Goal: Use online tool/utility: Utilize a website feature to perform a specific function

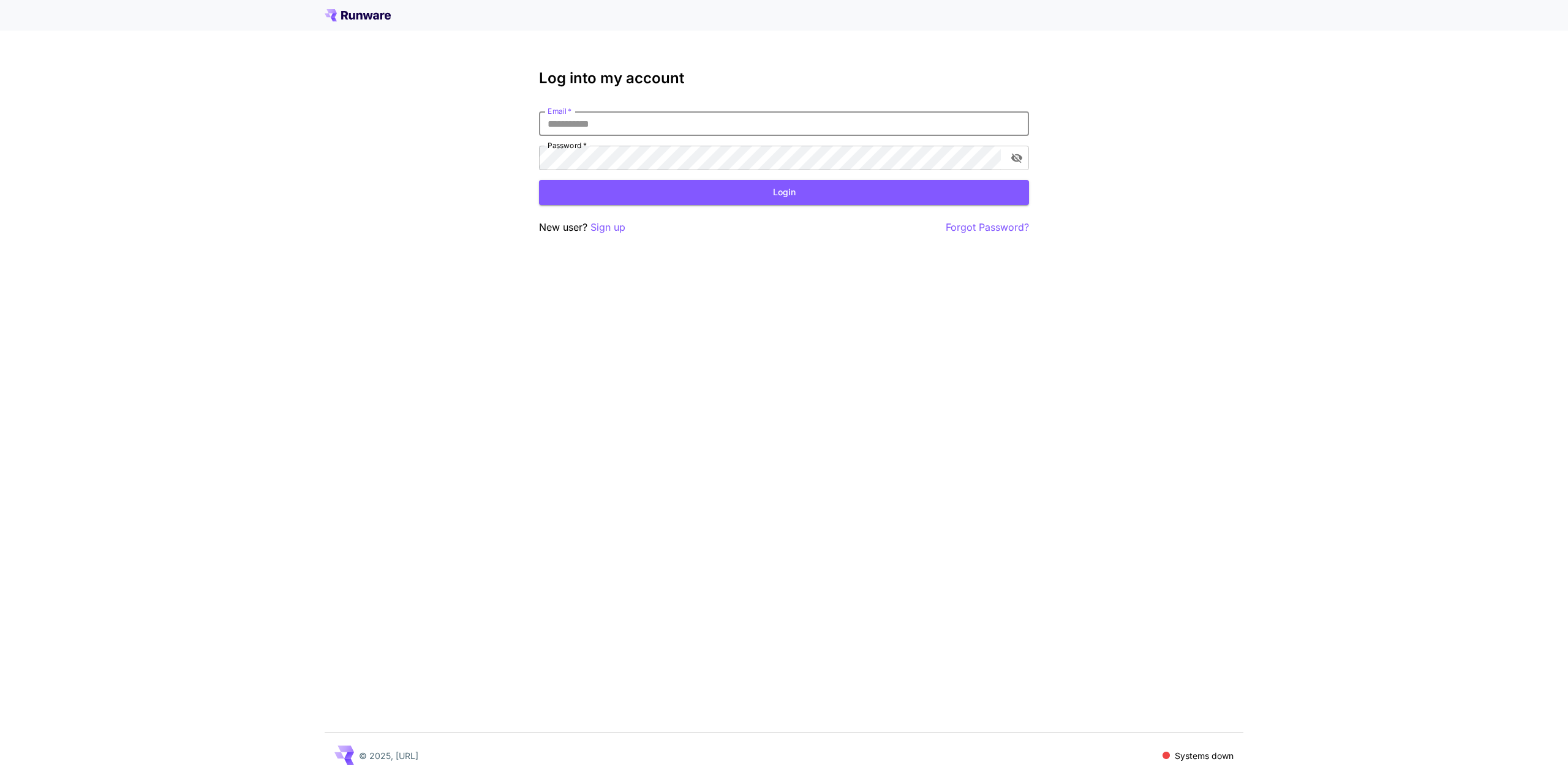
drag, startPoint x: 0, startPoint y: 0, endPoint x: 663, endPoint y: 120, distance: 673.8
click at [663, 120] on input "Email   *" at bounding box center [784, 124] width 490 height 24
click at [698, 122] on input "Email   *" at bounding box center [784, 124] width 490 height 24
type input "**********"
click at [761, 196] on button "Login" at bounding box center [784, 192] width 490 height 25
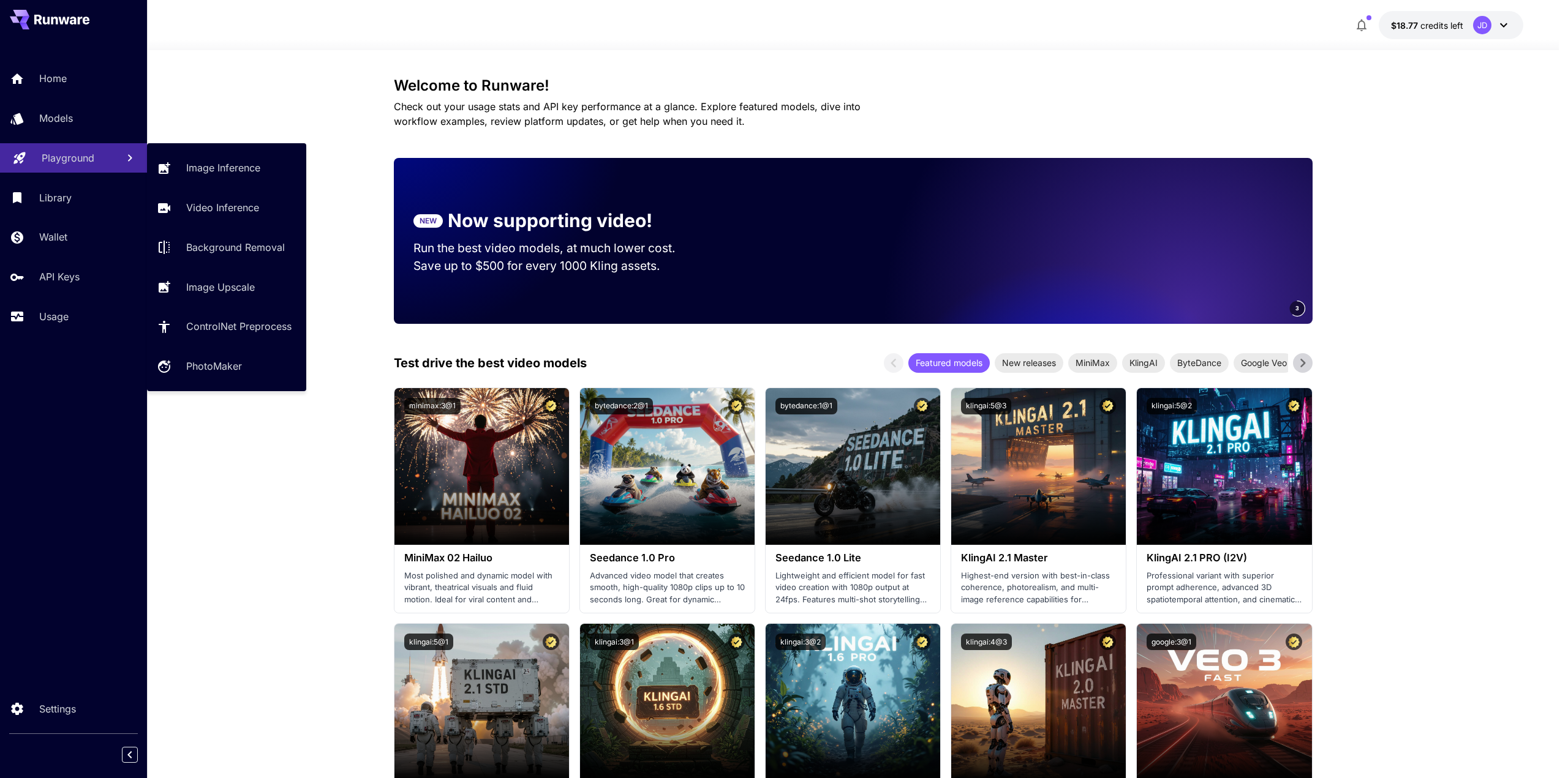
click at [74, 158] on p "Playground" at bounding box center [68, 158] width 53 height 15
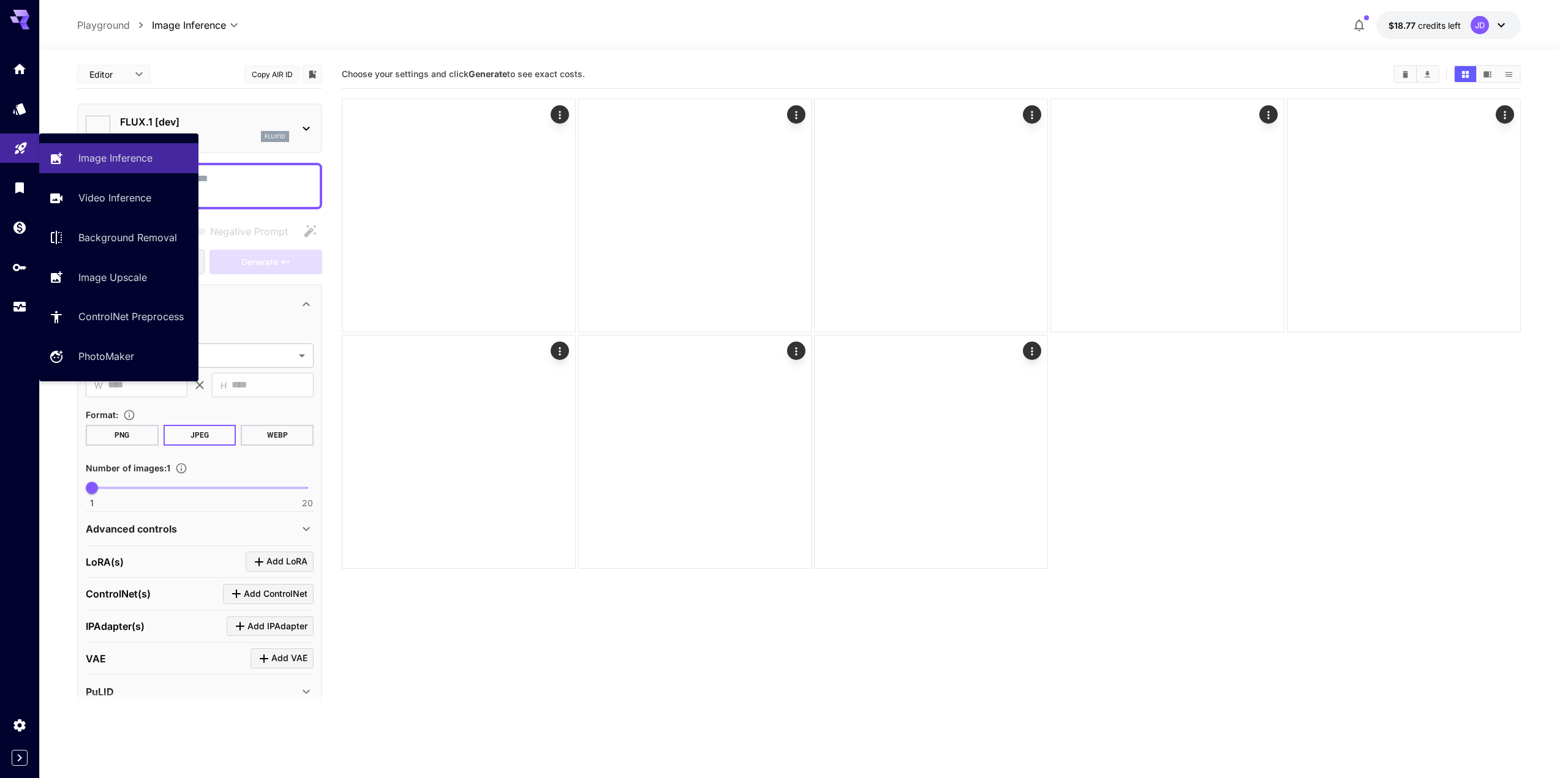
type input "**********"
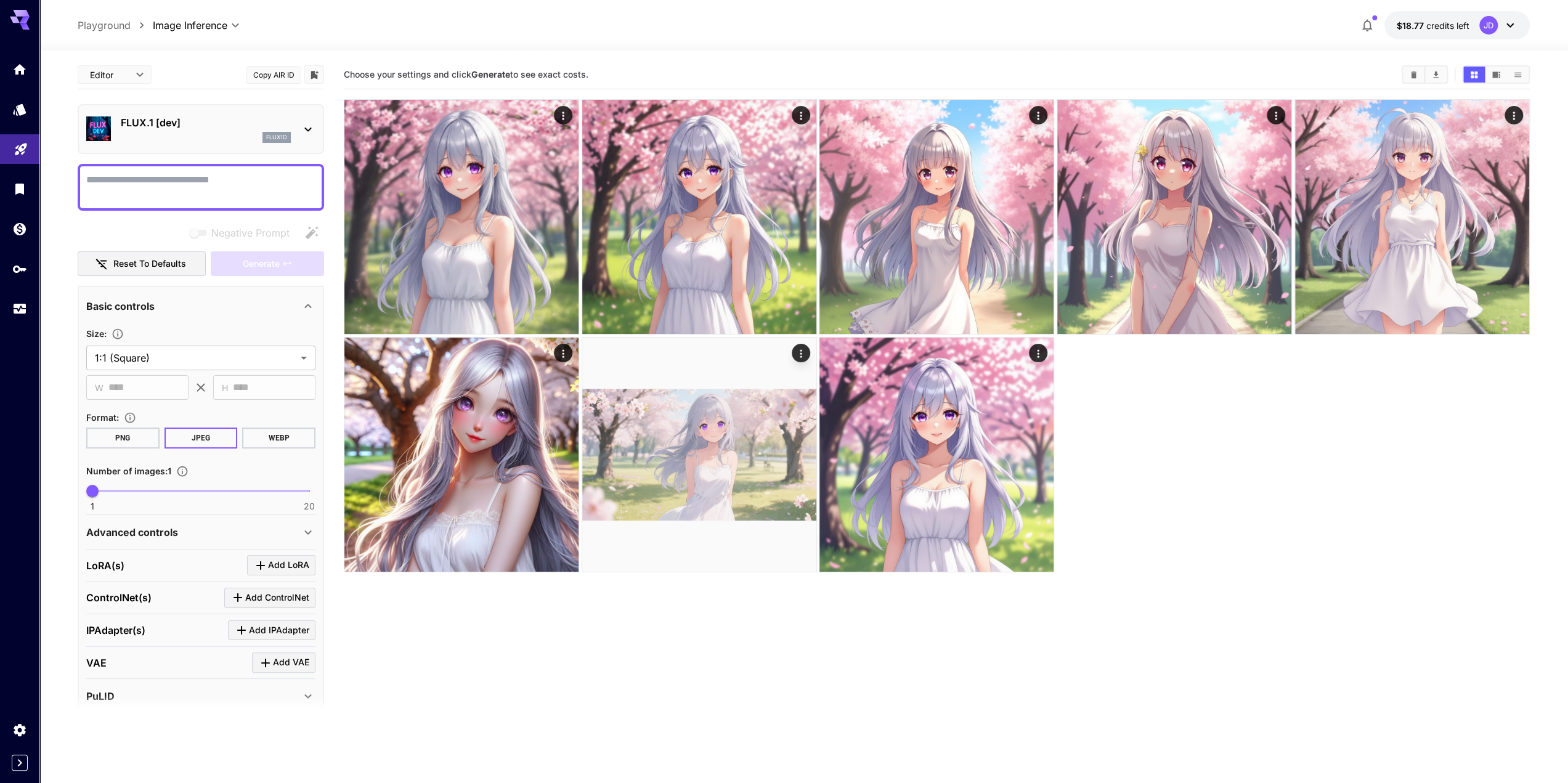
click at [230, 187] on textarea "Negative Prompt" at bounding box center [201, 187] width 229 height 29
click at [225, 141] on div "flux1d" at bounding box center [206, 138] width 170 height 11
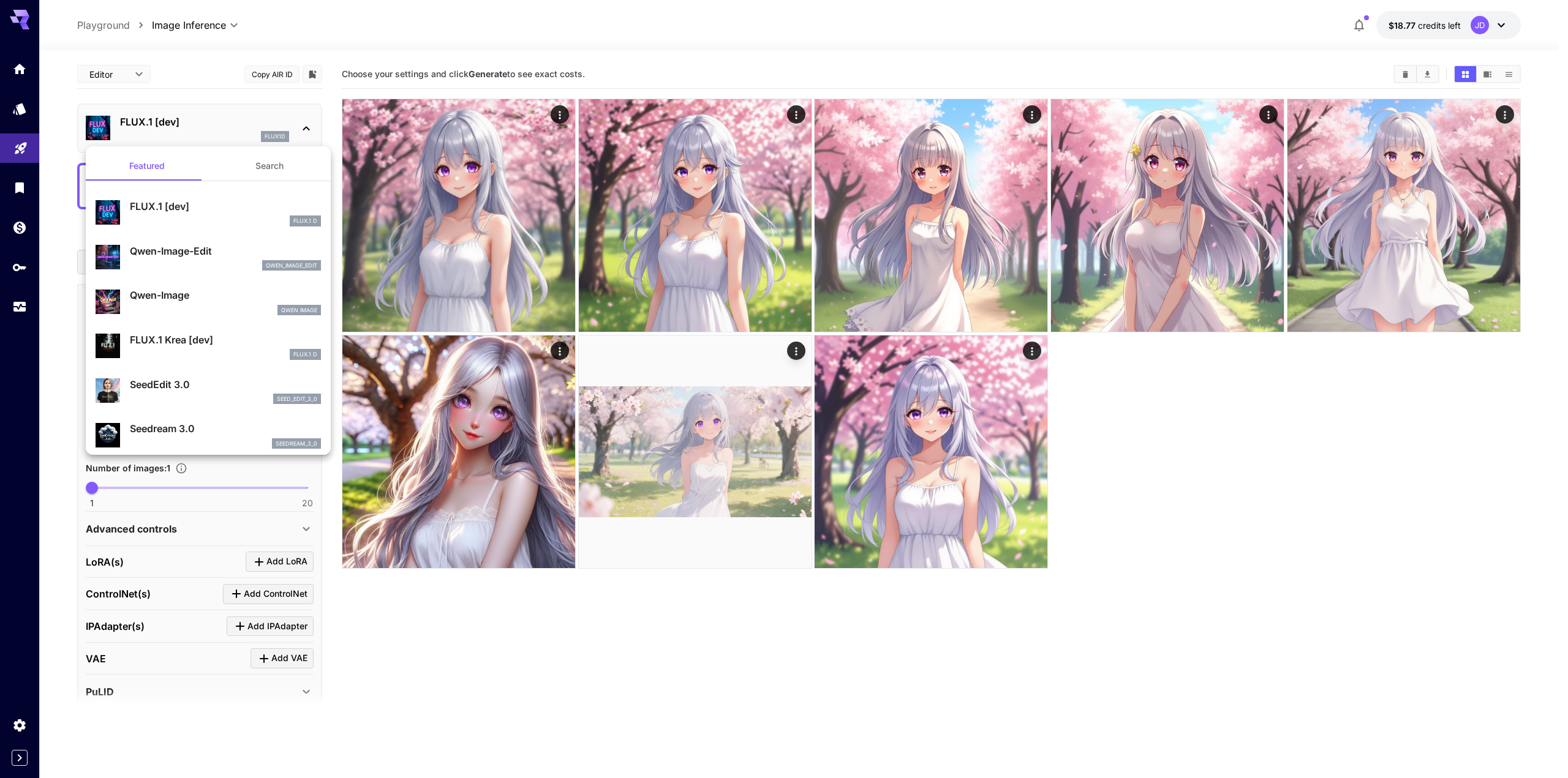
click at [218, 244] on p "Qwen-Image-Edit" at bounding box center [225, 251] width 191 height 15
type input "*"
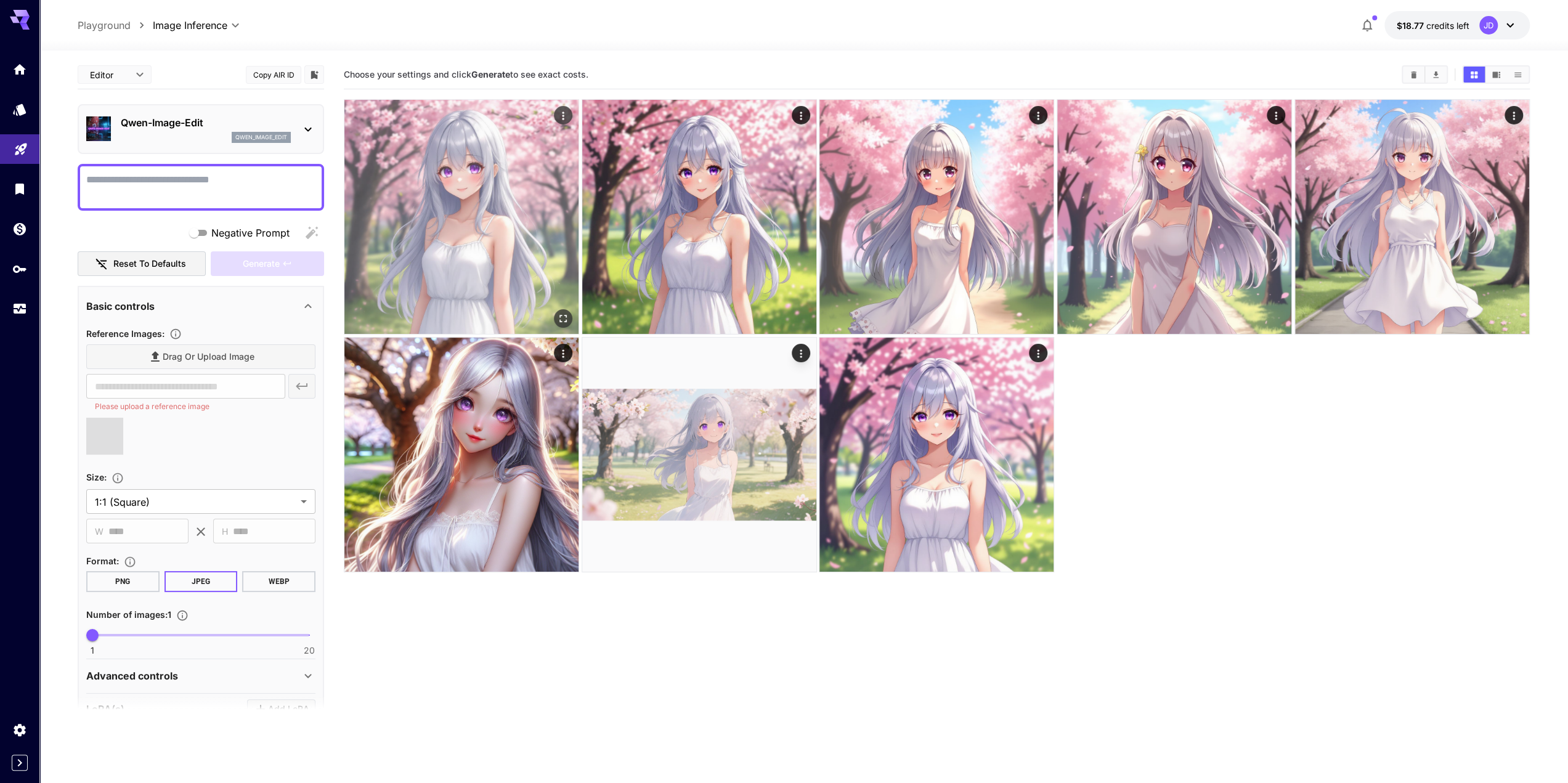
type input "**********"
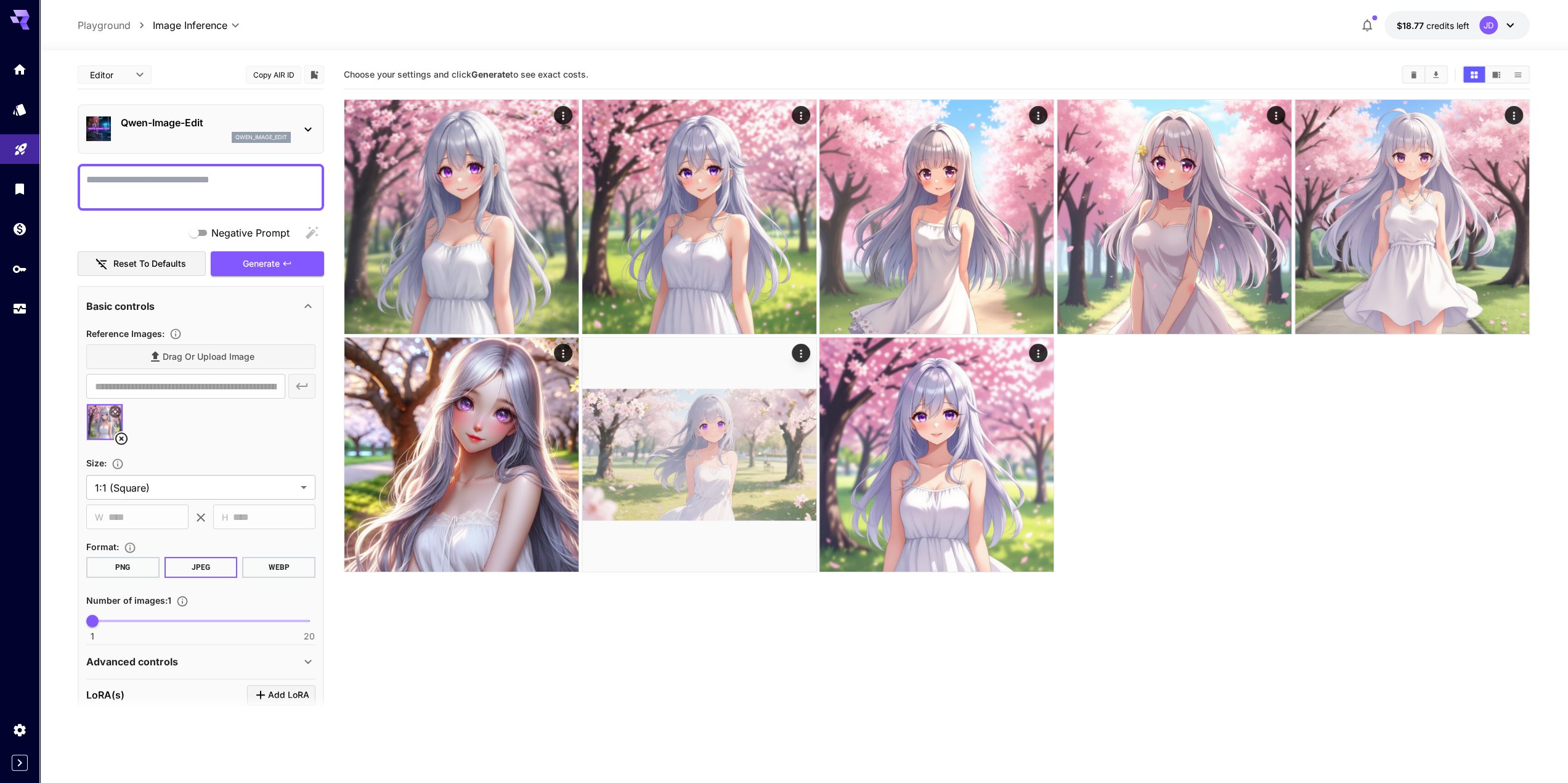
click at [159, 177] on textarea "Negative Prompt" at bounding box center [201, 187] width 229 height 29
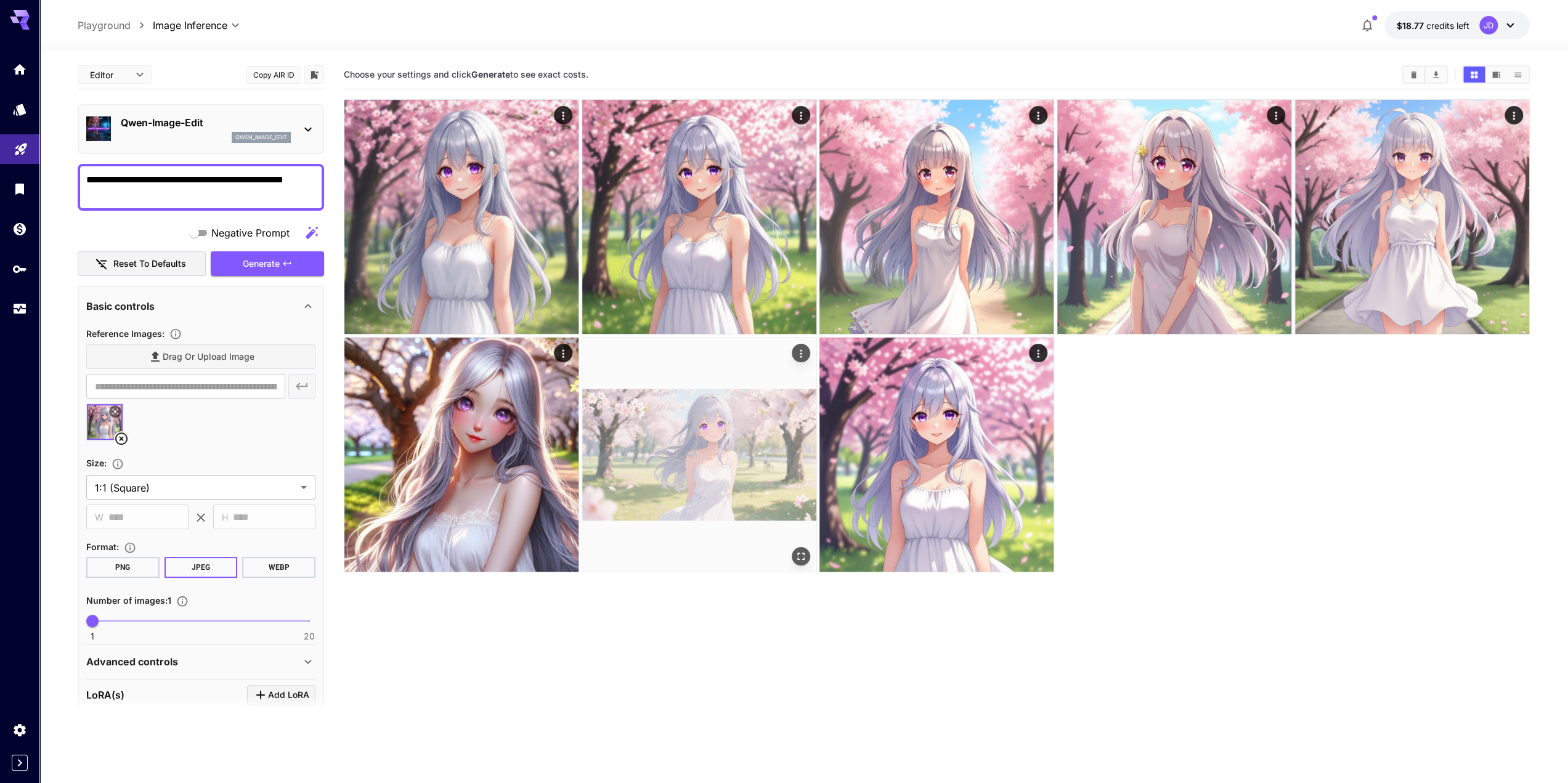
type textarea "**********"
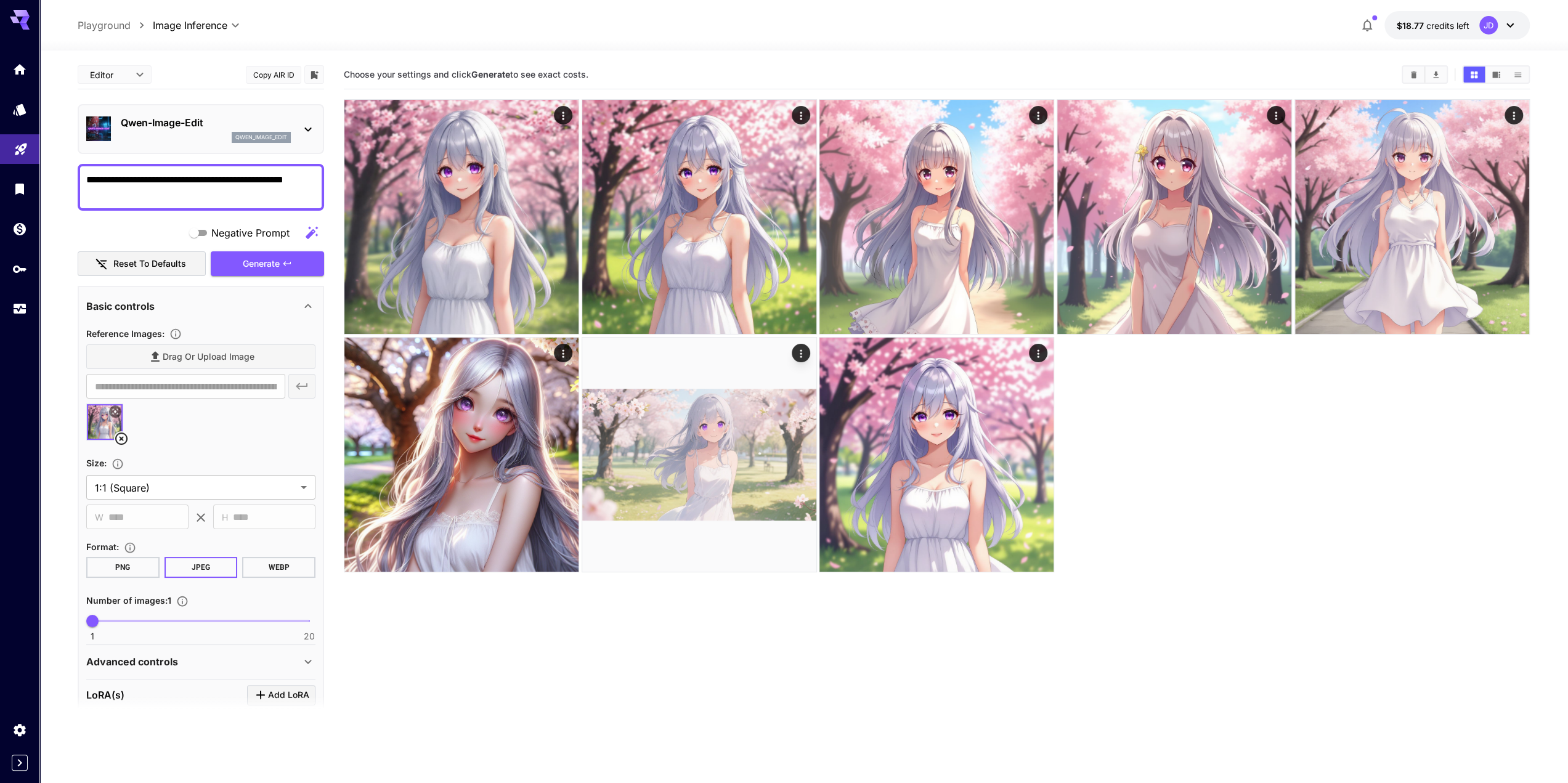
click at [121, 441] on icon at bounding box center [121, 438] width 15 height 15
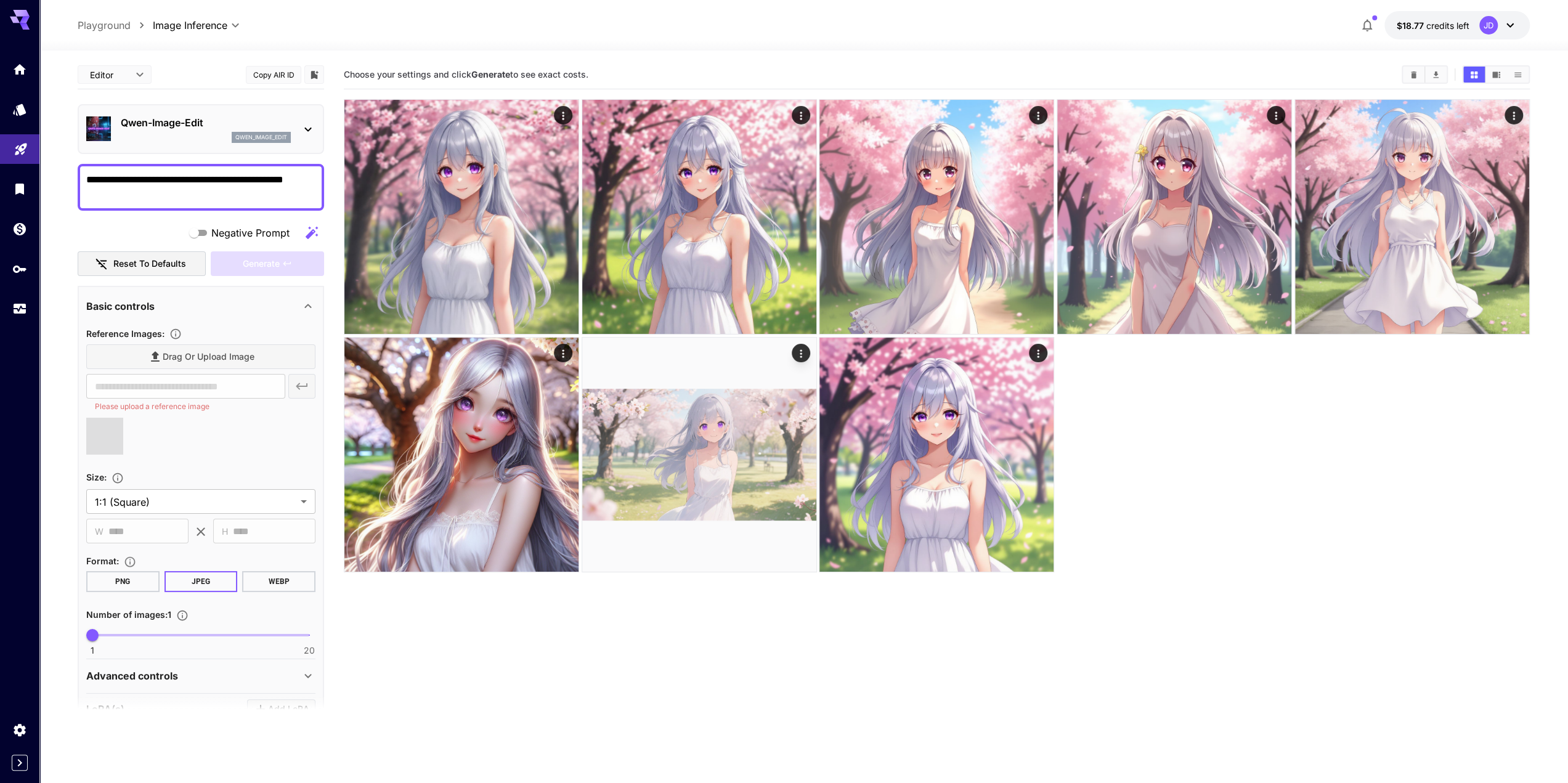
type input "**********"
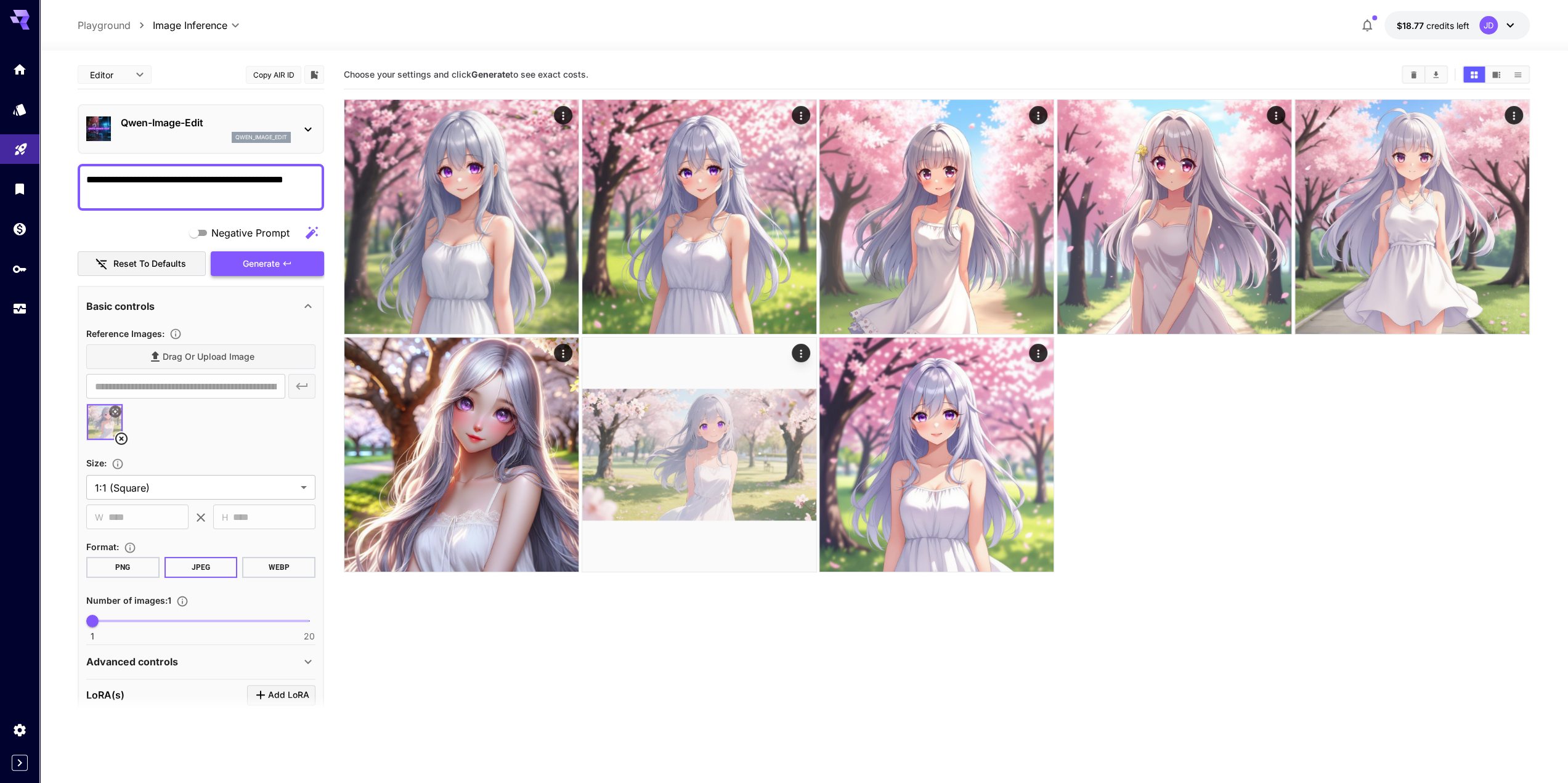
click at [256, 258] on span "Generate" at bounding box center [261, 263] width 37 height 16
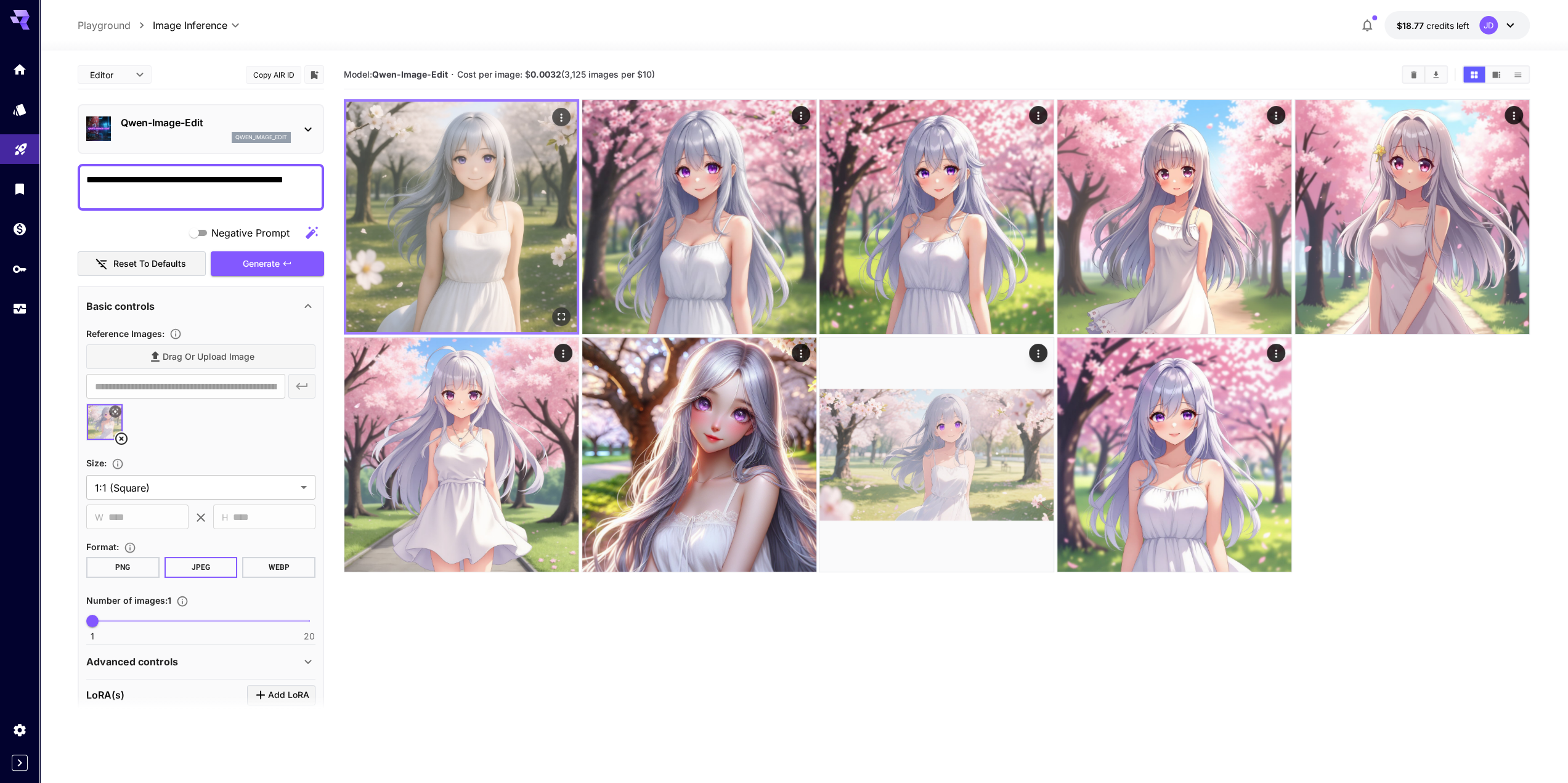
click at [417, 205] on img at bounding box center [462, 217] width 230 height 230
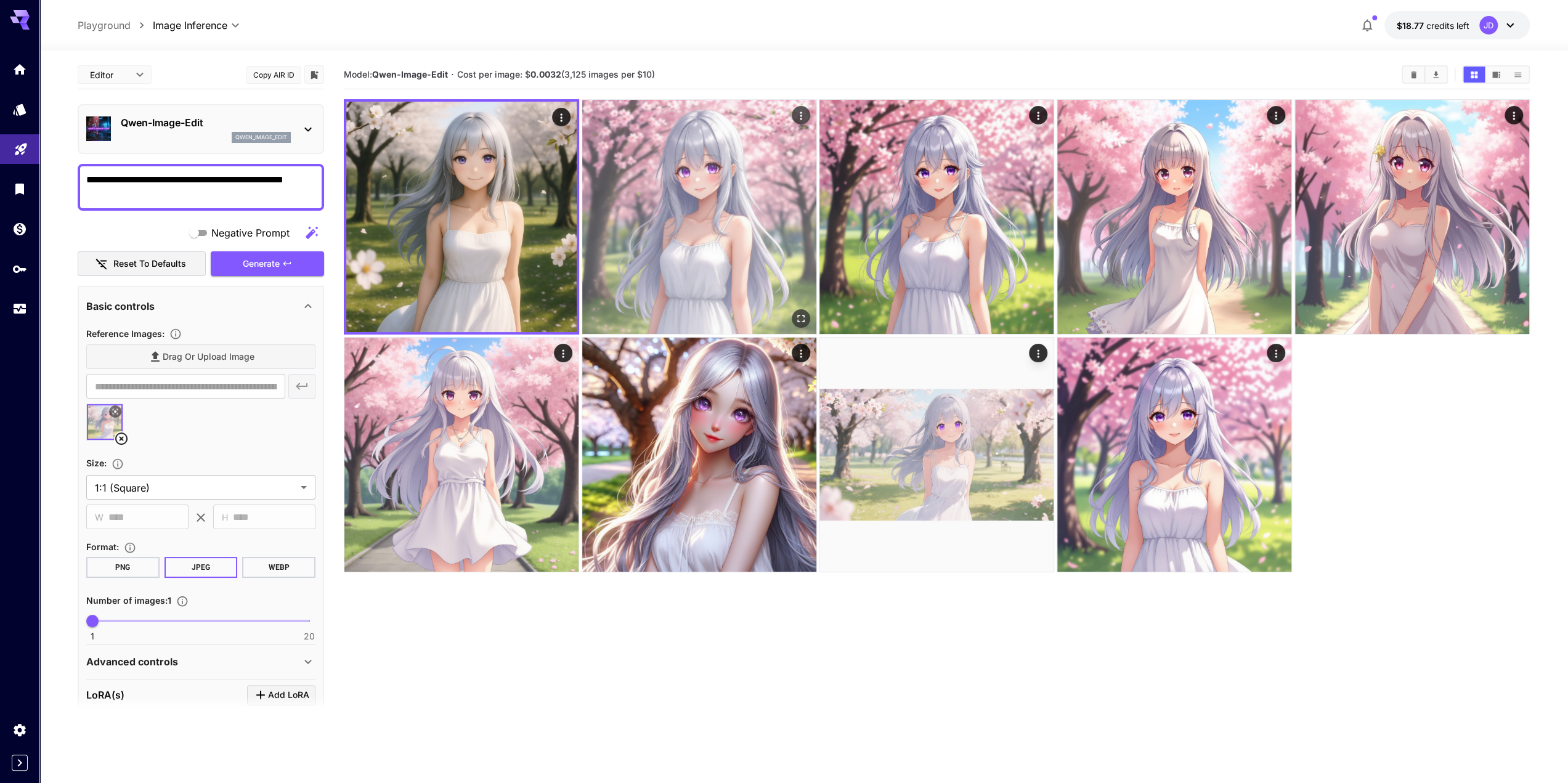
click at [664, 179] on img at bounding box center [699, 217] width 234 height 234
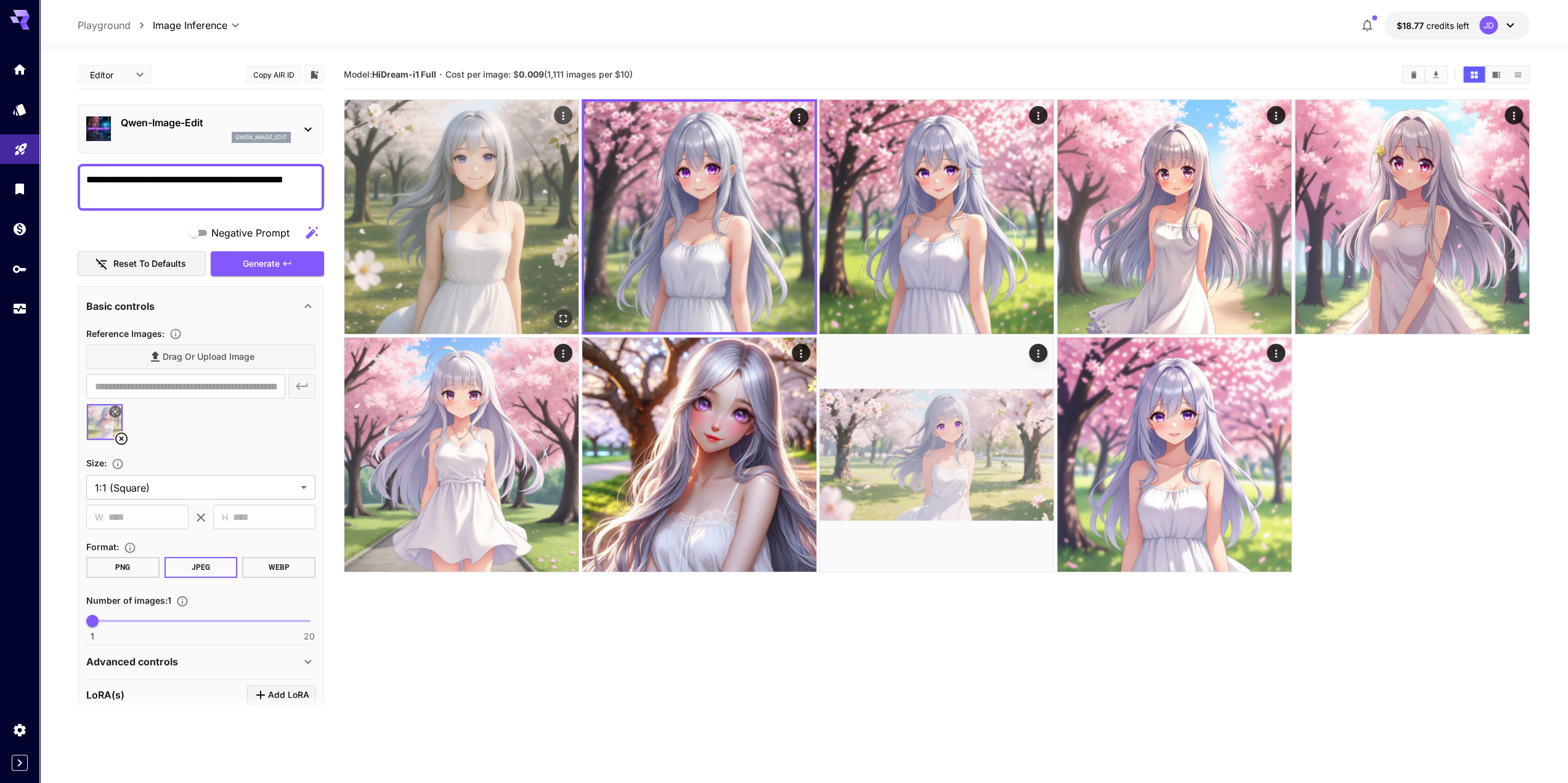
click at [534, 187] on img at bounding box center [462, 217] width 234 height 234
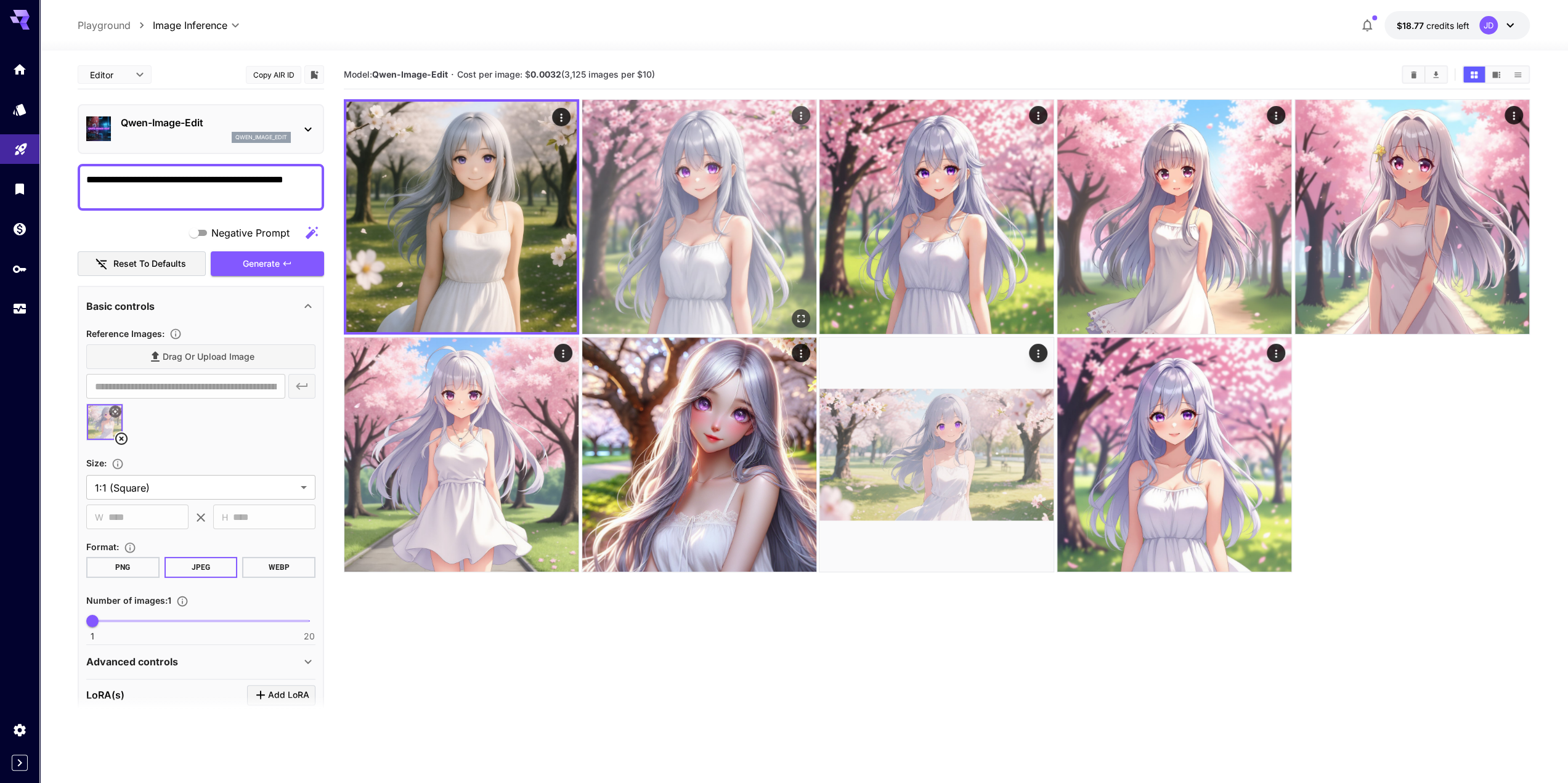
click at [701, 192] on img at bounding box center [699, 217] width 234 height 234
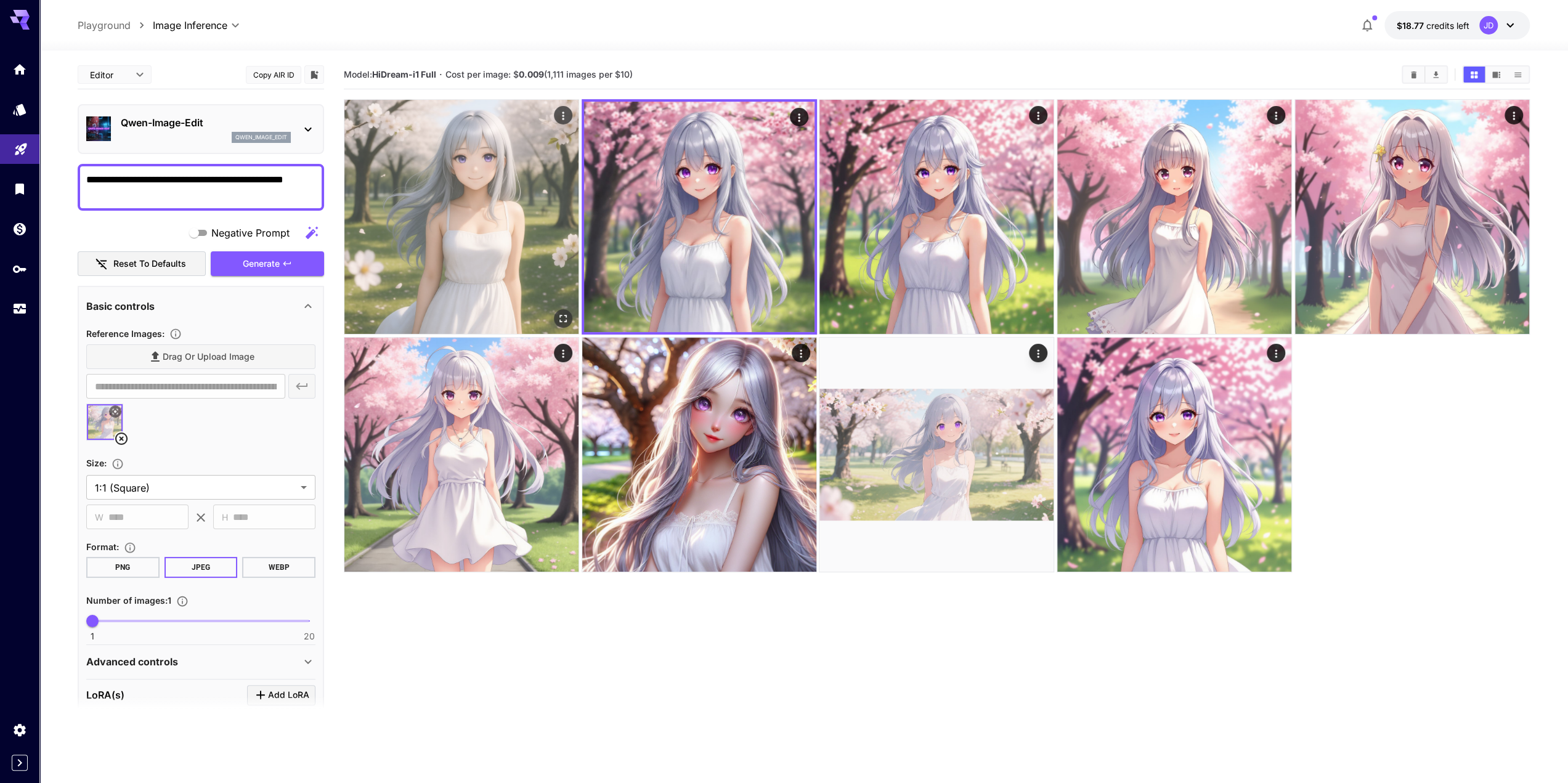
click at [528, 197] on img at bounding box center [462, 217] width 234 height 234
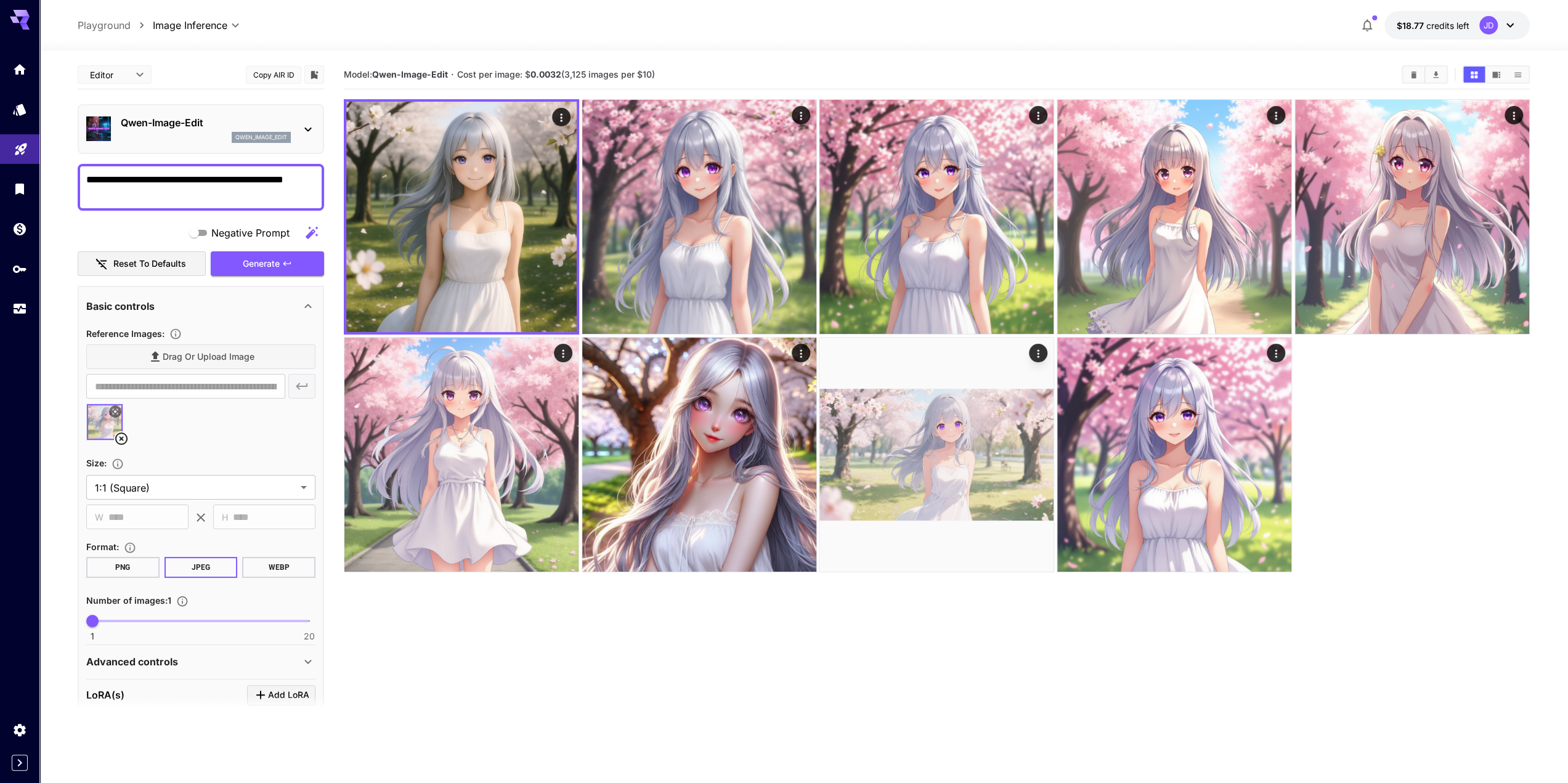
click at [109, 191] on textarea "**********" at bounding box center [201, 187] width 229 height 29
type textarea "**********"
click at [278, 273] on button "Generate" at bounding box center [267, 263] width 114 height 25
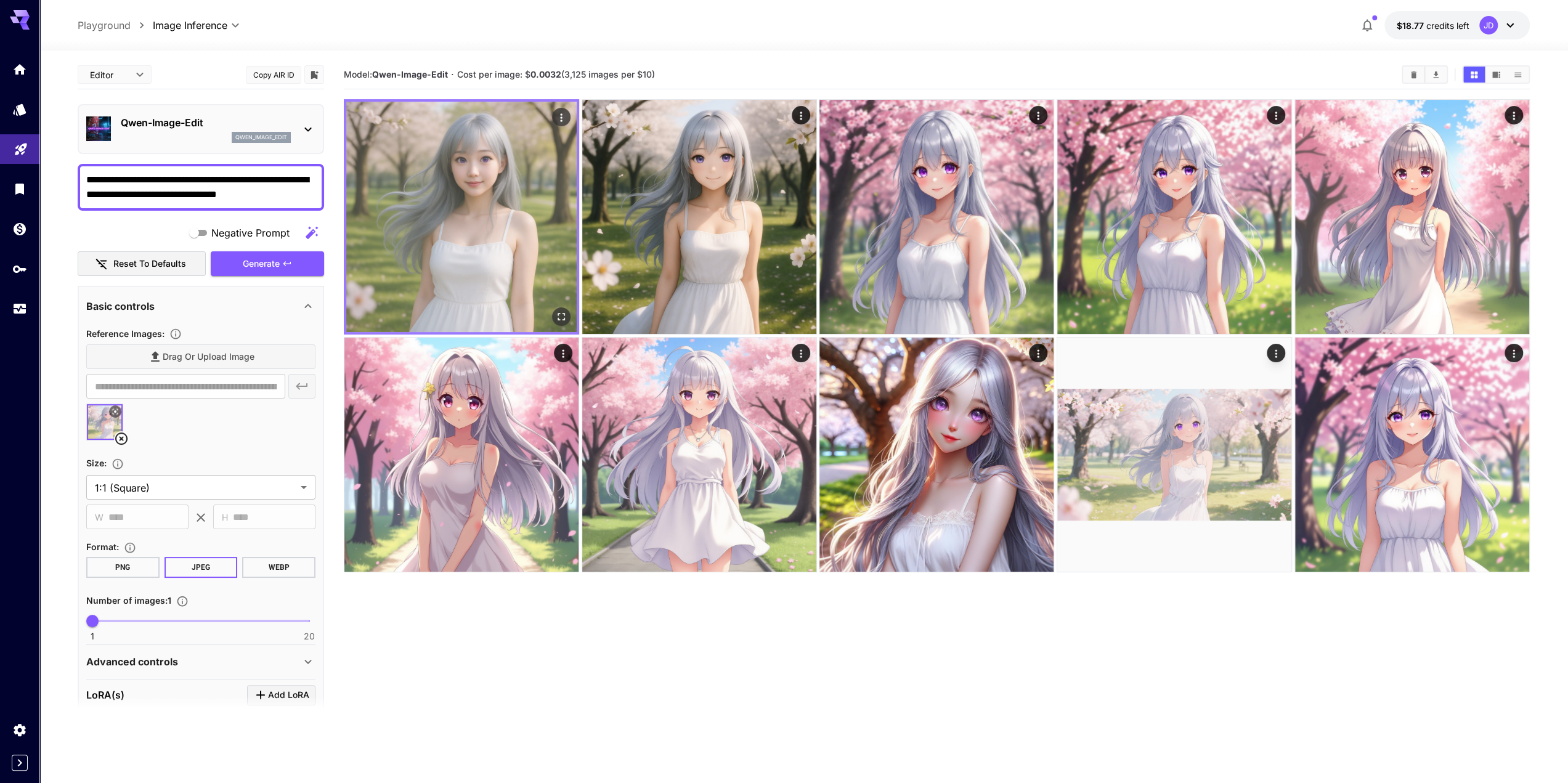
click at [481, 182] on img at bounding box center [462, 217] width 230 height 230
click at [566, 321] on icon "Open in fullscreen" at bounding box center [561, 317] width 12 height 12
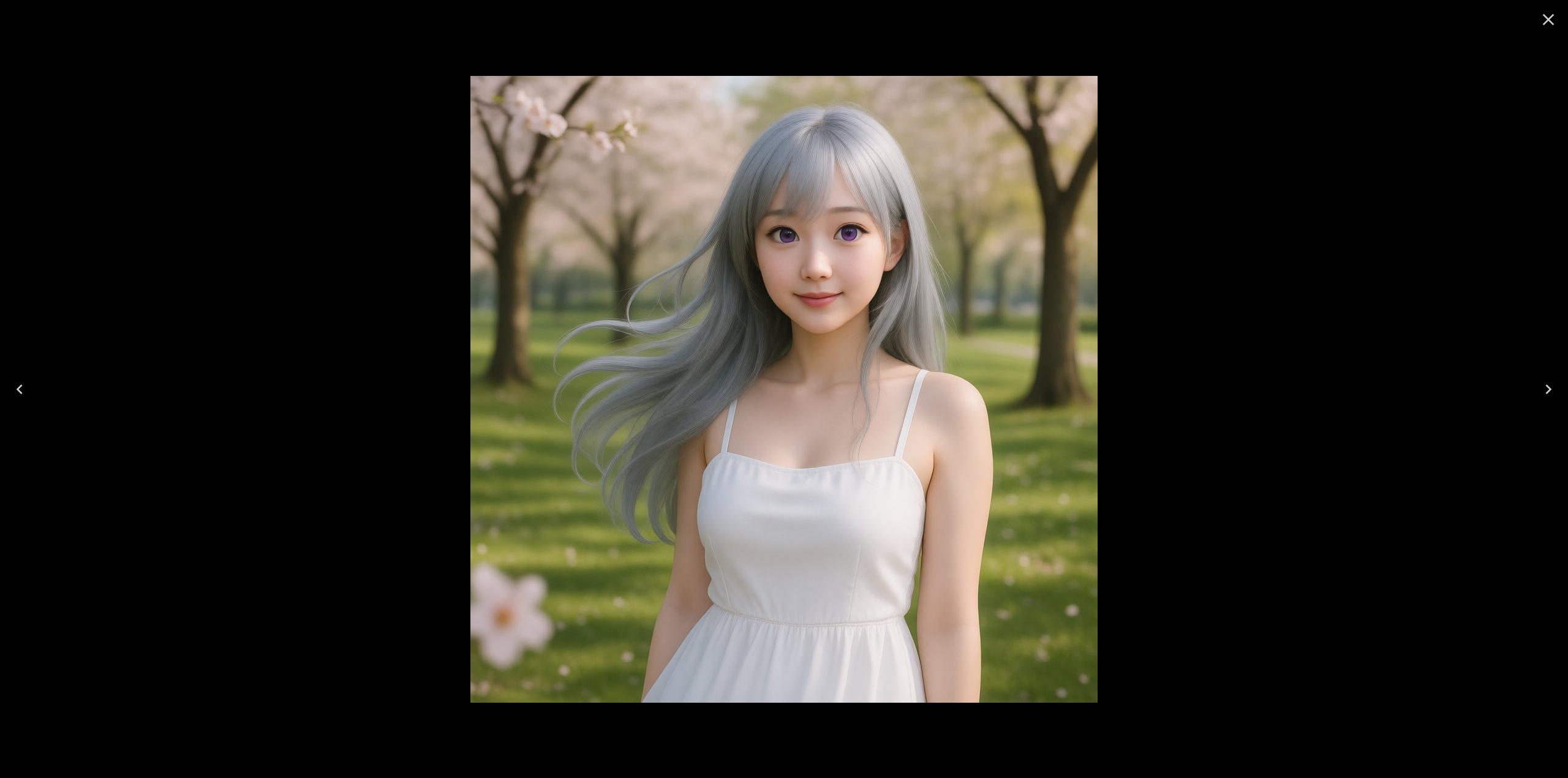
click at [1213, 293] on div at bounding box center [784, 389] width 1568 height 778
click at [1545, 22] on icon "Close" at bounding box center [1548, 20] width 12 height 12
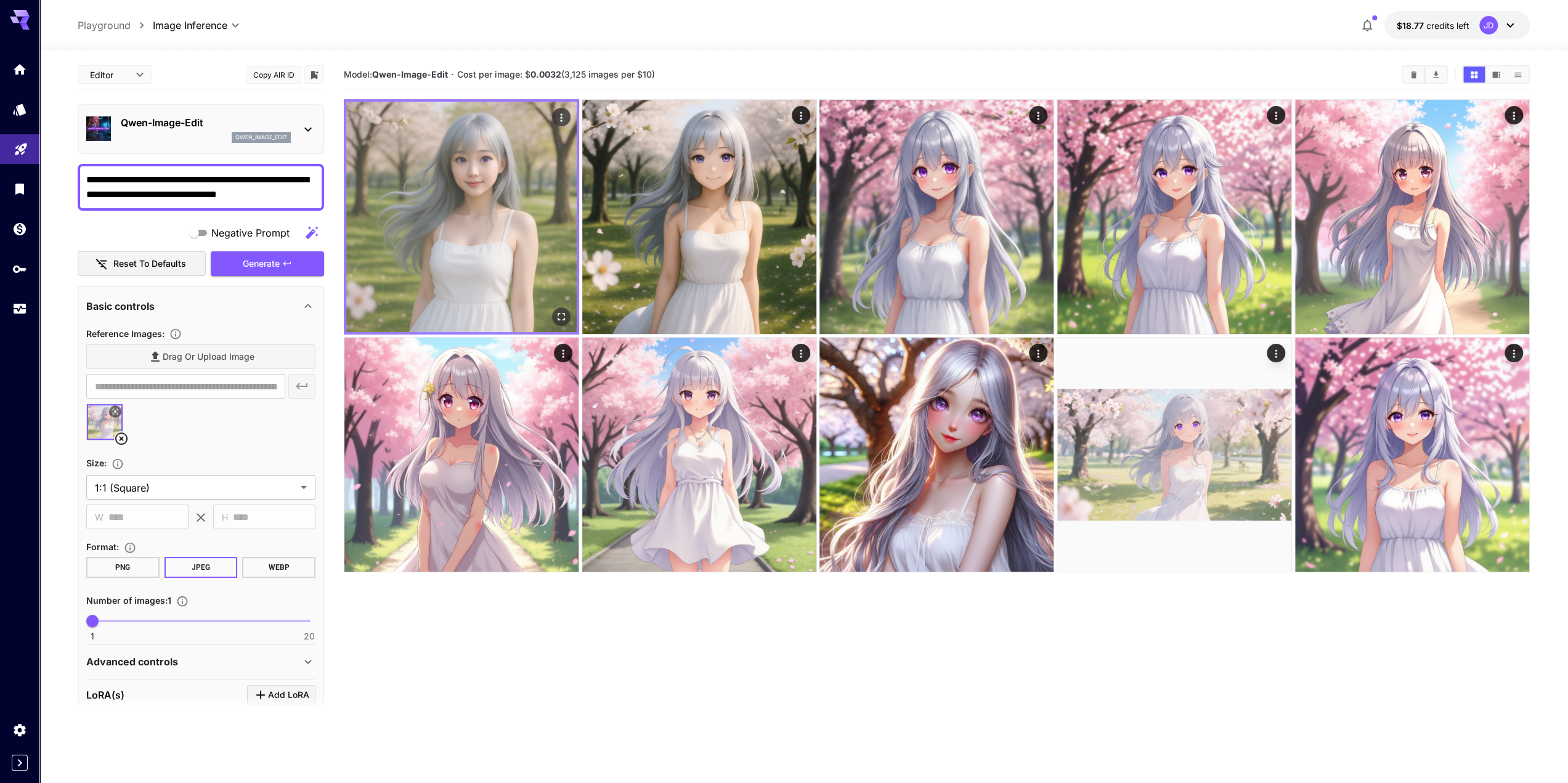
click at [460, 232] on img at bounding box center [462, 217] width 230 height 230
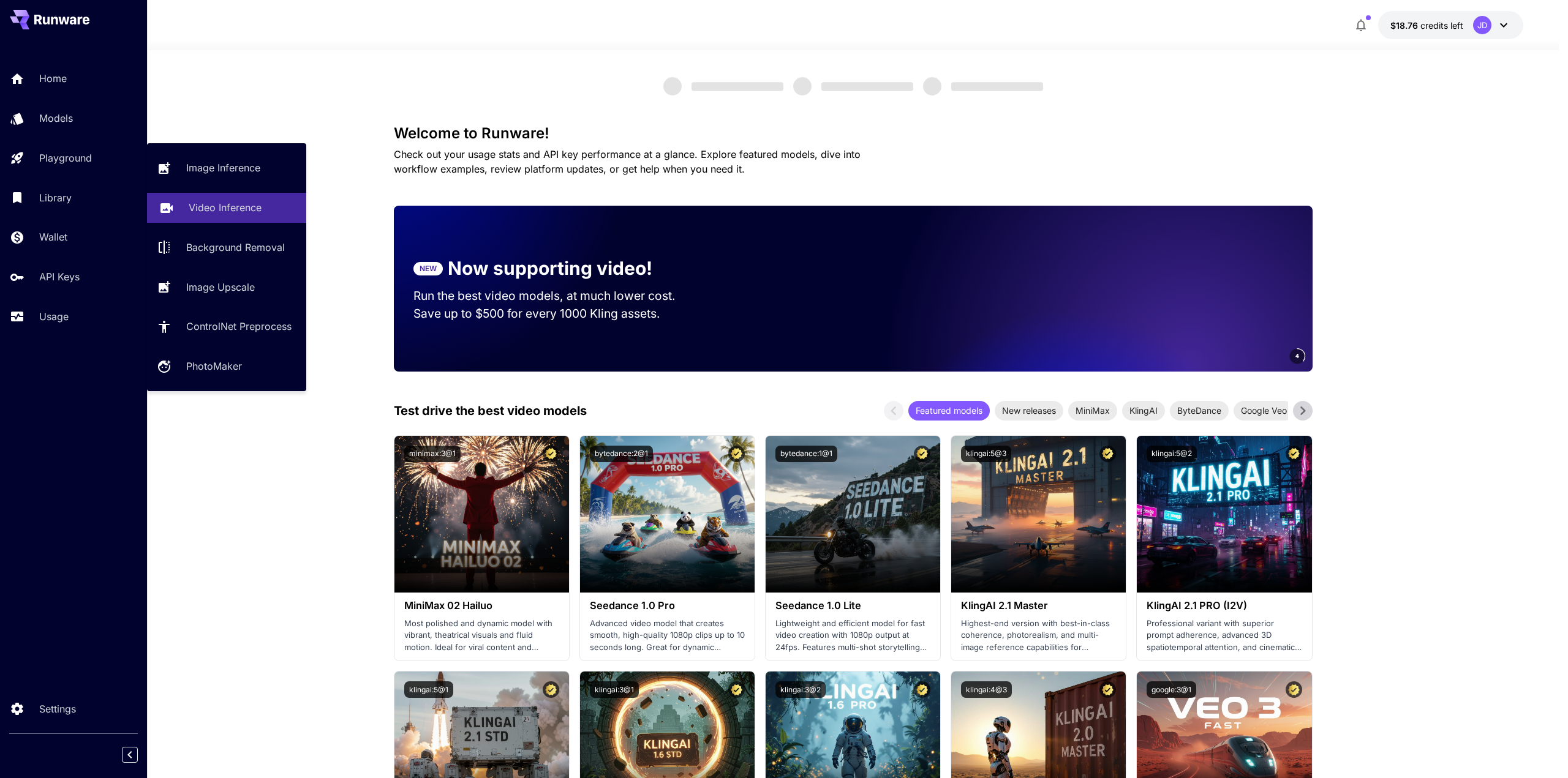
click at [221, 209] on p "Video Inference" at bounding box center [225, 208] width 73 height 15
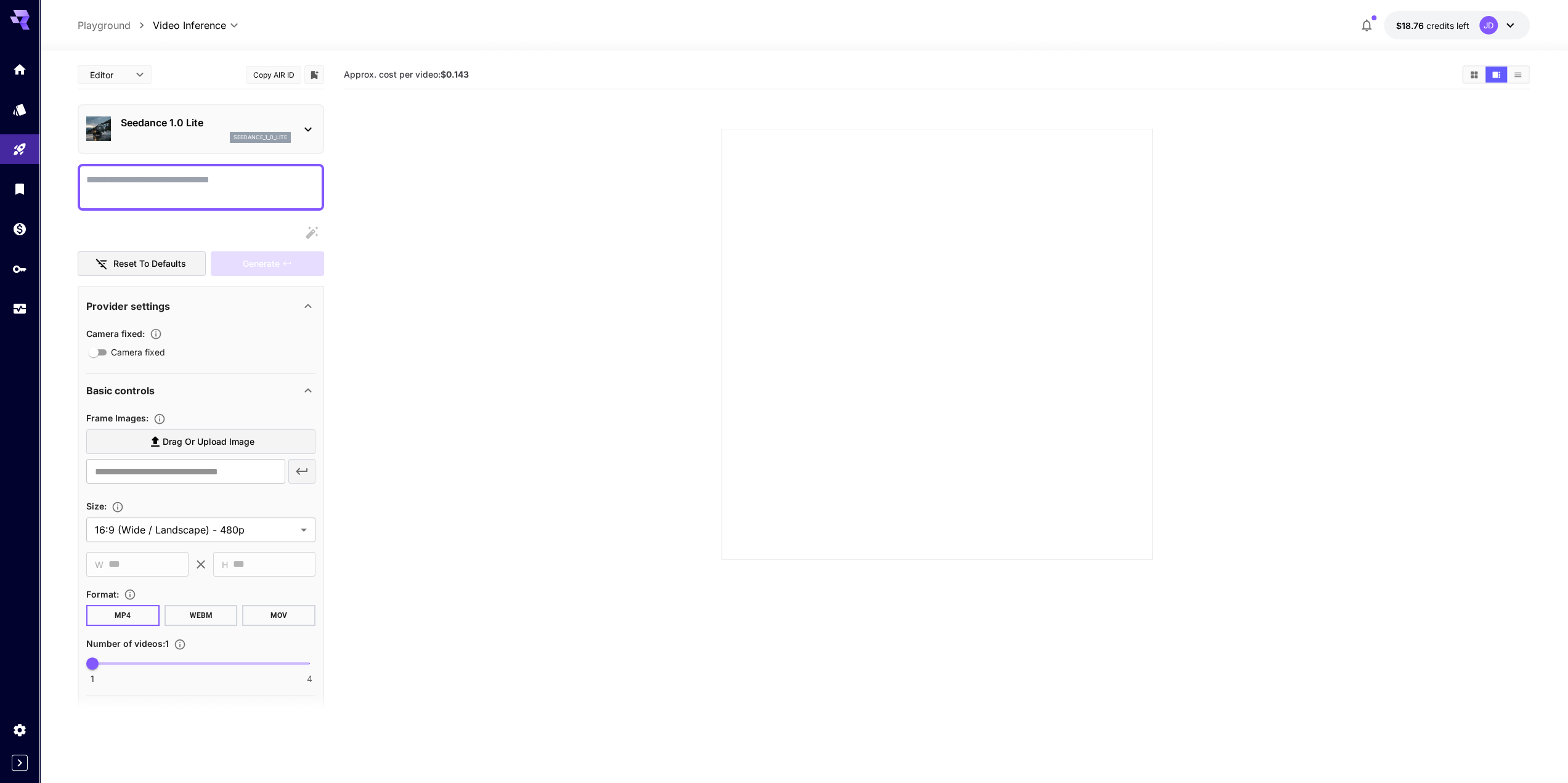
click at [200, 134] on div "seedance_1_0_lite" at bounding box center [206, 138] width 170 height 11
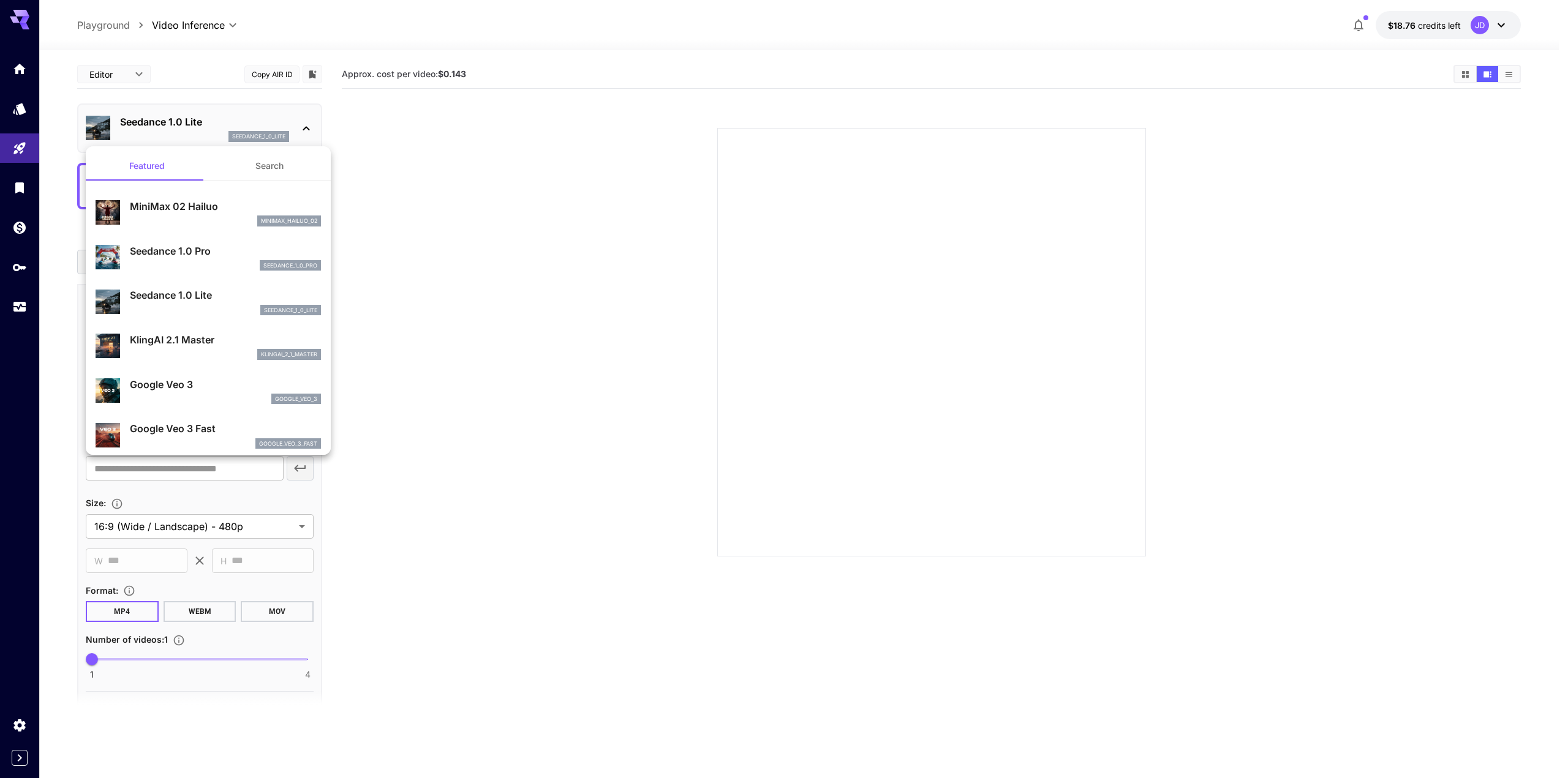
click at [267, 166] on button "Search" at bounding box center [269, 166] width 122 height 29
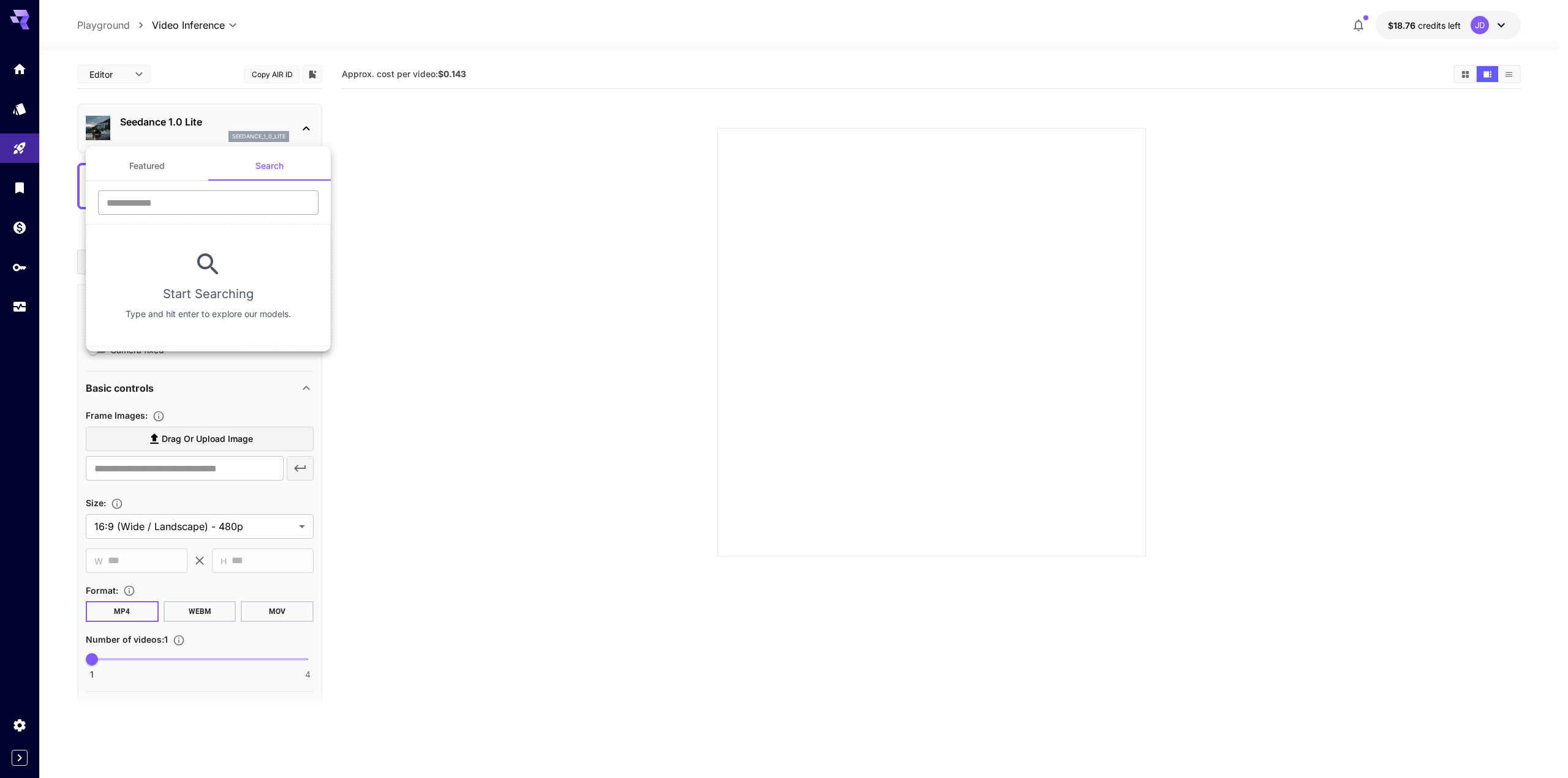
click at [177, 205] on input "text" at bounding box center [208, 202] width 221 height 24
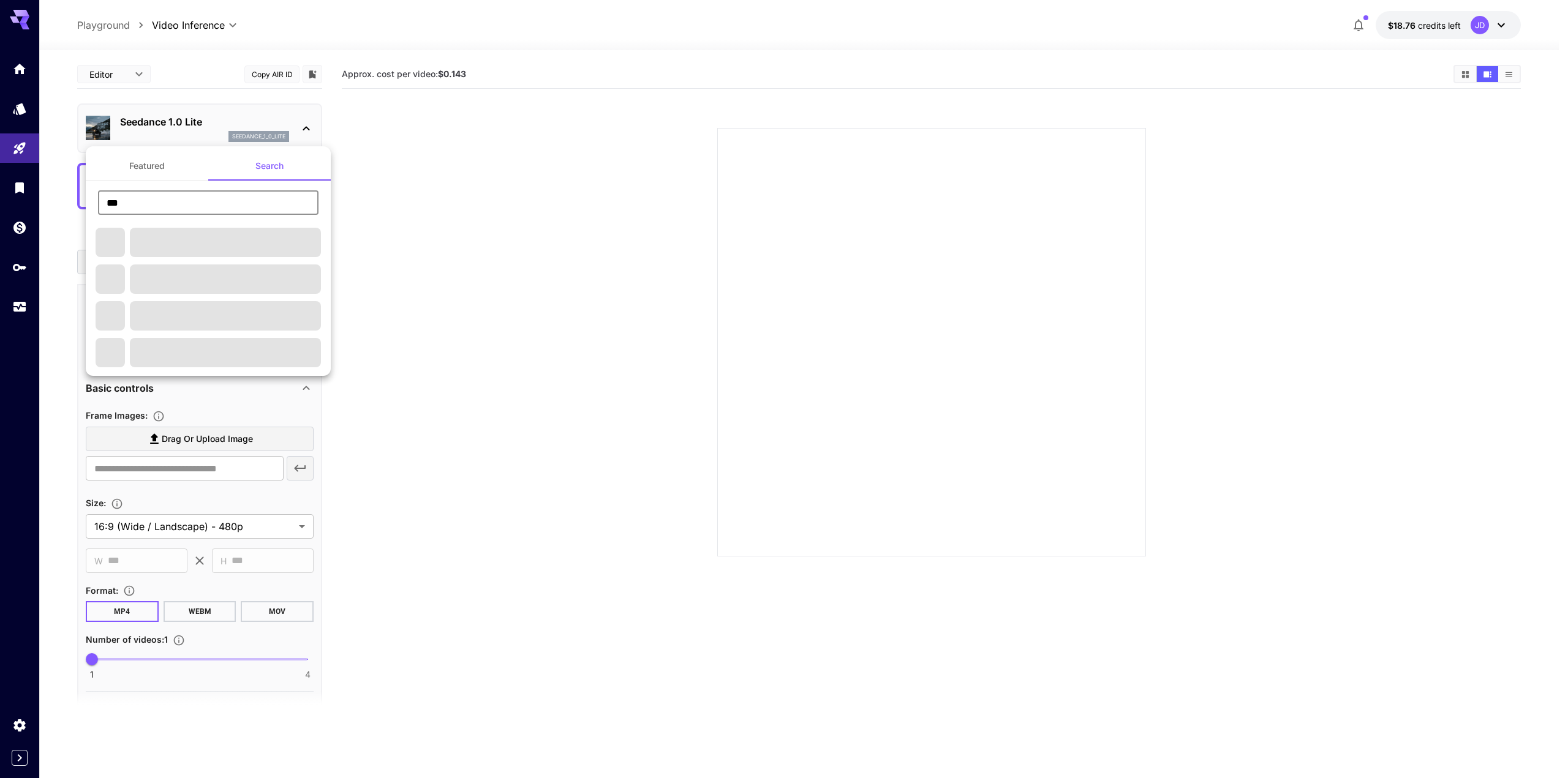
type input "***"
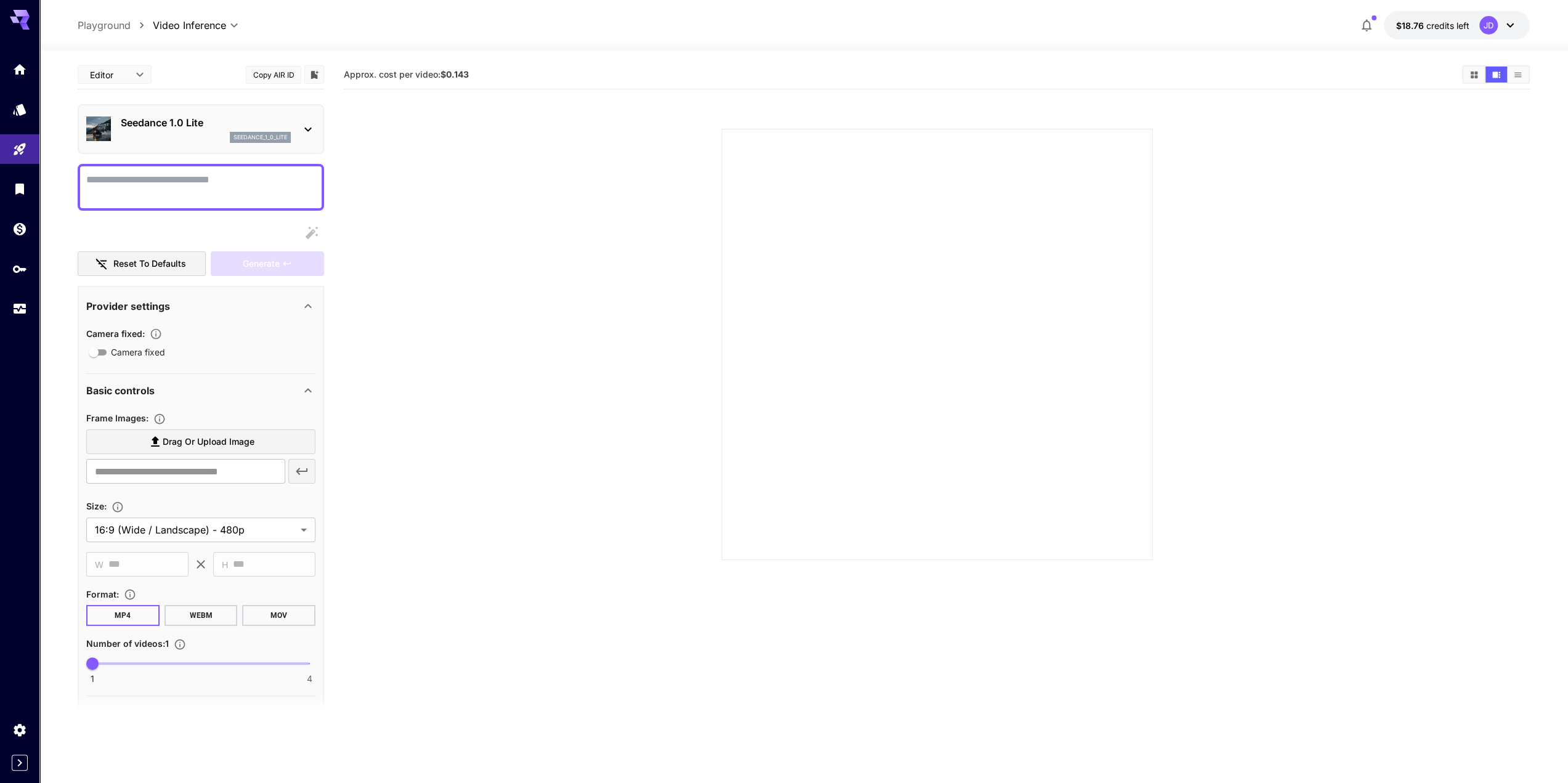
click at [188, 124] on p "Seedance 1.0 Lite" at bounding box center [206, 123] width 170 height 15
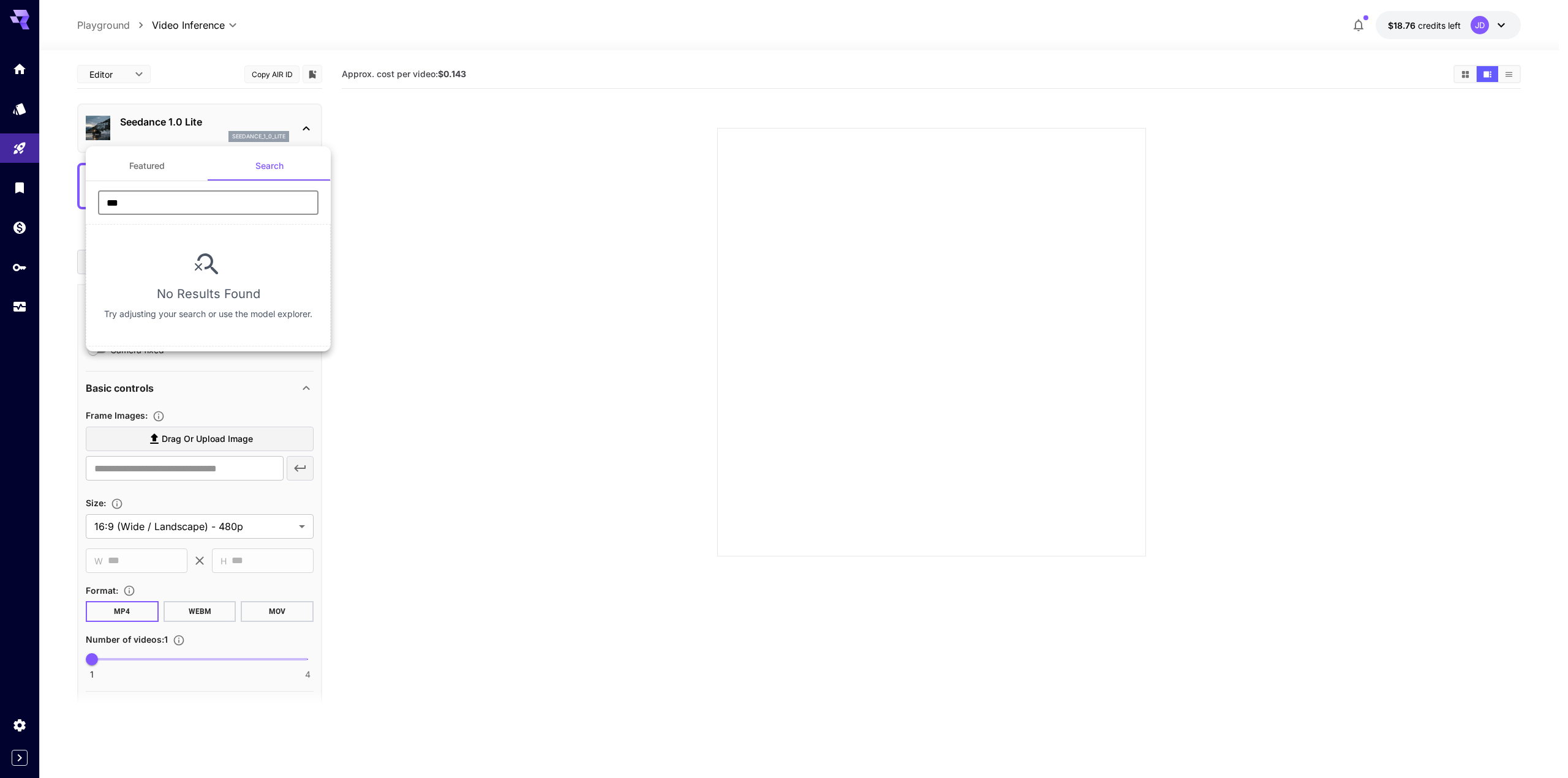
drag, startPoint x: 193, startPoint y: 199, endPoint x: 82, endPoint y: 199, distance: 111.0
click at [82, 199] on div "Featured Search *** ​ No Results Found Try adjusting your search or use the mod…" at bounding box center [122, 183] width 245 height 367
click at [35, 37] on div at bounding box center [784, 389] width 1568 height 778
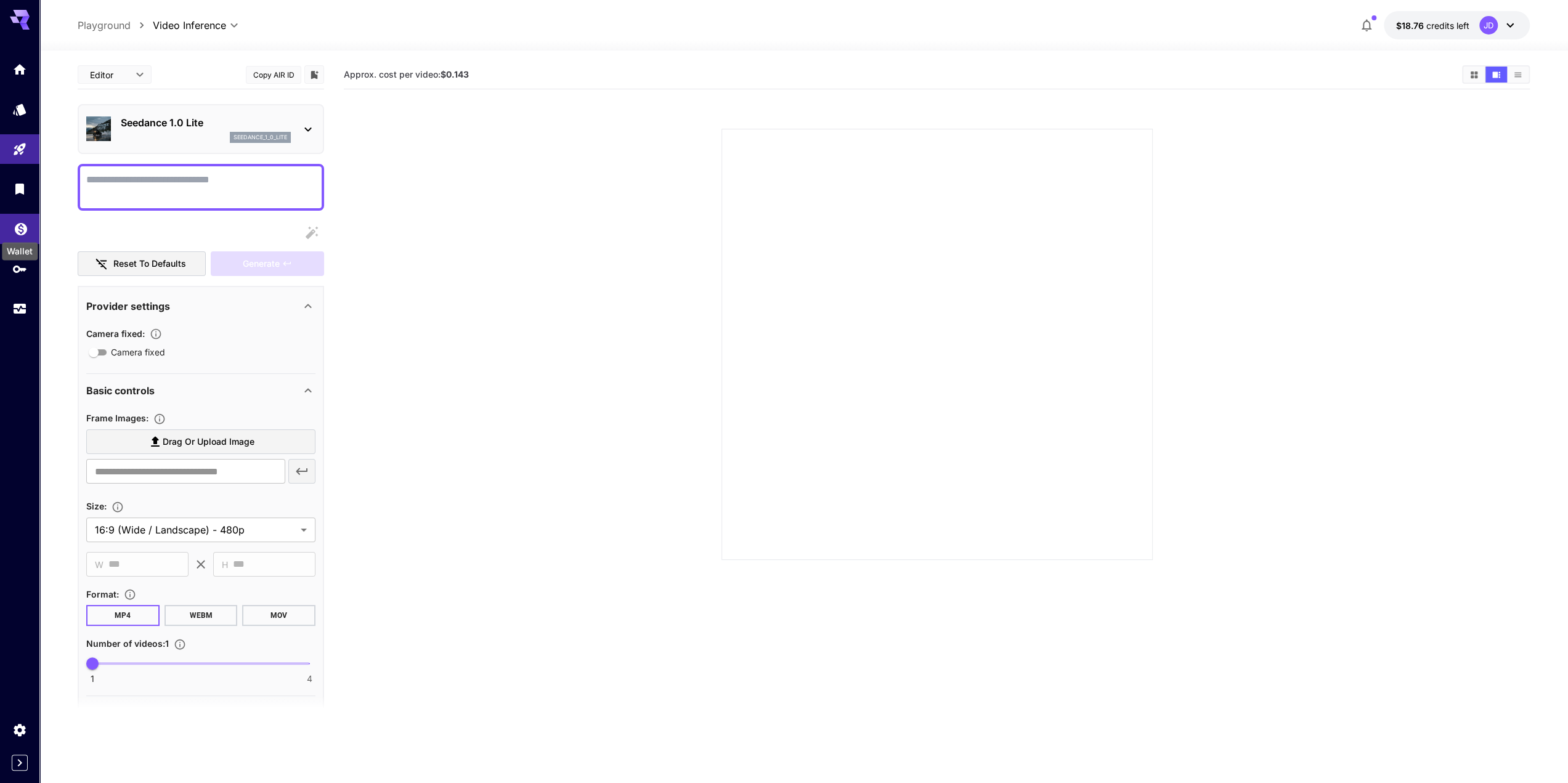
click at [23, 224] on icon "Wallet" at bounding box center [21, 225] width 15 height 15
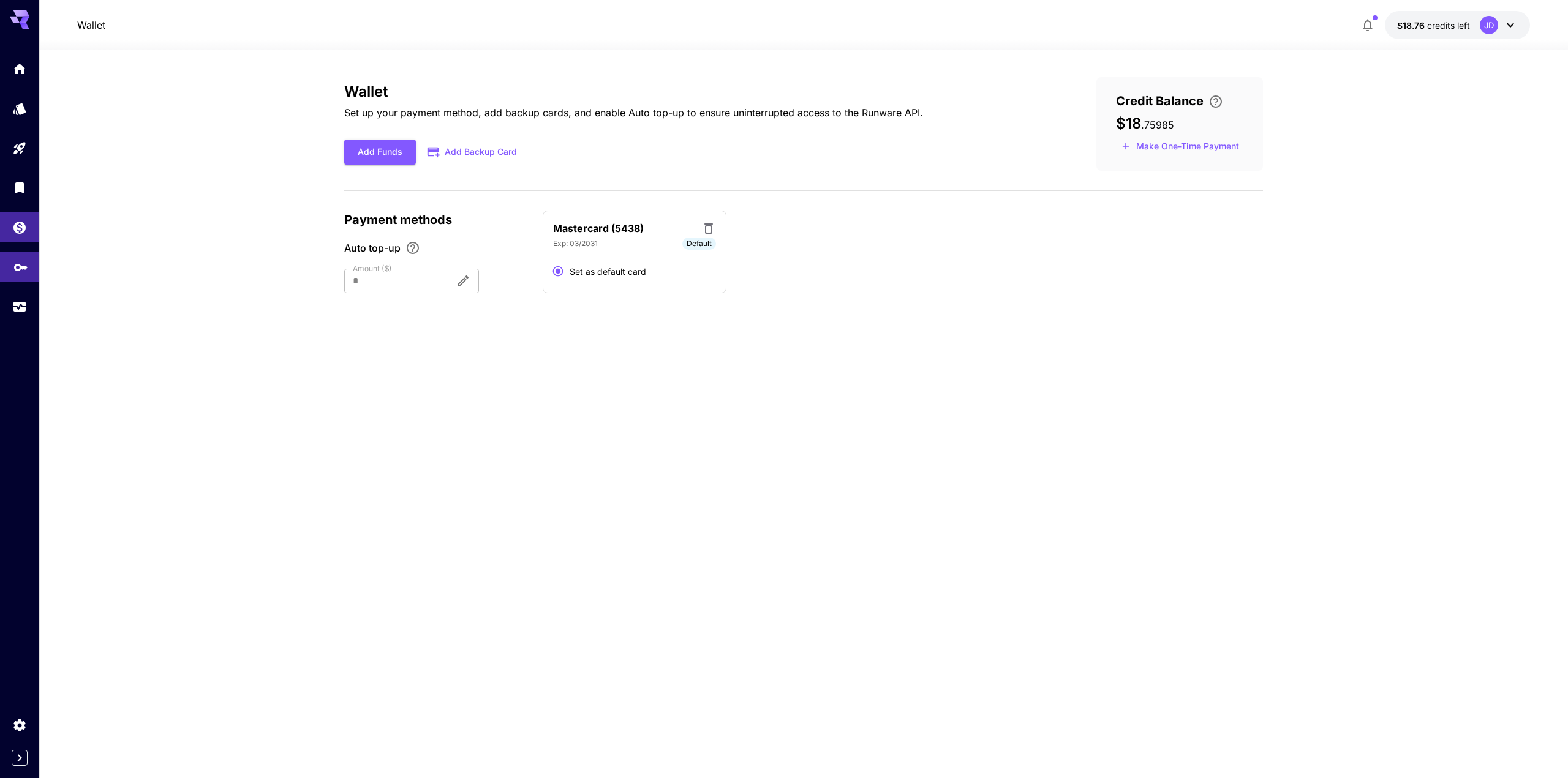
click at [16, 273] on link at bounding box center [20, 267] width 39 height 30
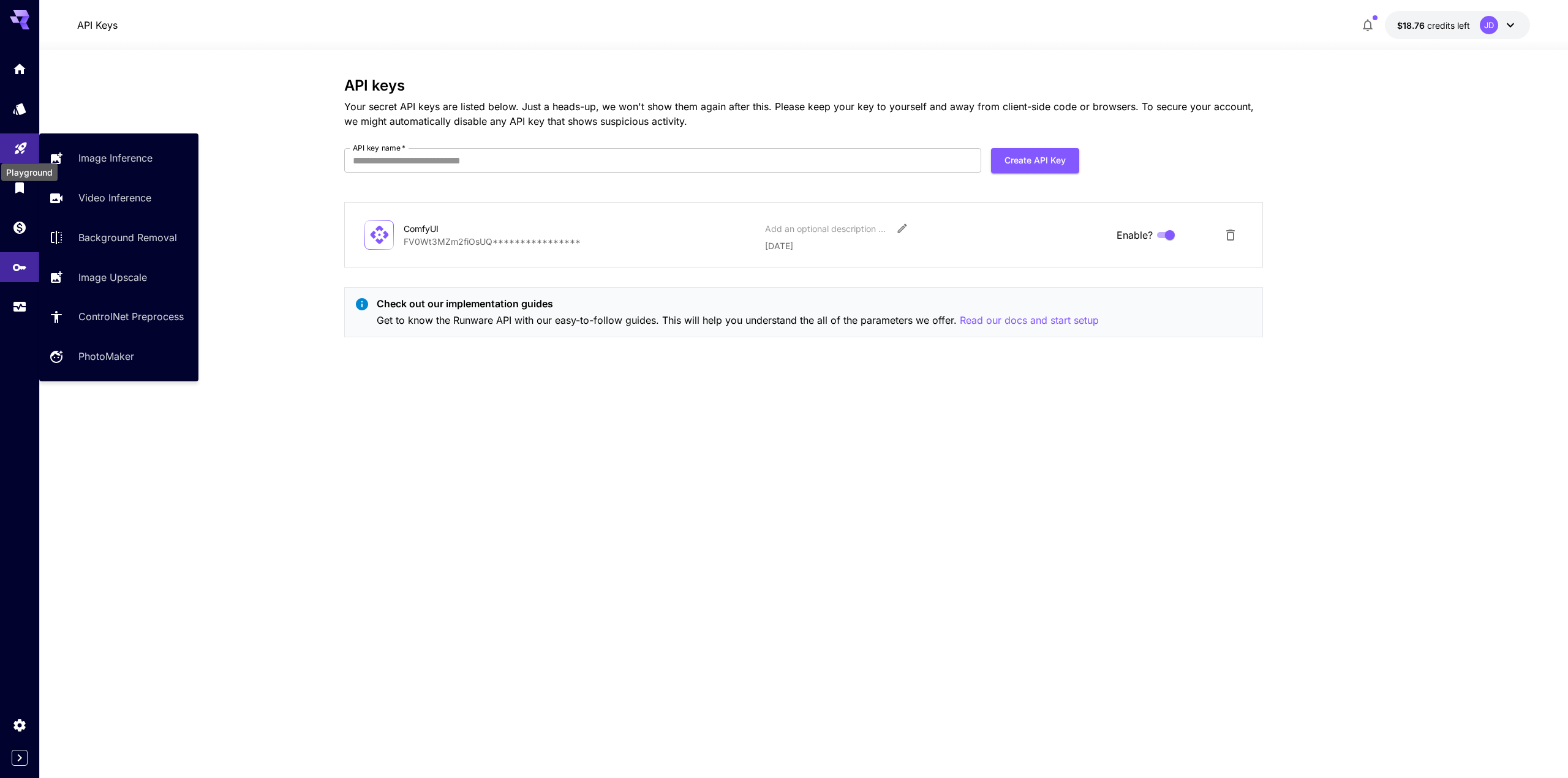
click at [24, 142] on icon "Playground" at bounding box center [20, 144] width 12 height 12
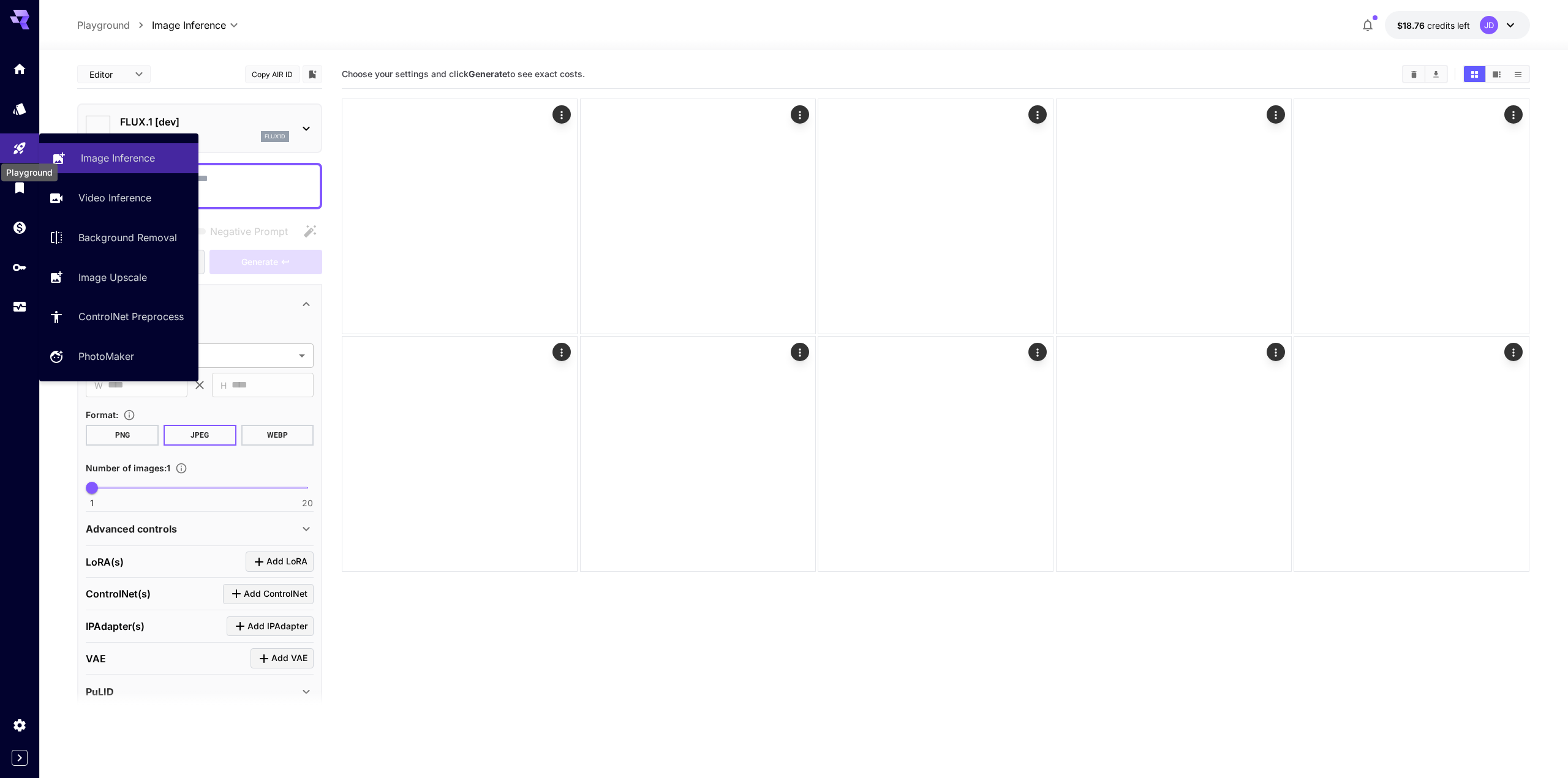
type input "**********"
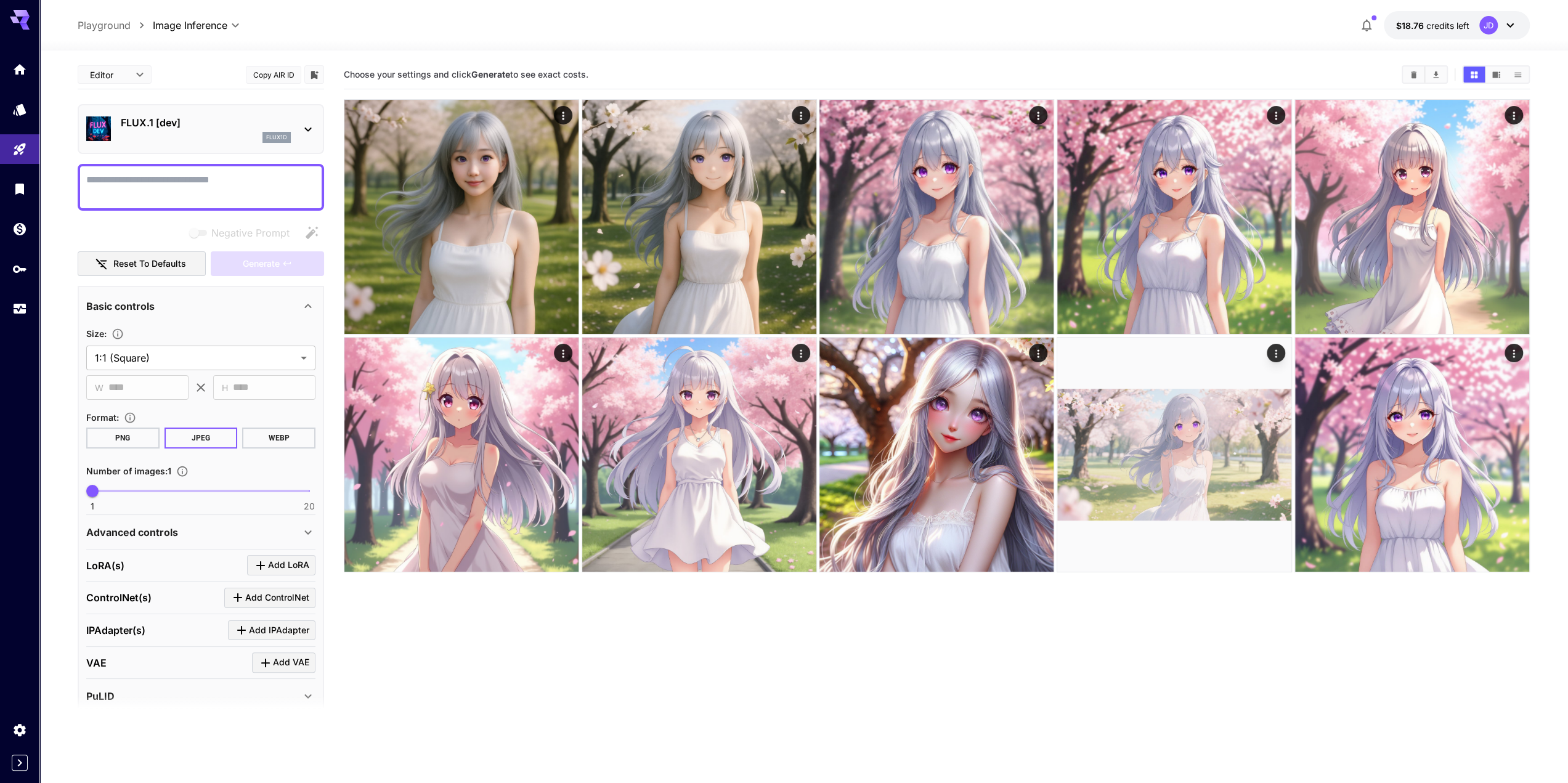
click at [230, 132] on div "flux1d" at bounding box center [206, 138] width 170 height 11
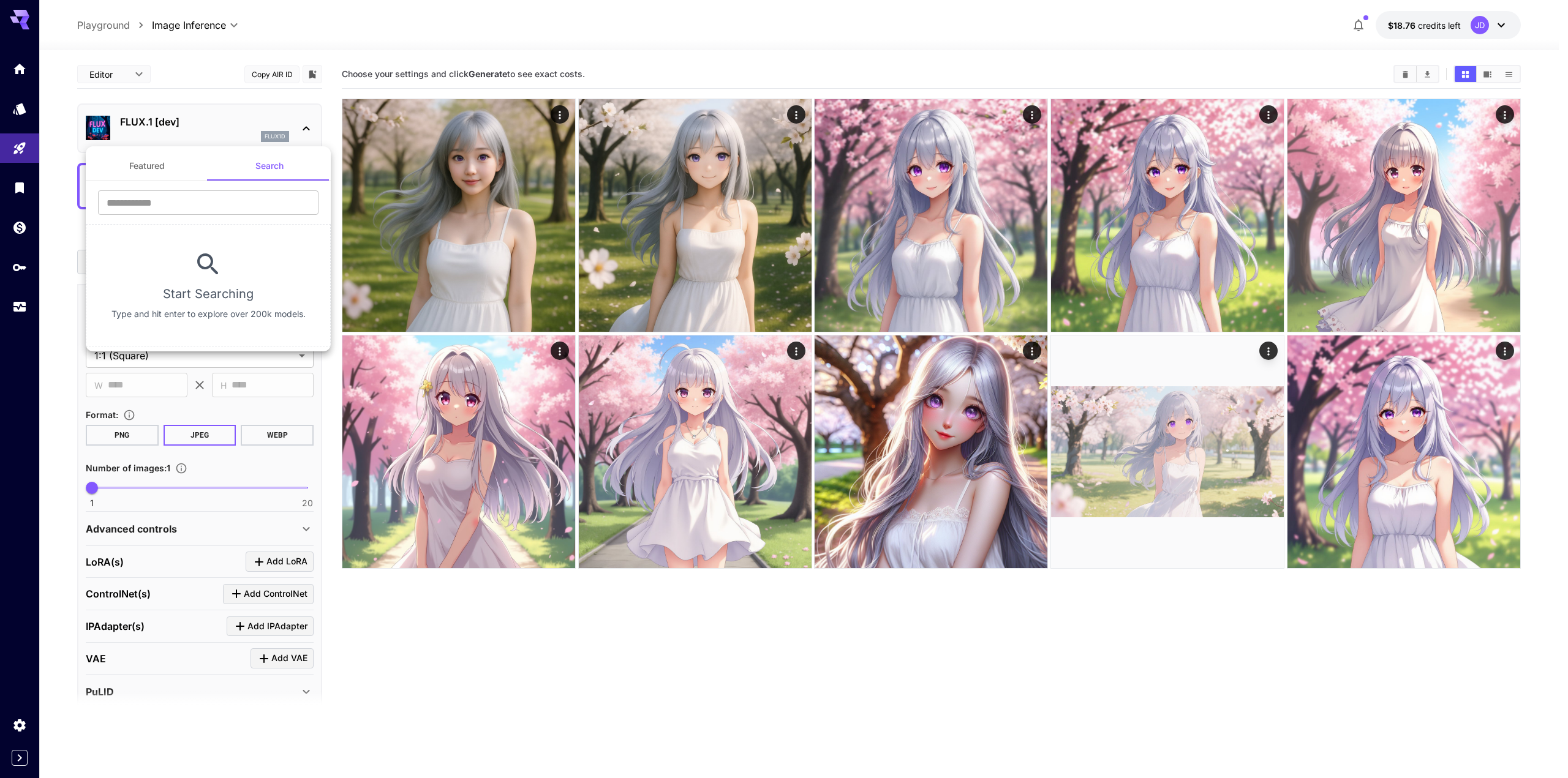
click at [166, 170] on button "Featured" at bounding box center [147, 166] width 122 height 29
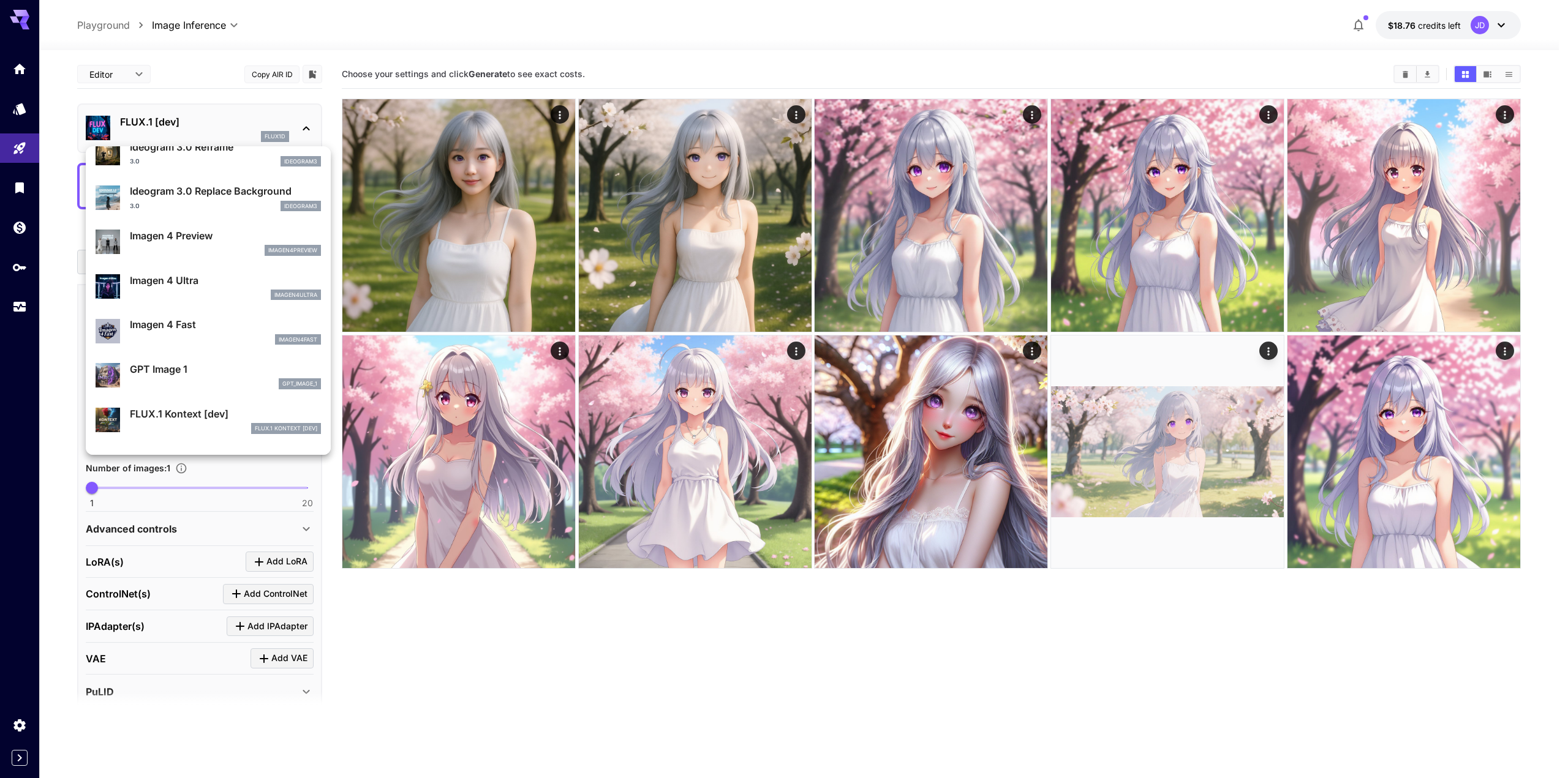
scroll to position [432, 0]
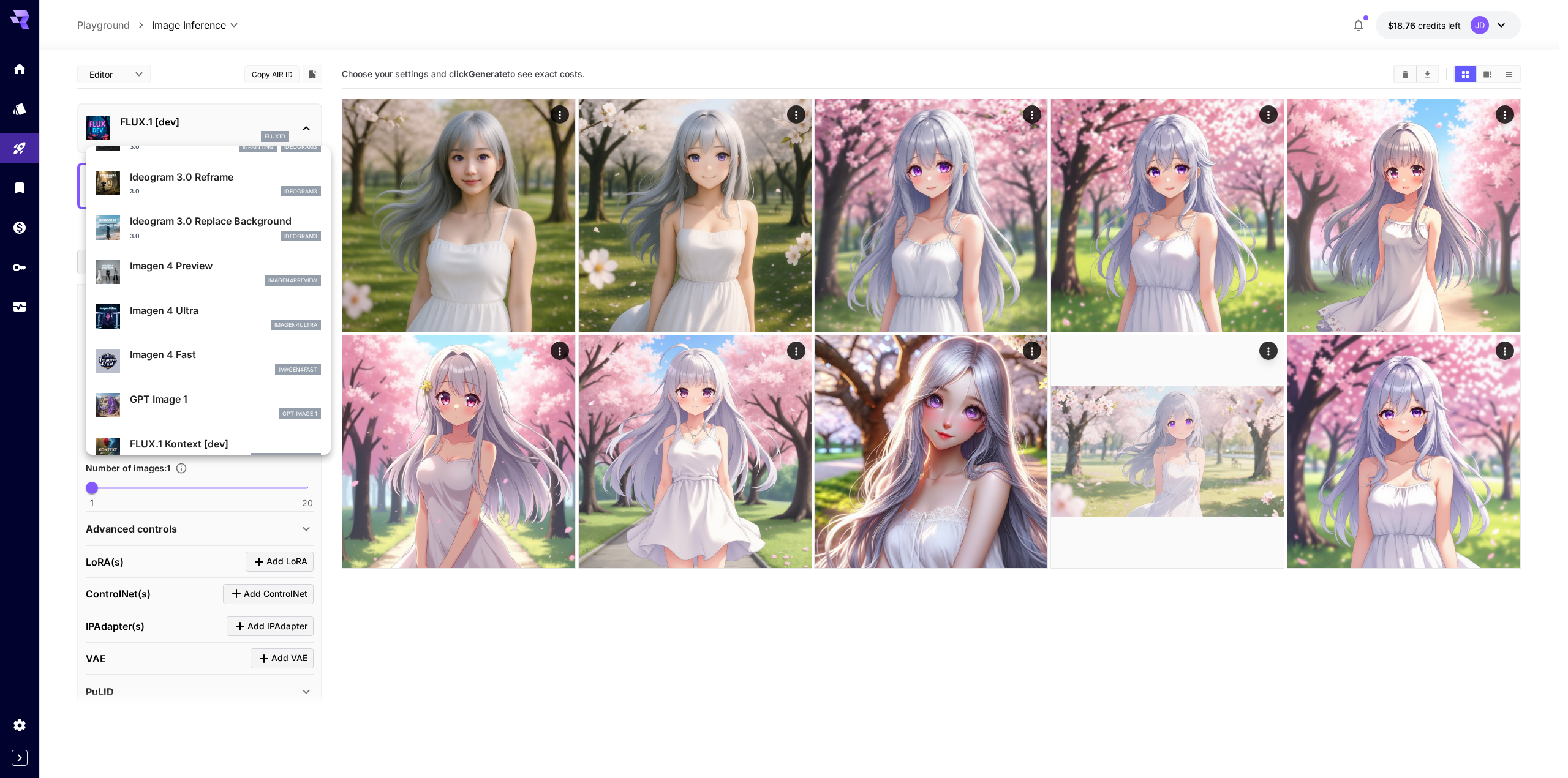
click at [206, 351] on p "Imagen 4 Fast" at bounding box center [225, 354] width 191 height 15
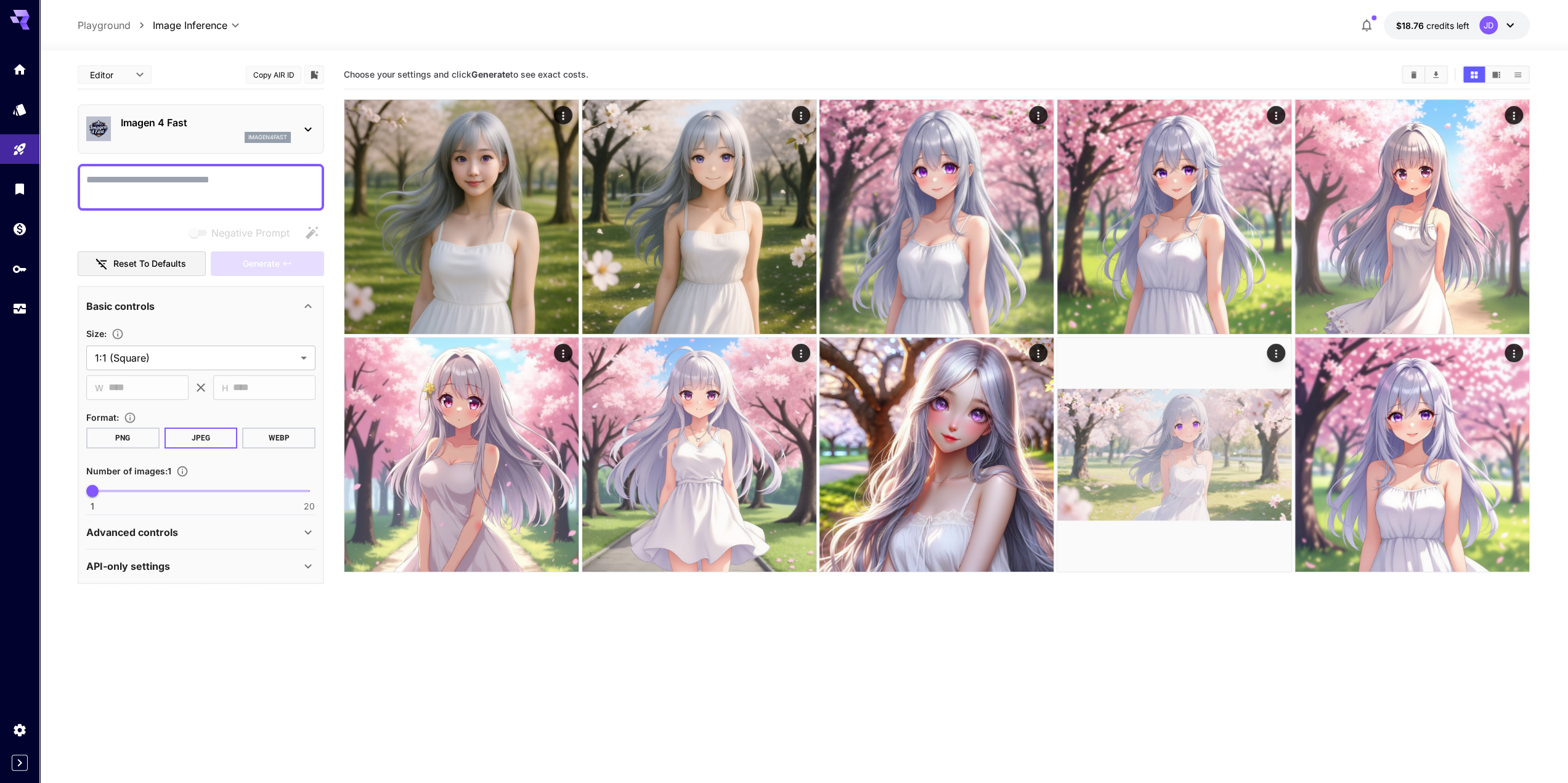
click at [219, 178] on textarea "Negative Prompt" at bounding box center [201, 187] width 229 height 29
type textarea "**********"
click at [281, 272] on button "Generate" at bounding box center [267, 263] width 114 height 25
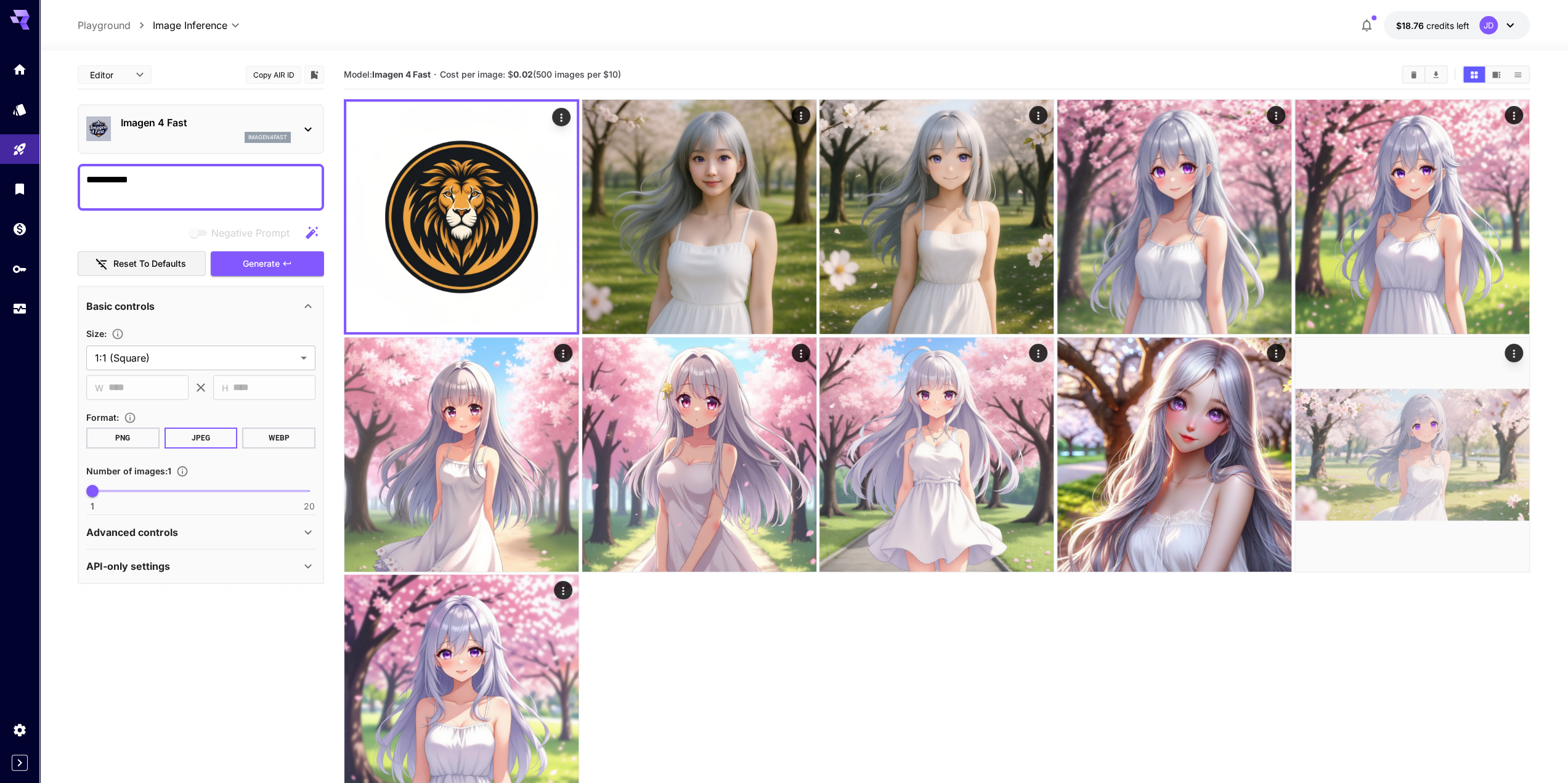
click at [100, 123] on img at bounding box center [99, 129] width 25 height 25
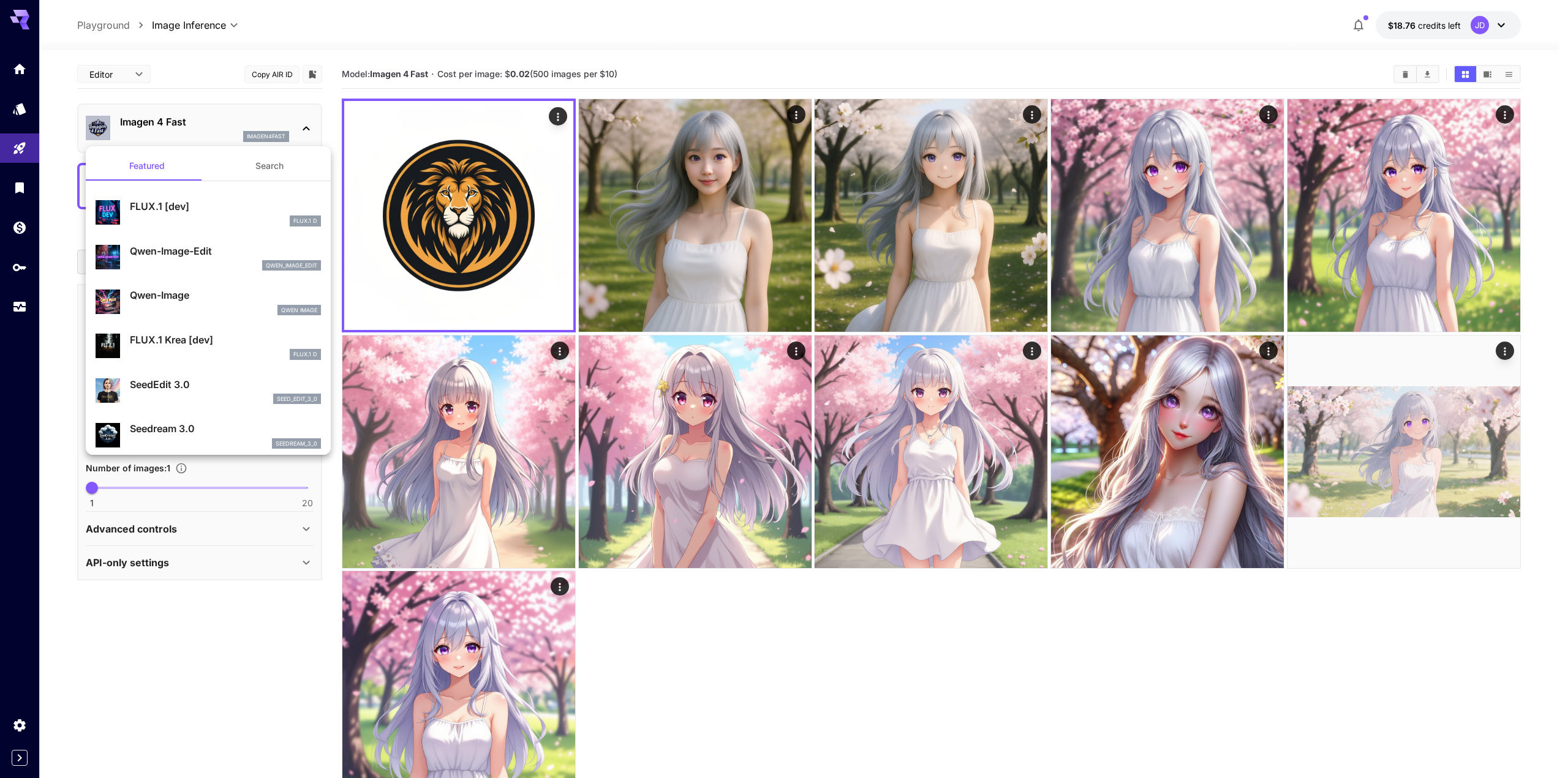
click at [99, 122] on div at bounding box center [784, 389] width 1568 height 778
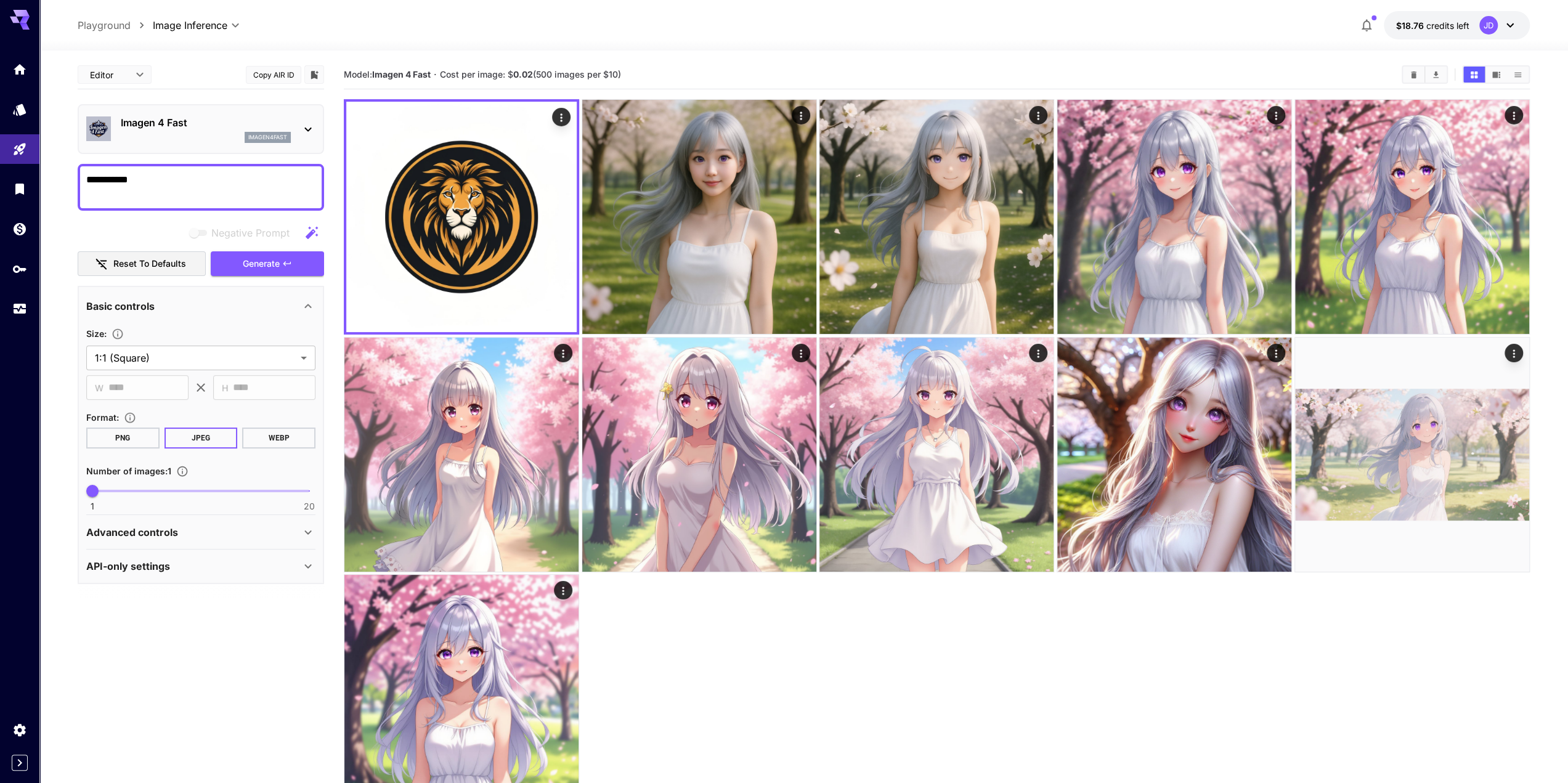
click at [100, 123] on img at bounding box center [99, 129] width 25 height 25
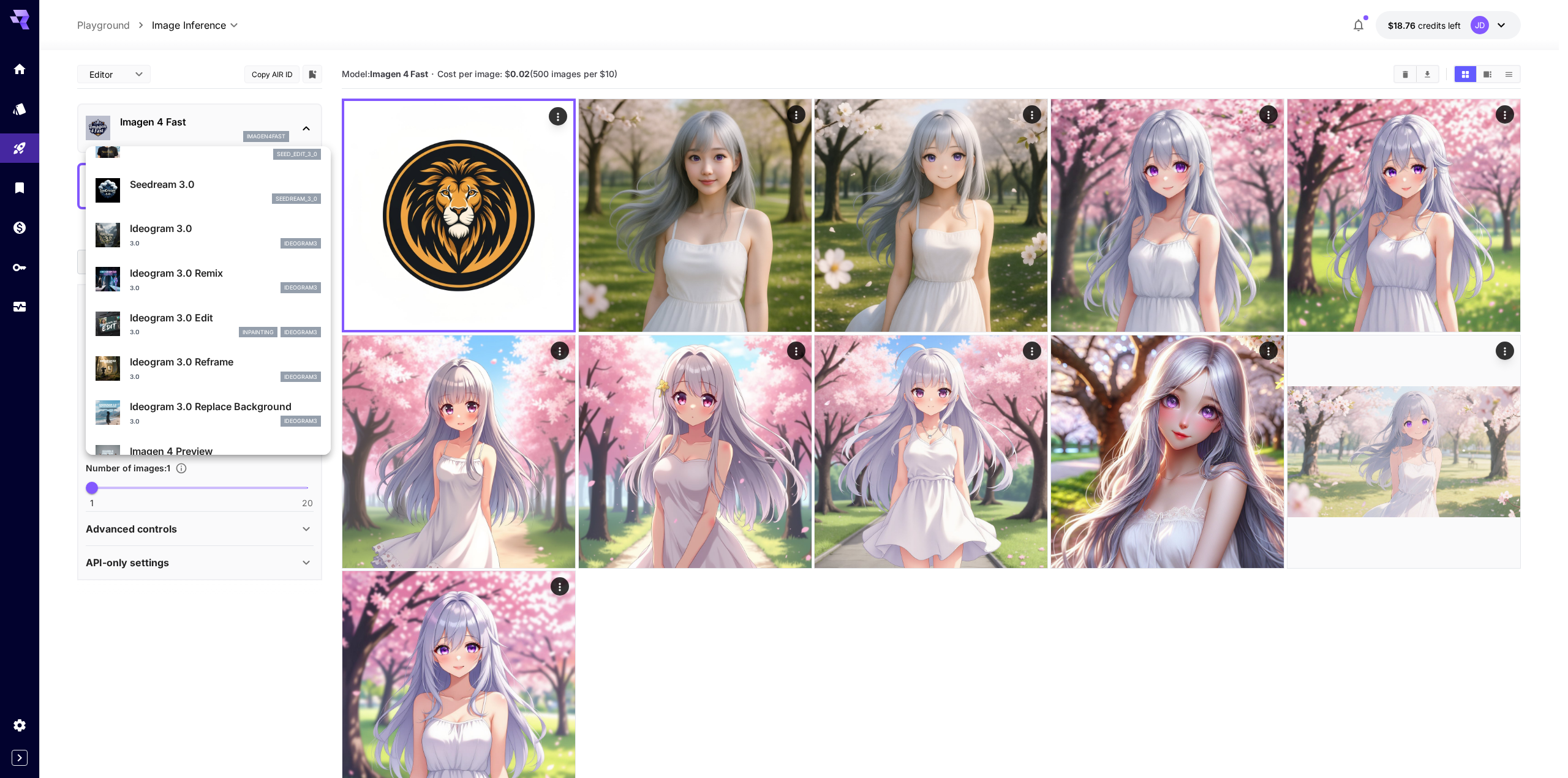
scroll to position [307, 0]
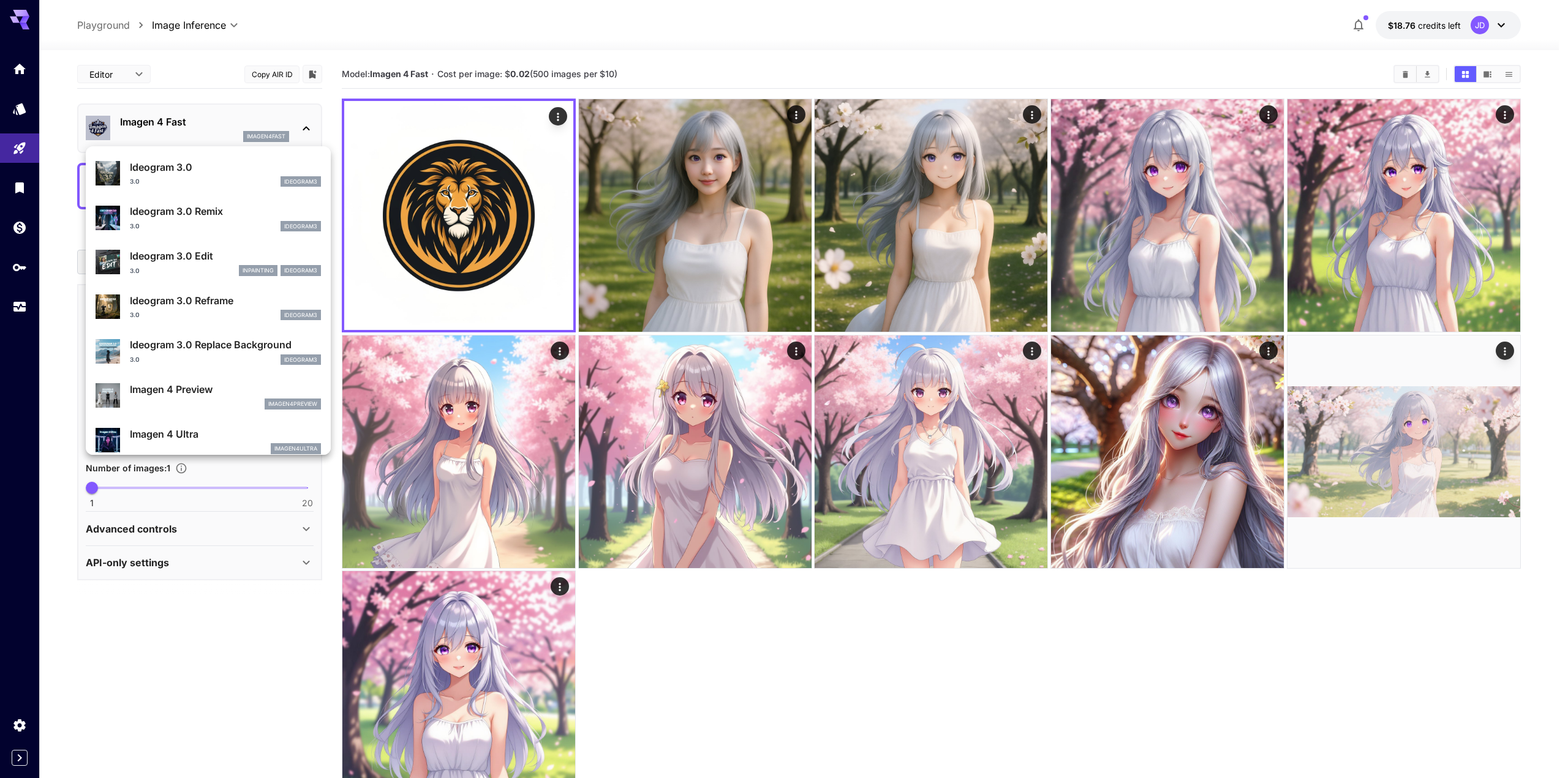
click at [790, 658] on div at bounding box center [784, 389] width 1568 height 778
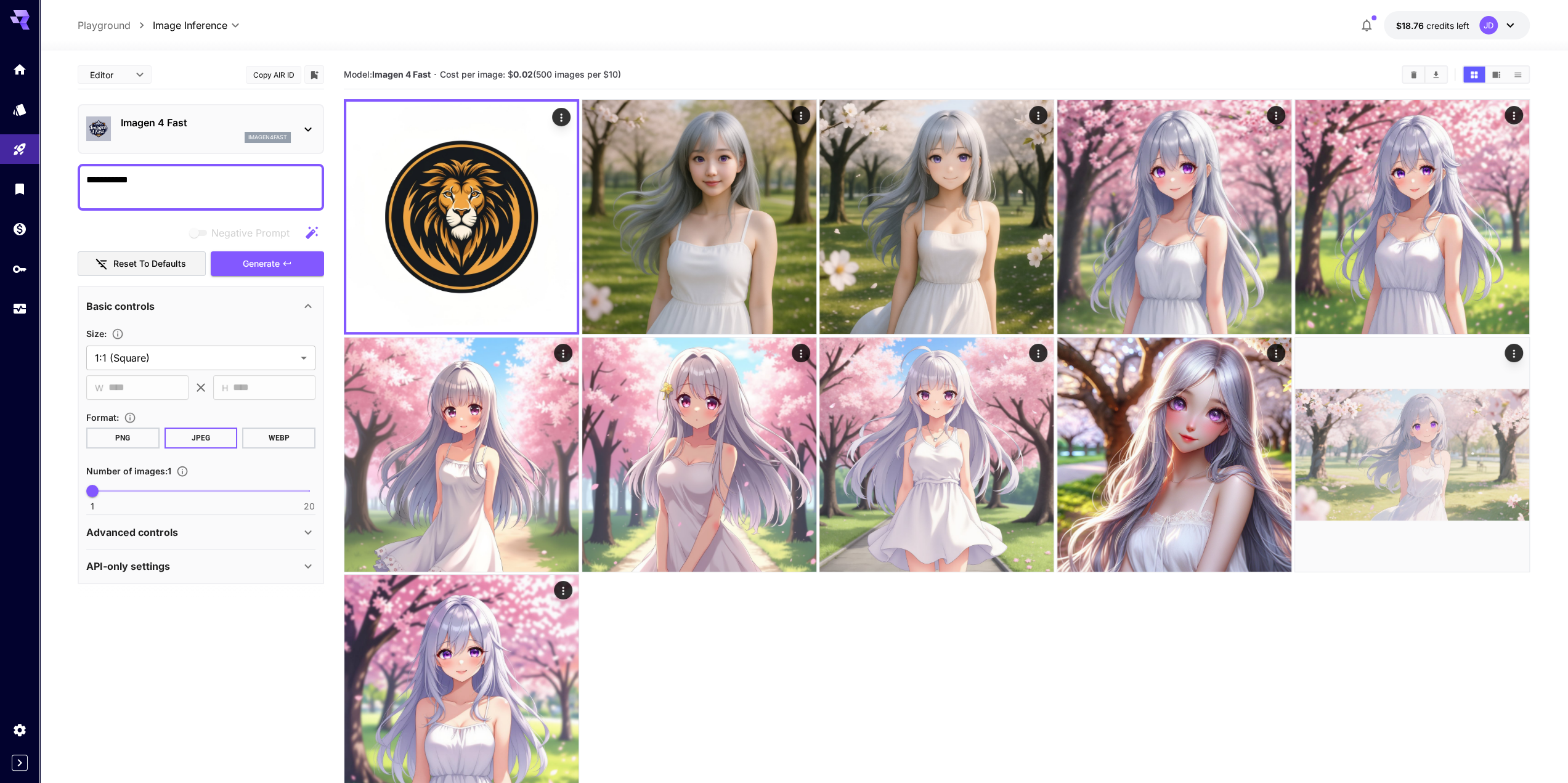
click at [1474, 27] on button "$18.76 credits left JD" at bounding box center [1456, 25] width 146 height 29
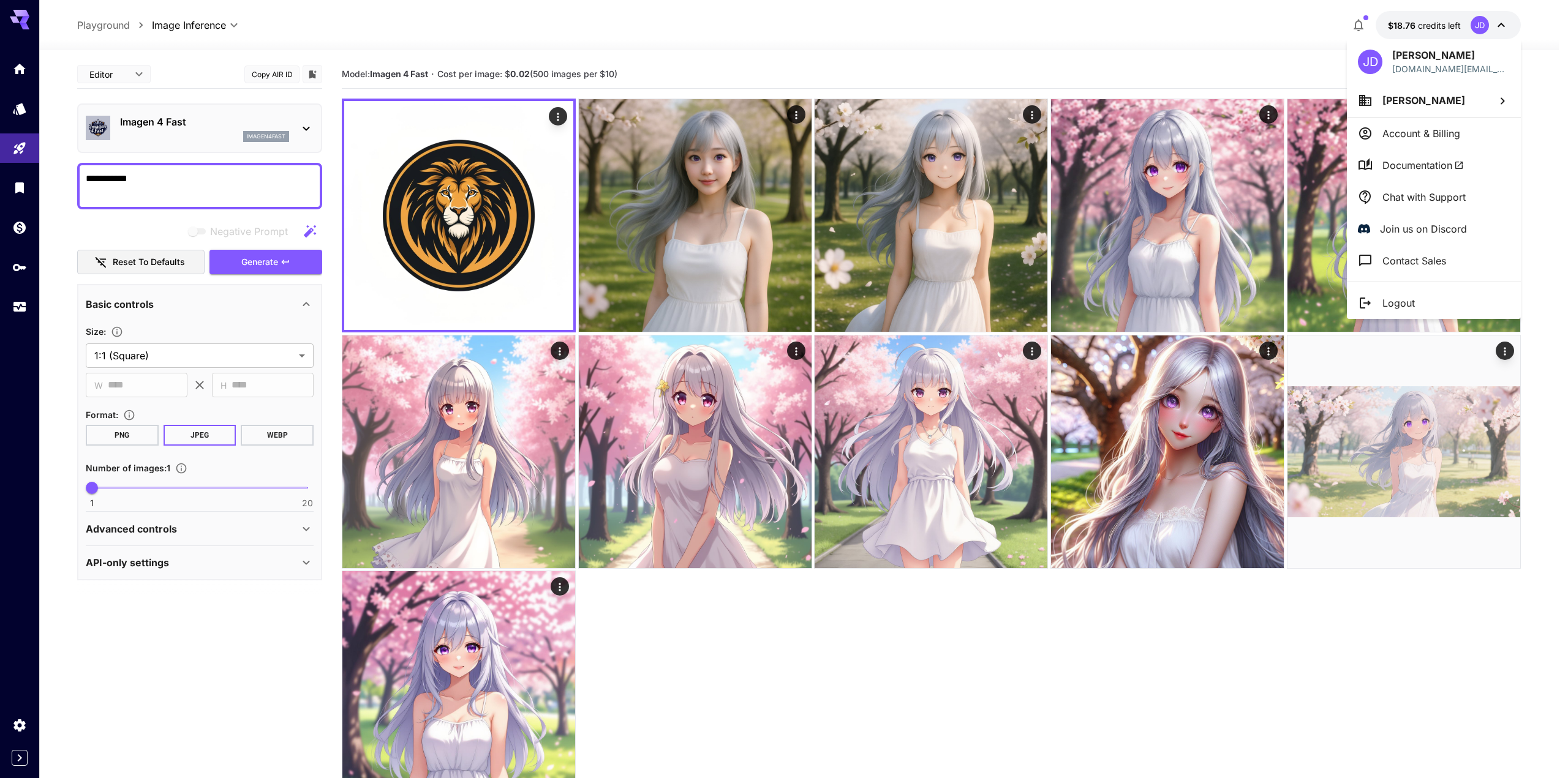
drag, startPoint x: 1433, startPoint y: 136, endPoint x: 1276, endPoint y: 97, distance: 161.8
click at [1237, 58] on div at bounding box center [784, 389] width 1568 height 778
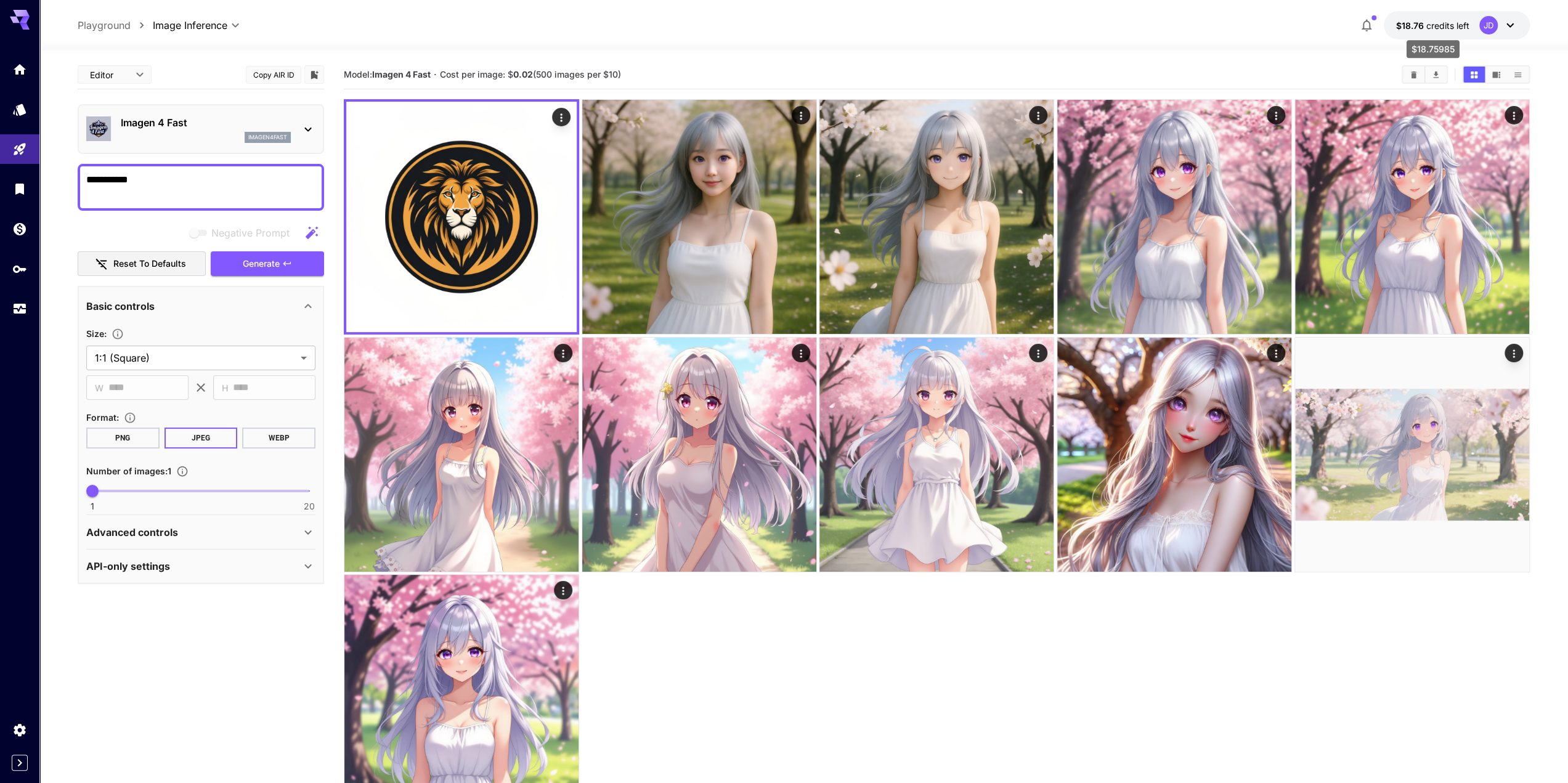
click at [1435, 22] on span "credits left" at bounding box center [1447, 25] width 43 height 10
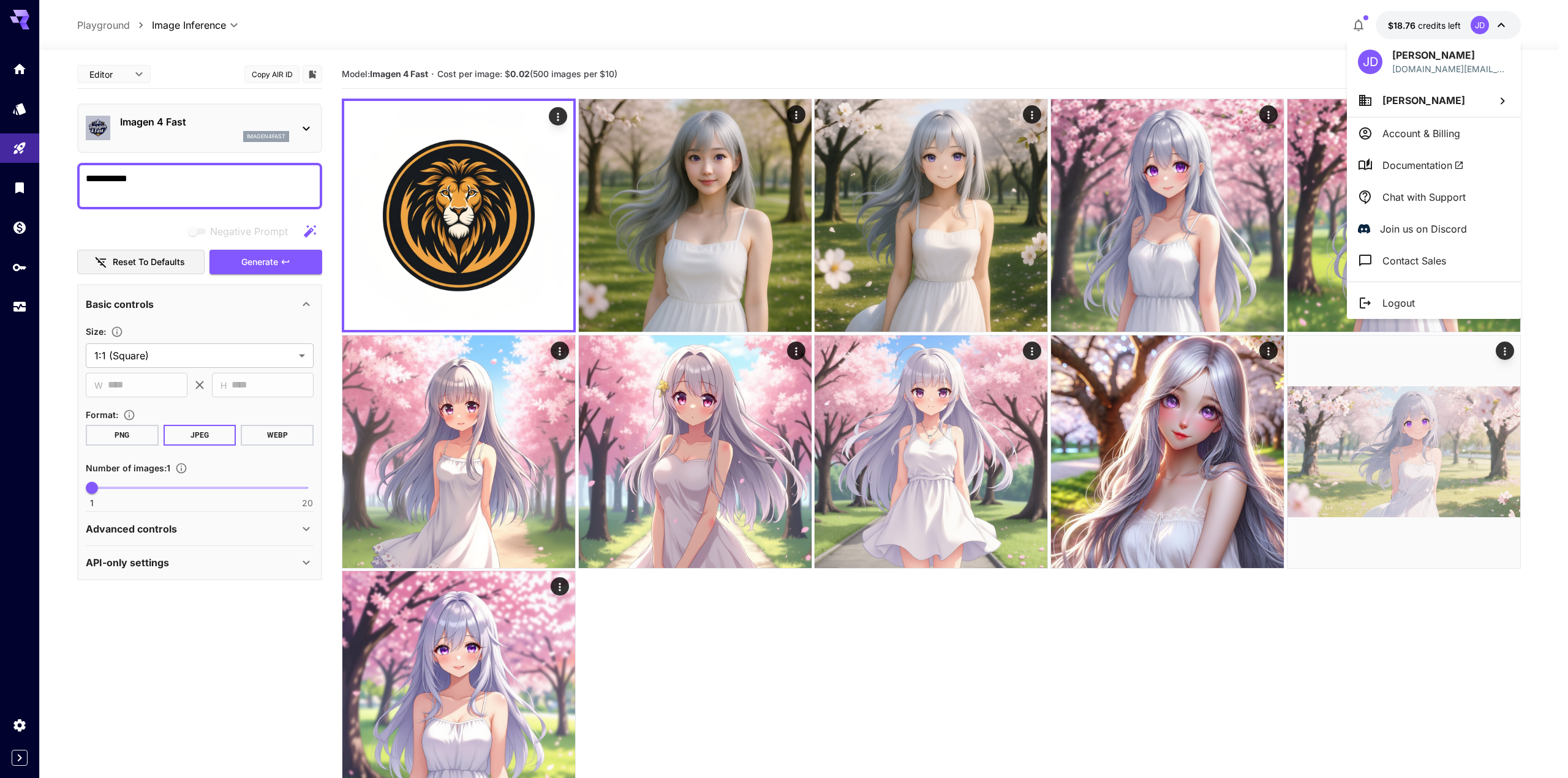
click at [1402, 124] on li "Account & Billing" at bounding box center [1433, 133] width 174 height 32
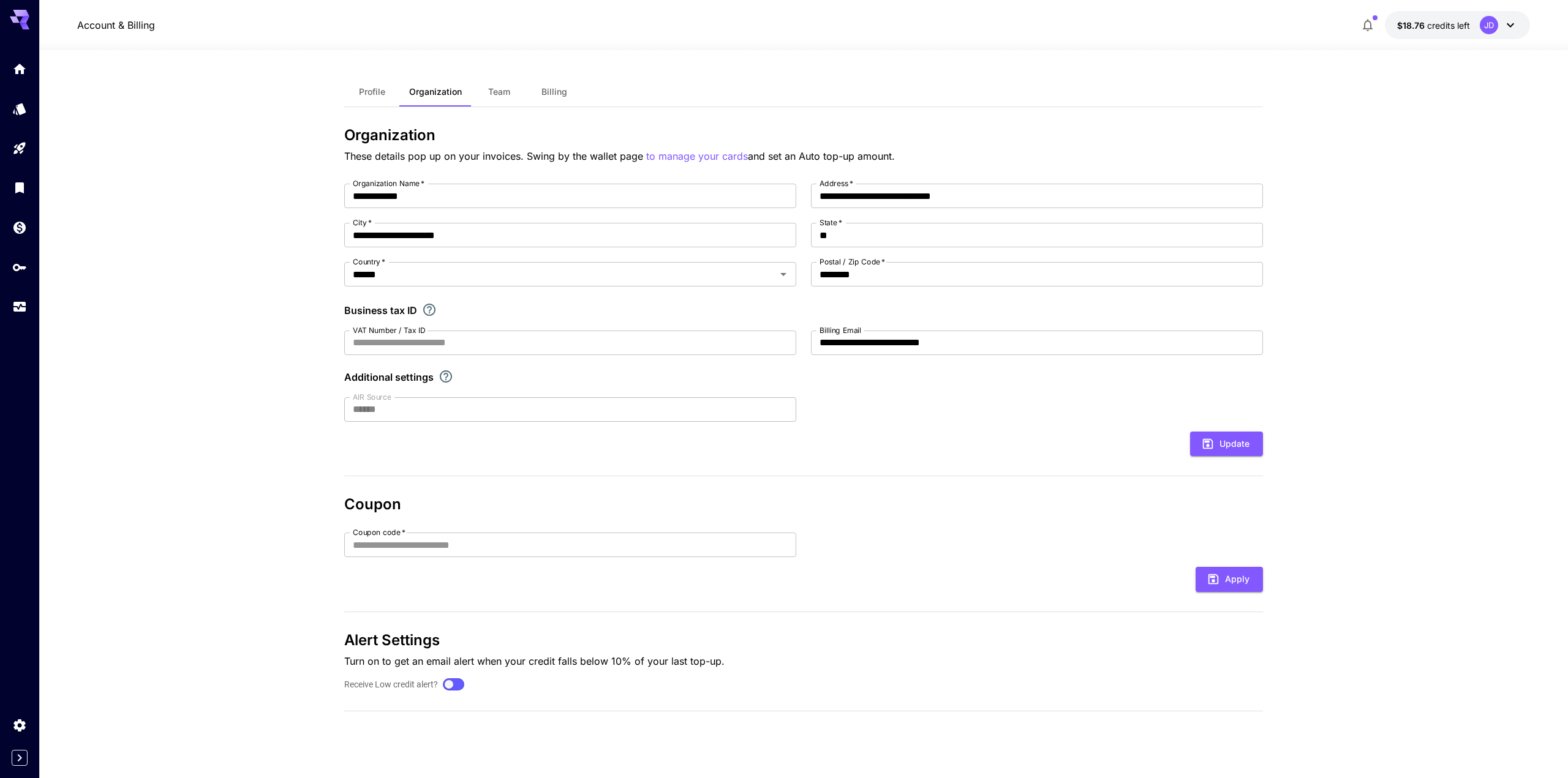
click at [560, 92] on span "Billing" at bounding box center [554, 92] width 26 height 11
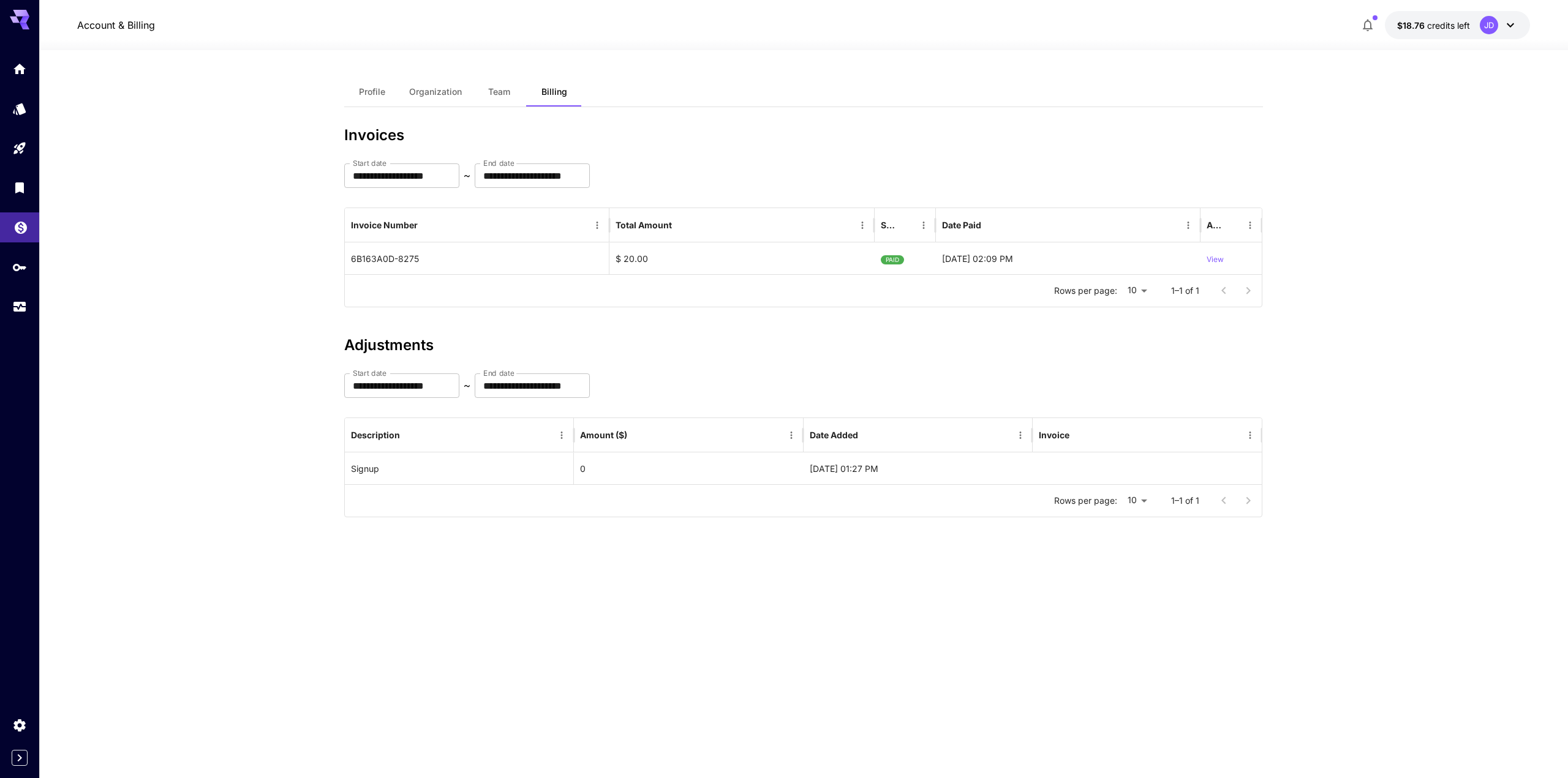
click at [25, 241] on link at bounding box center [20, 227] width 39 height 30
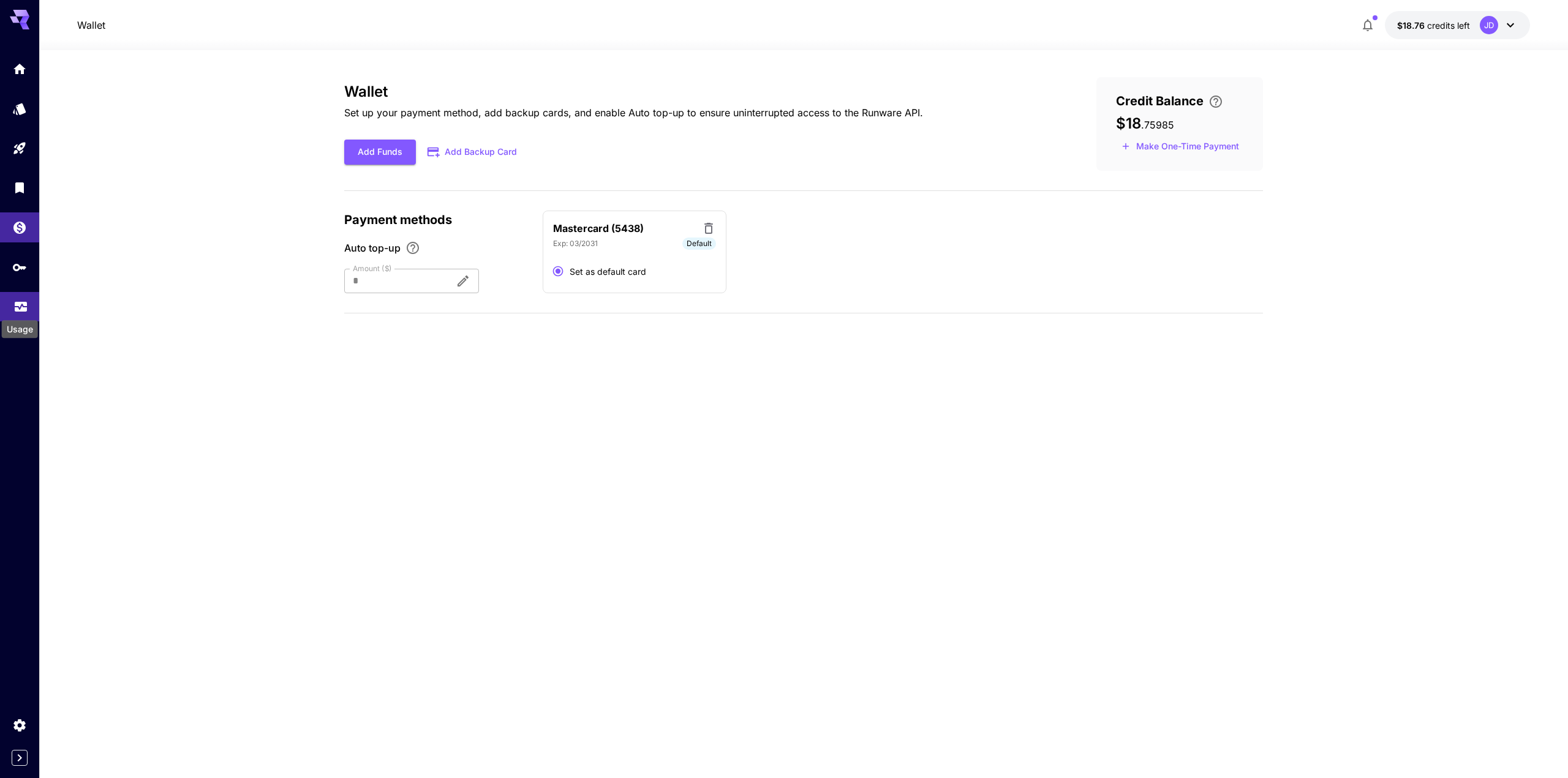
click at [14, 306] on icon "Usage" at bounding box center [21, 303] width 15 height 15
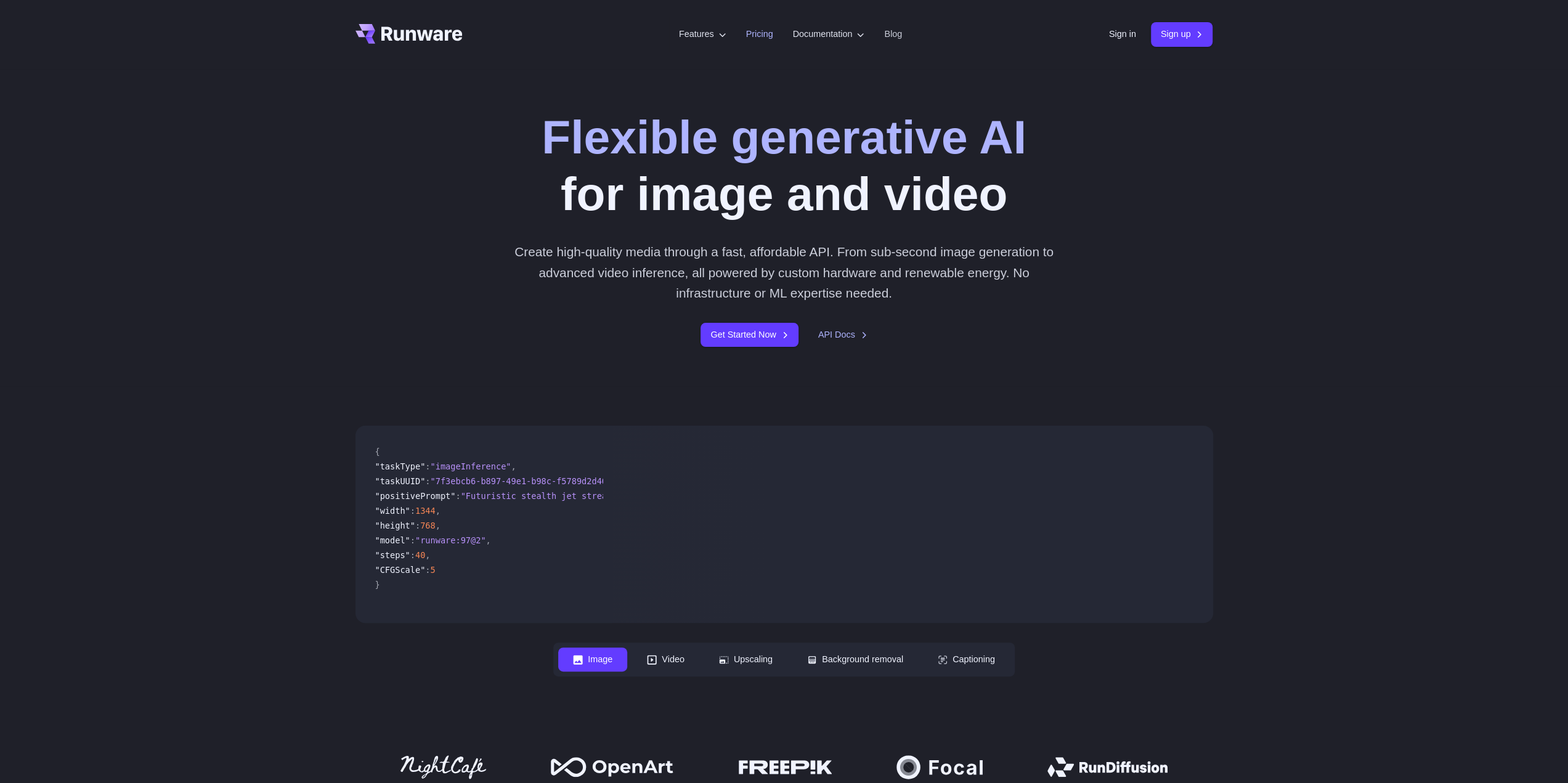
click at [762, 38] on link "Pricing" at bounding box center [760, 34] width 27 height 14
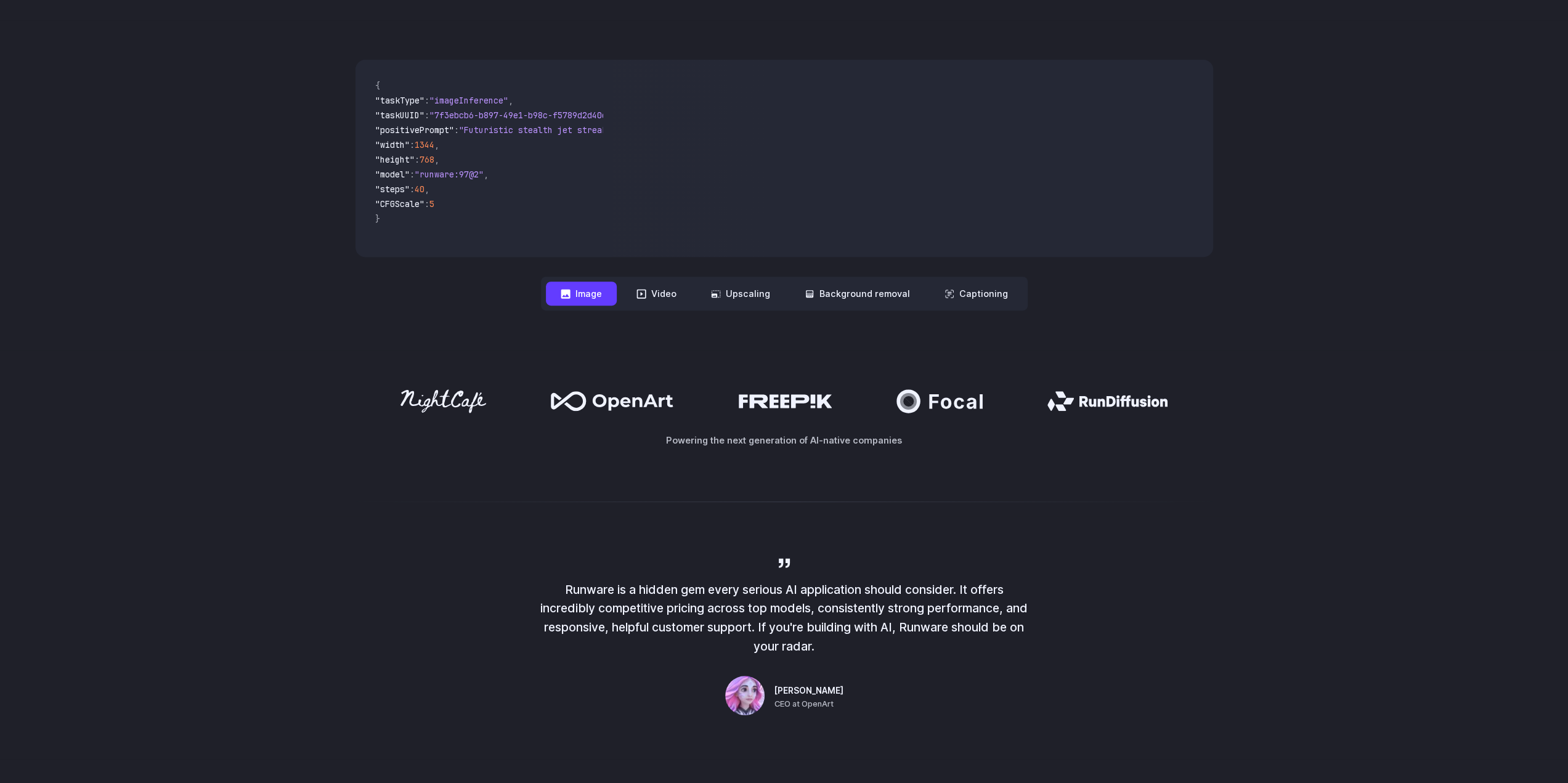
scroll to position [370, 0]
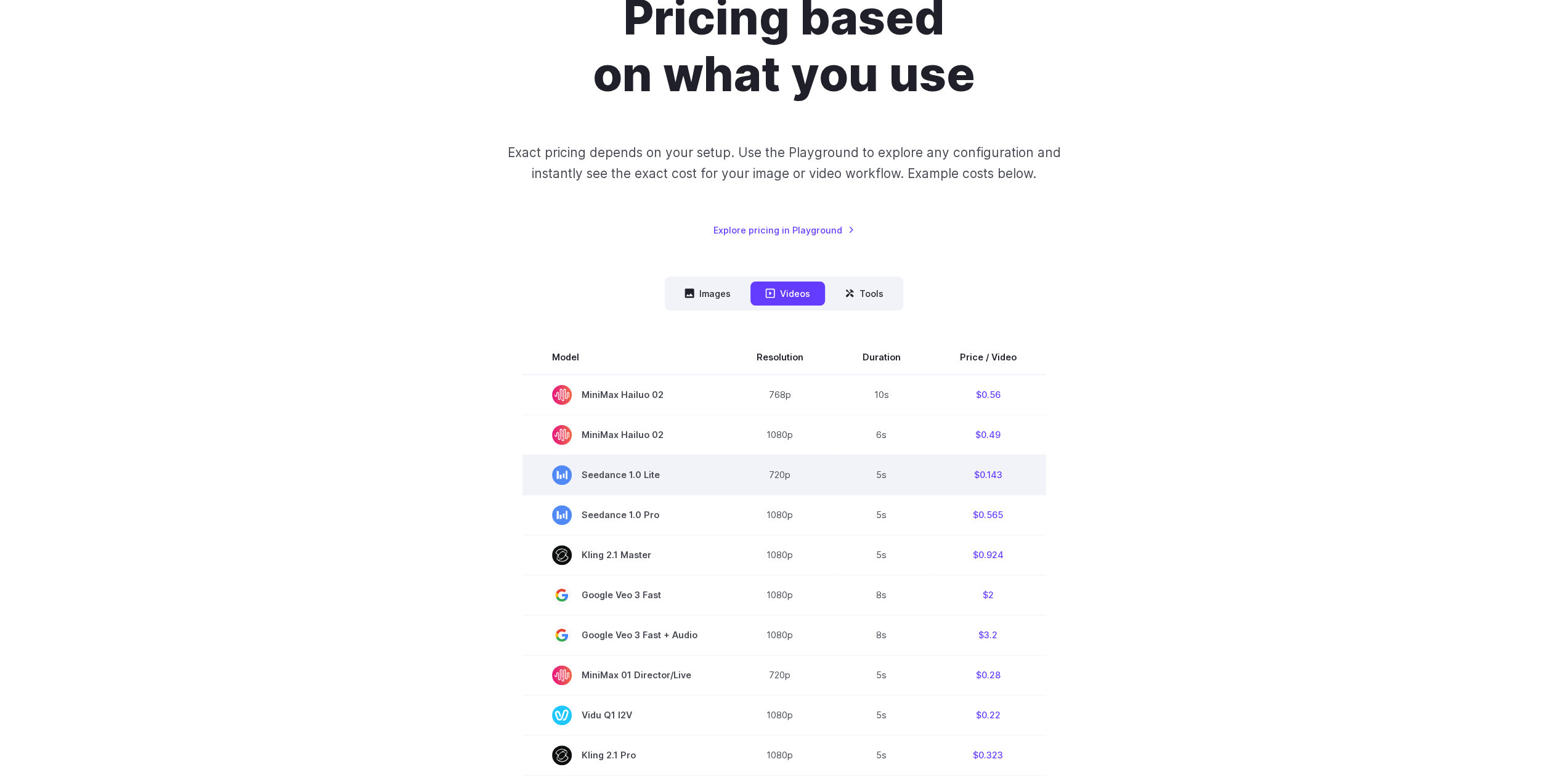
scroll to position [123, 0]
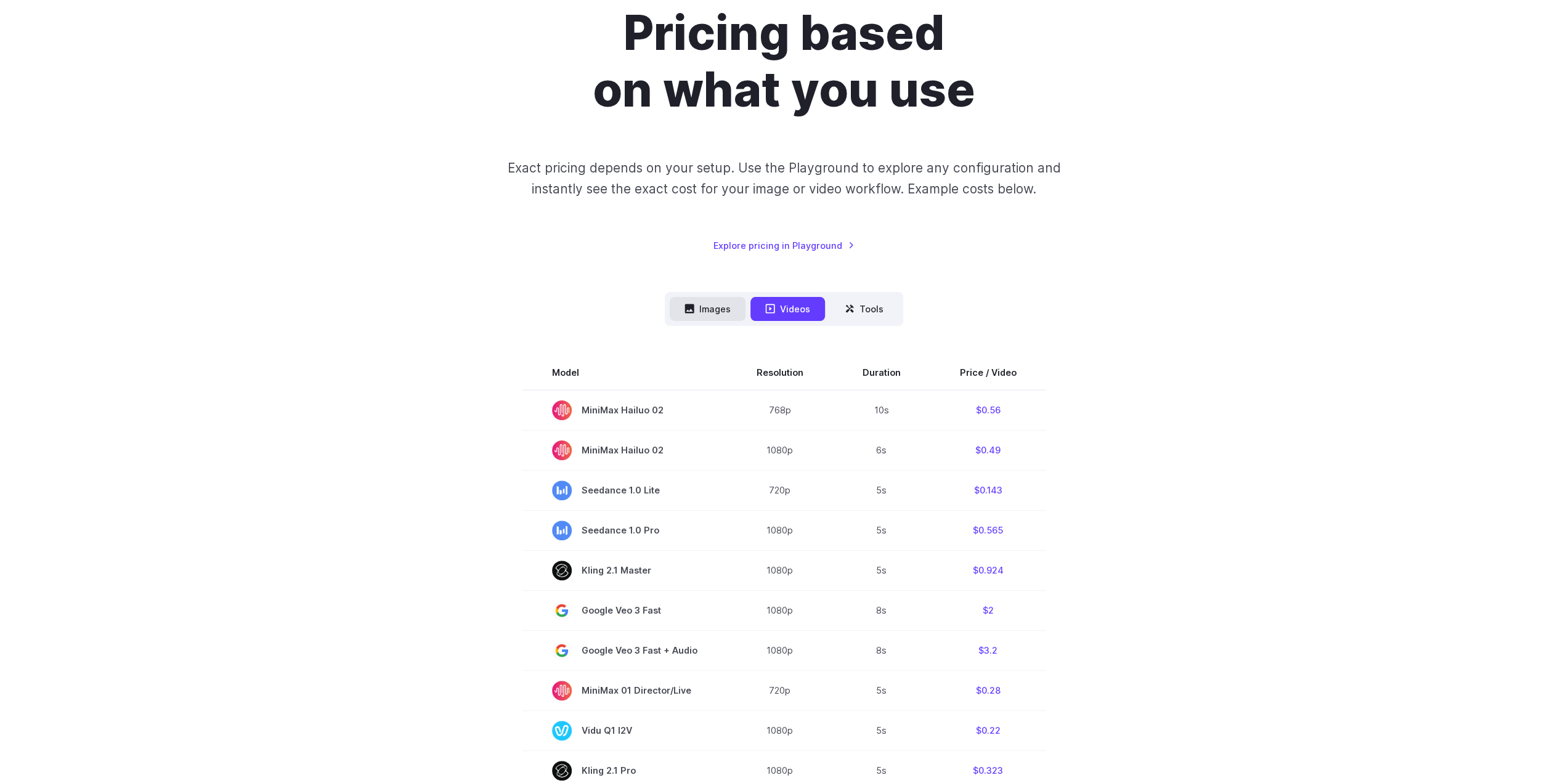
click at [726, 315] on button "Images" at bounding box center [707, 308] width 76 height 24
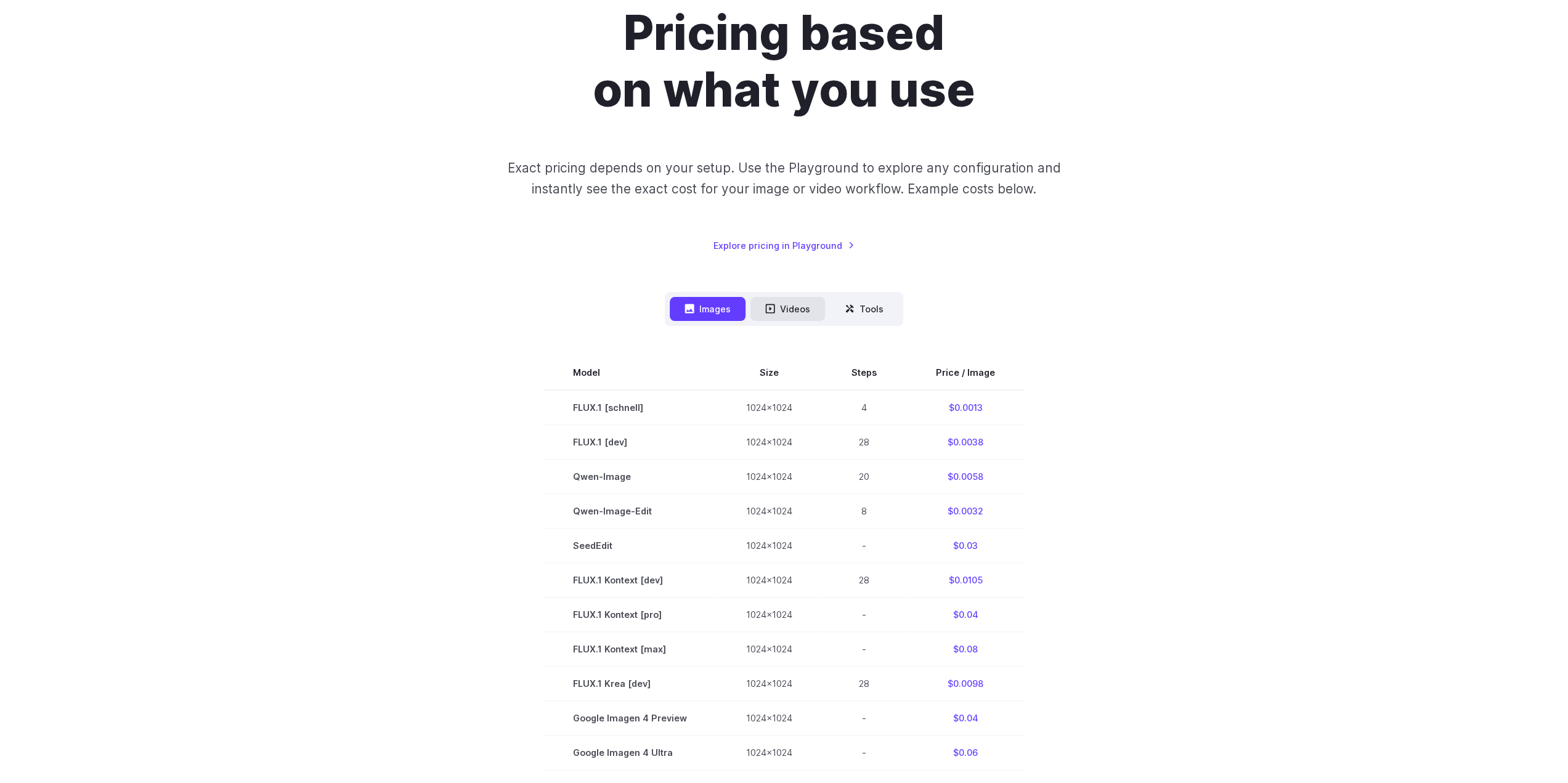
click at [778, 302] on button "Videos" at bounding box center [787, 308] width 74 height 24
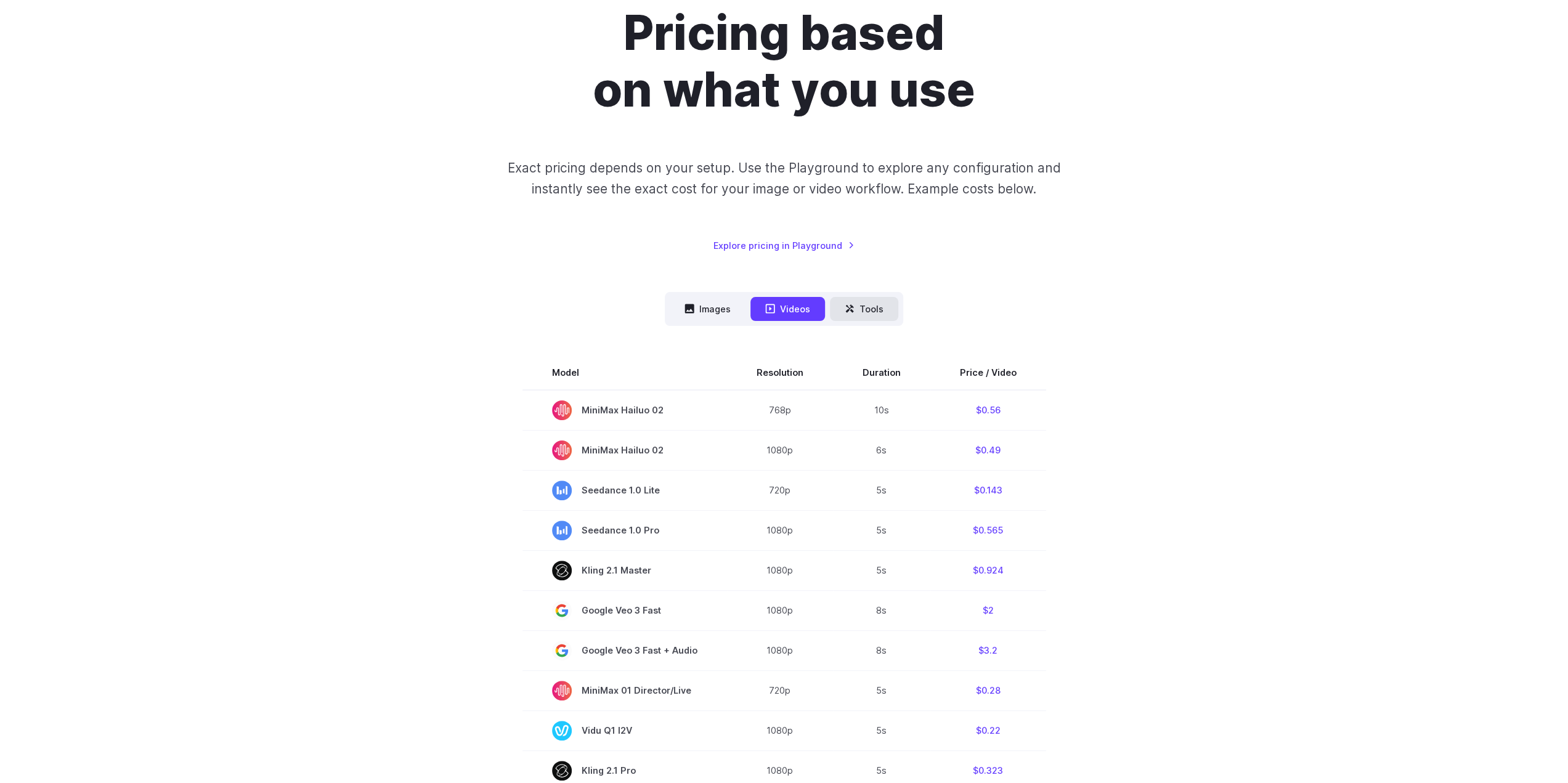
click at [861, 308] on button "Tools" at bounding box center [864, 308] width 68 height 24
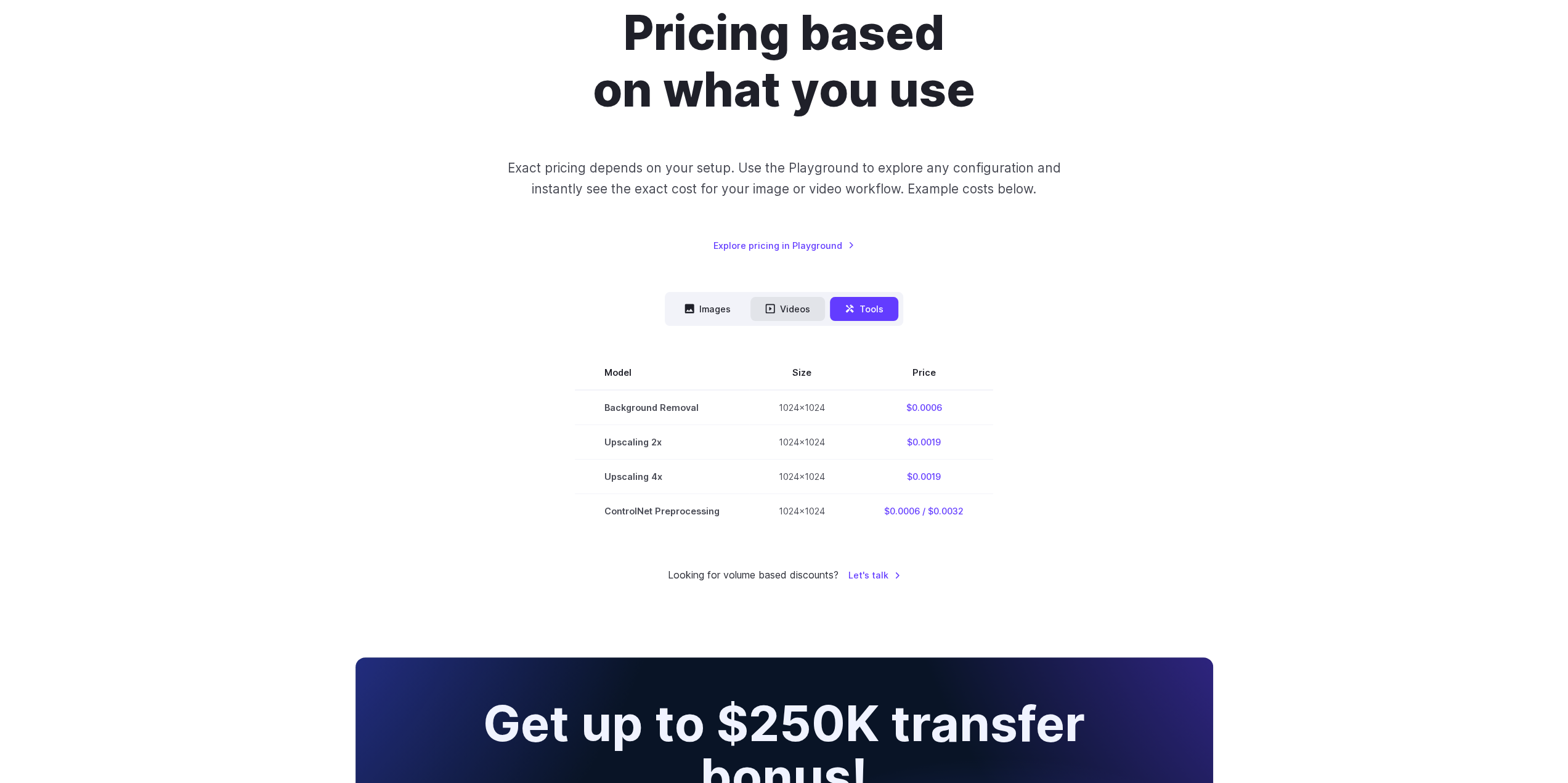
click at [782, 308] on button "Videos" at bounding box center [787, 308] width 74 height 24
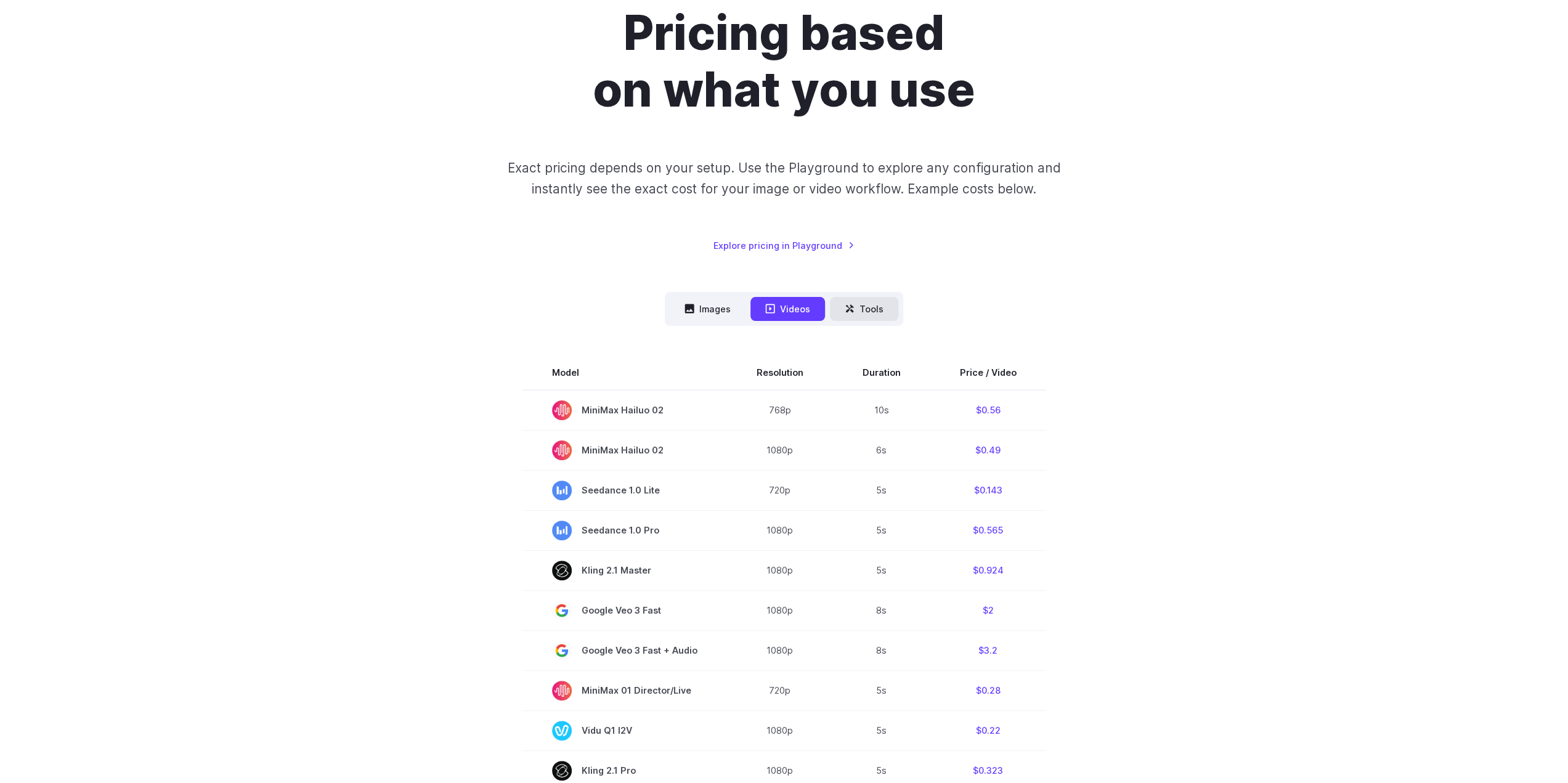
click at [874, 308] on button "Tools" at bounding box center [864, 308] width 68 height 24
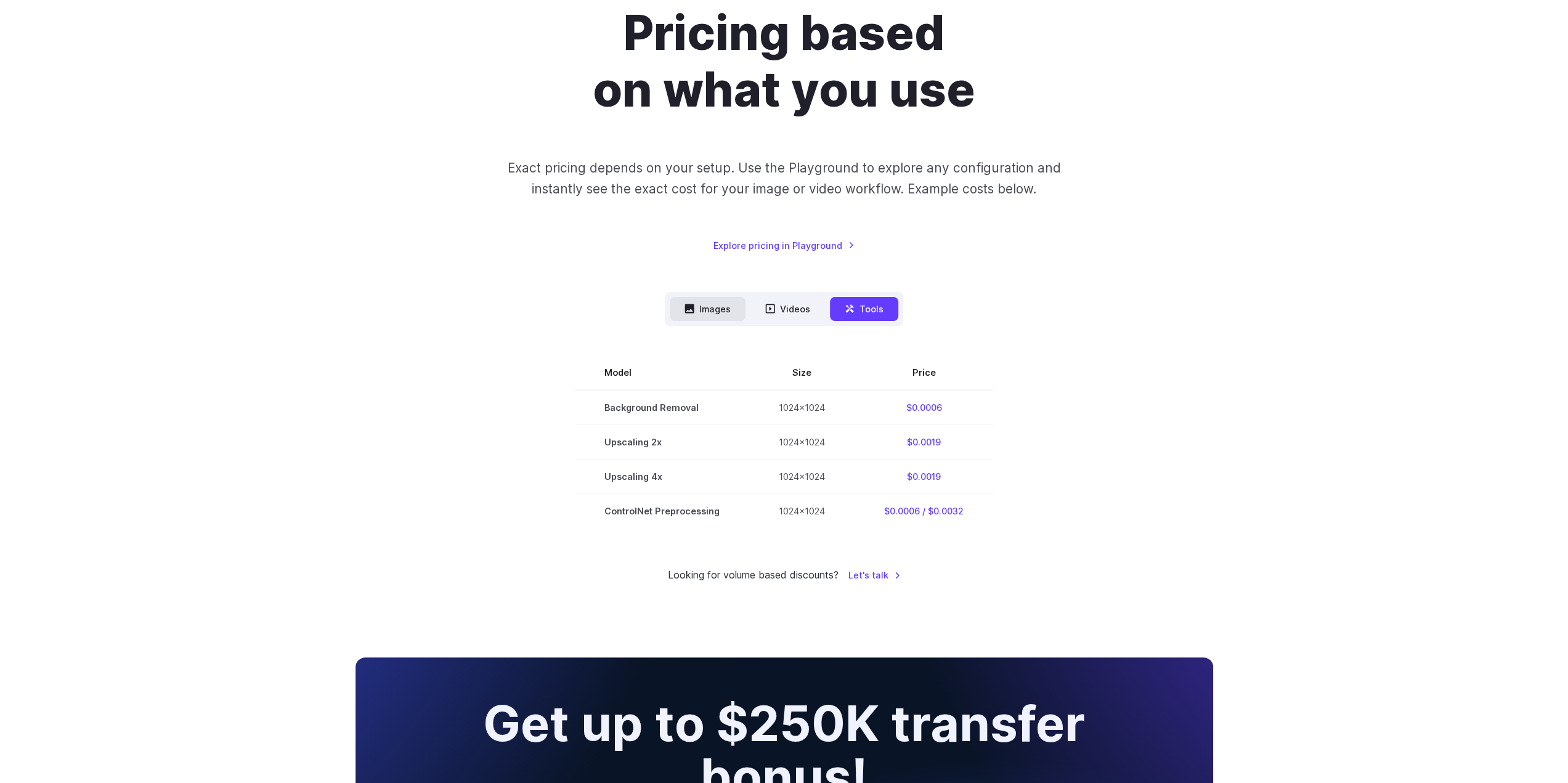
click at [710, 307] on button "Images" at bounding box center [707, 308] width 76 height 24
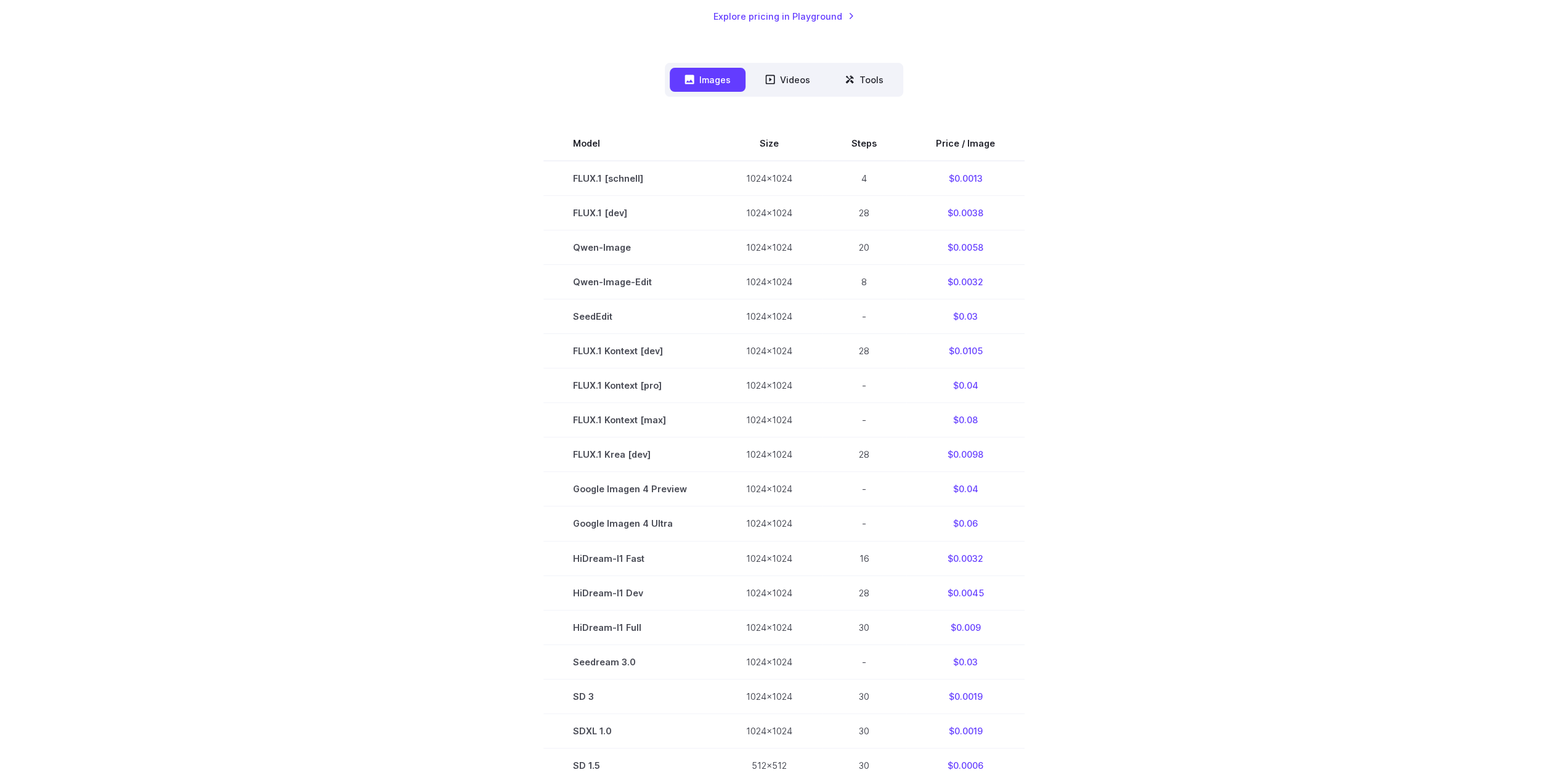
scroll to position [185, 0]
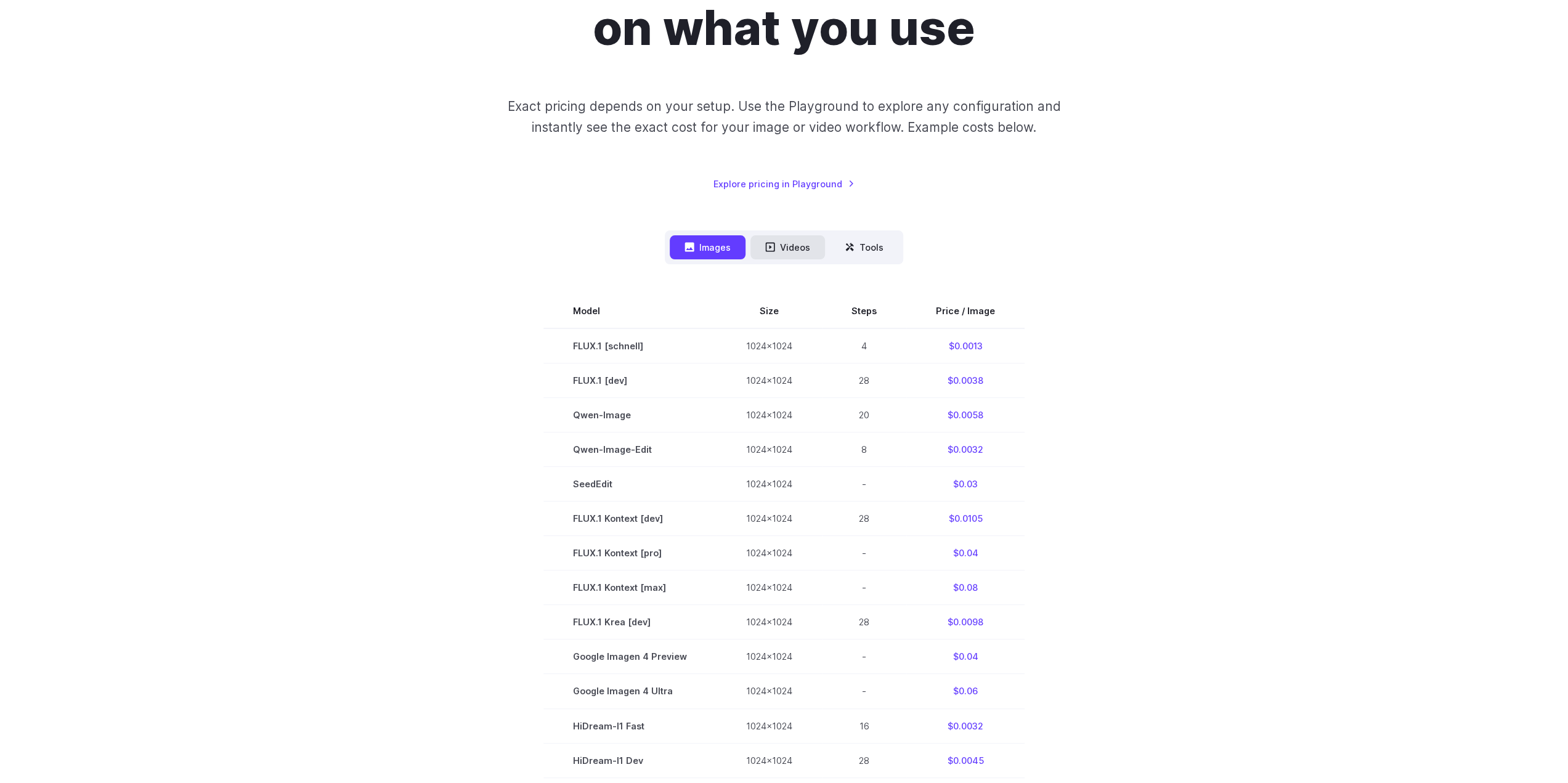
click at [773, 237] on button "Videos" at bounding box center [787, 247] width 74 height 24
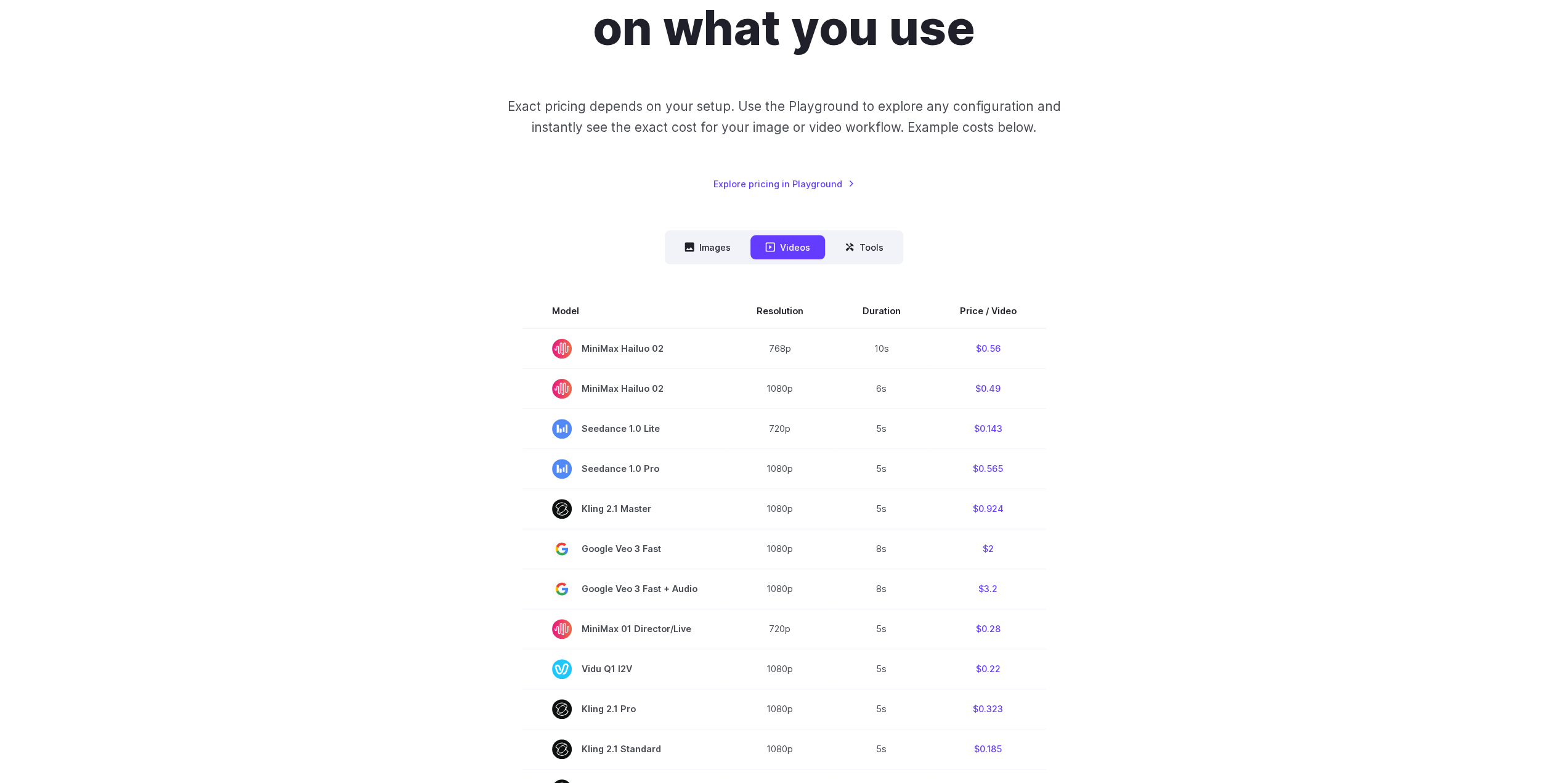
click at [709, 261] on nav "Images Videos Tools ****** ****** *****" at bounding box center [784, 247] width 238 height 34
click at [726, 242] on button "Images" at bounding box center [707, 247] width 76 height 24
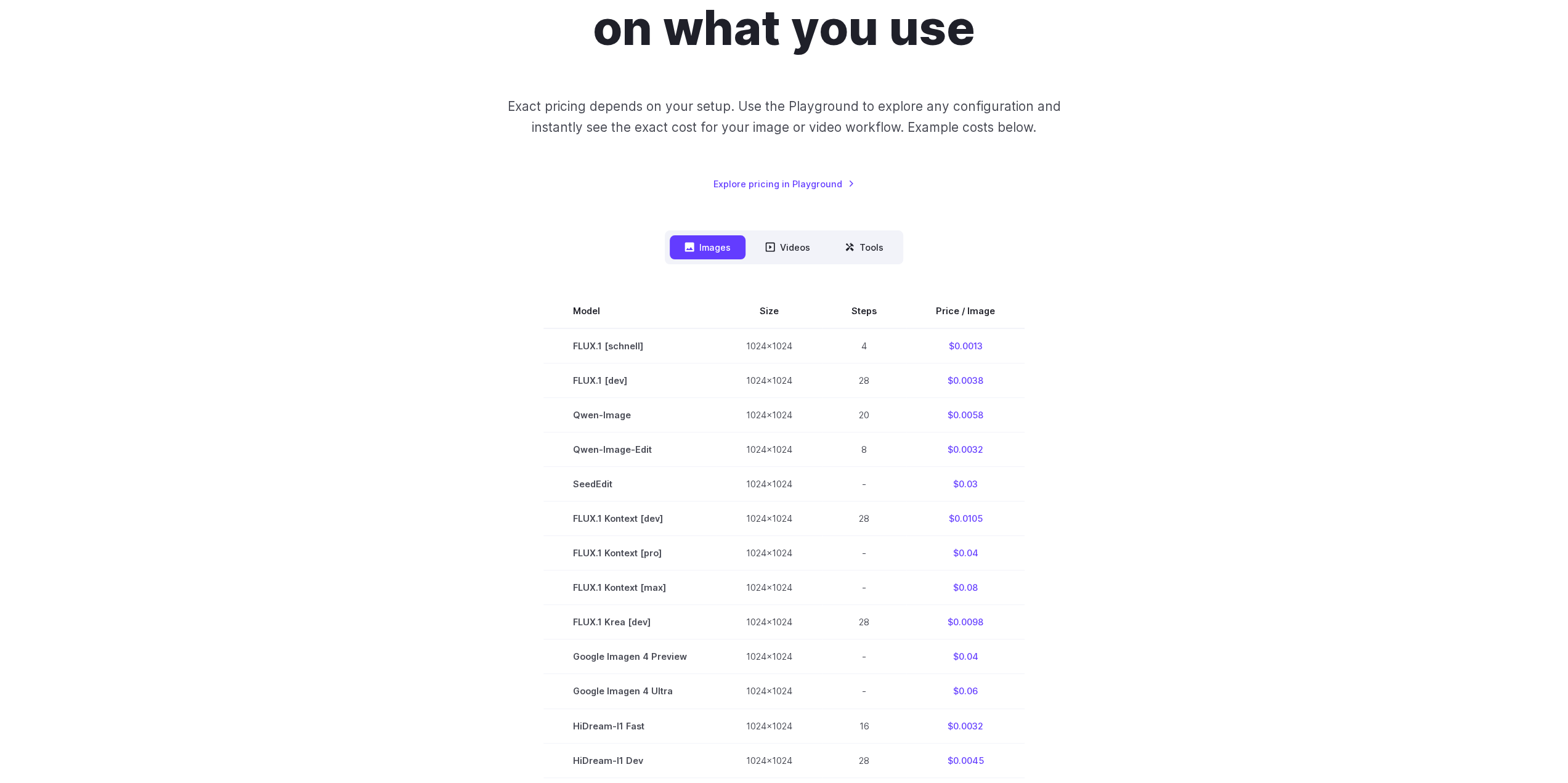
click at [477, 352] on section "Model Size Steps Price / Image FLUX.1 [schnell] 1024x1024 4 $0.0013 FLUX.1 [dev…" at bounding box center [784, 622] width 858 height 656
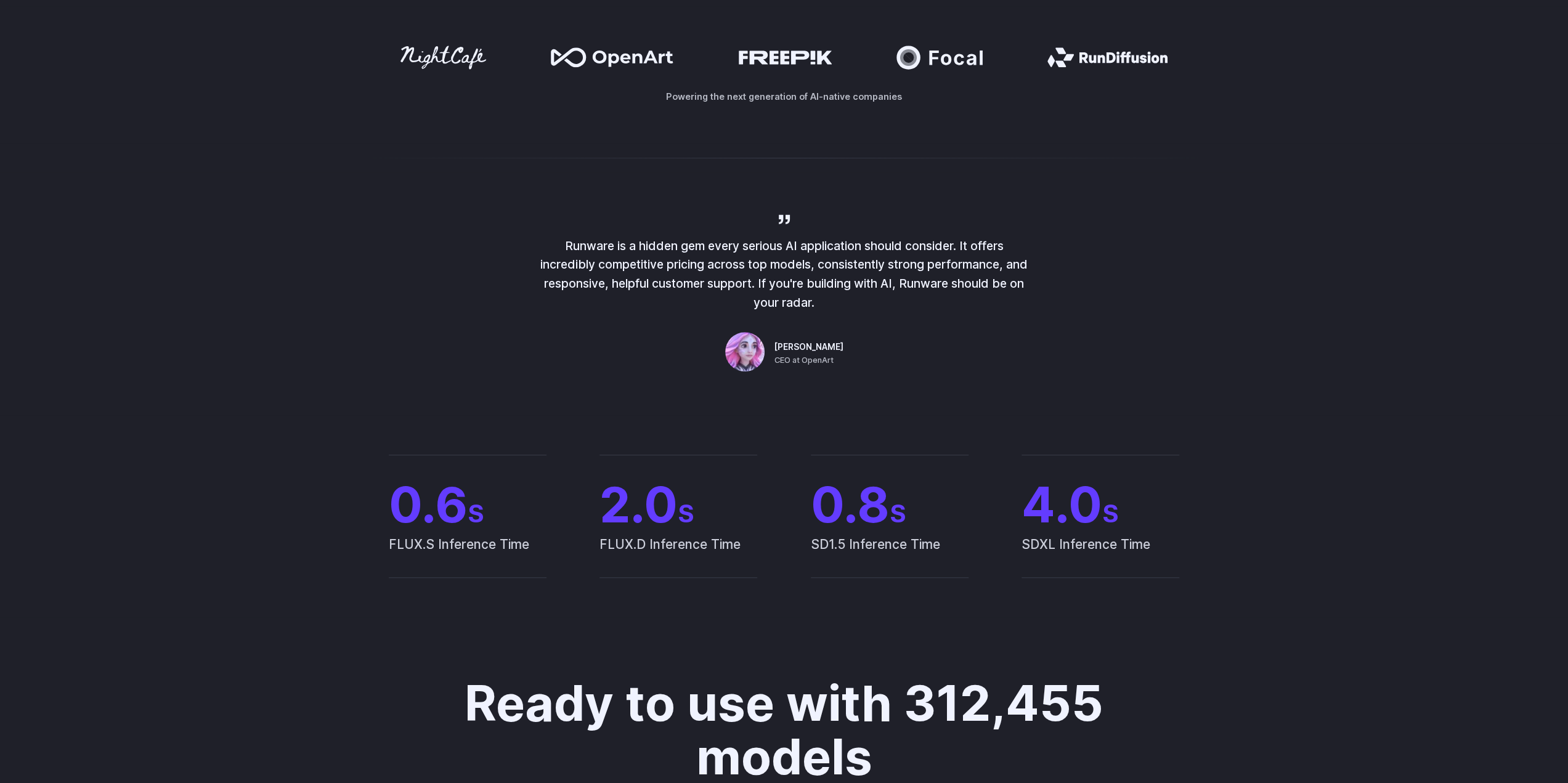
scroll to position [431, 0]
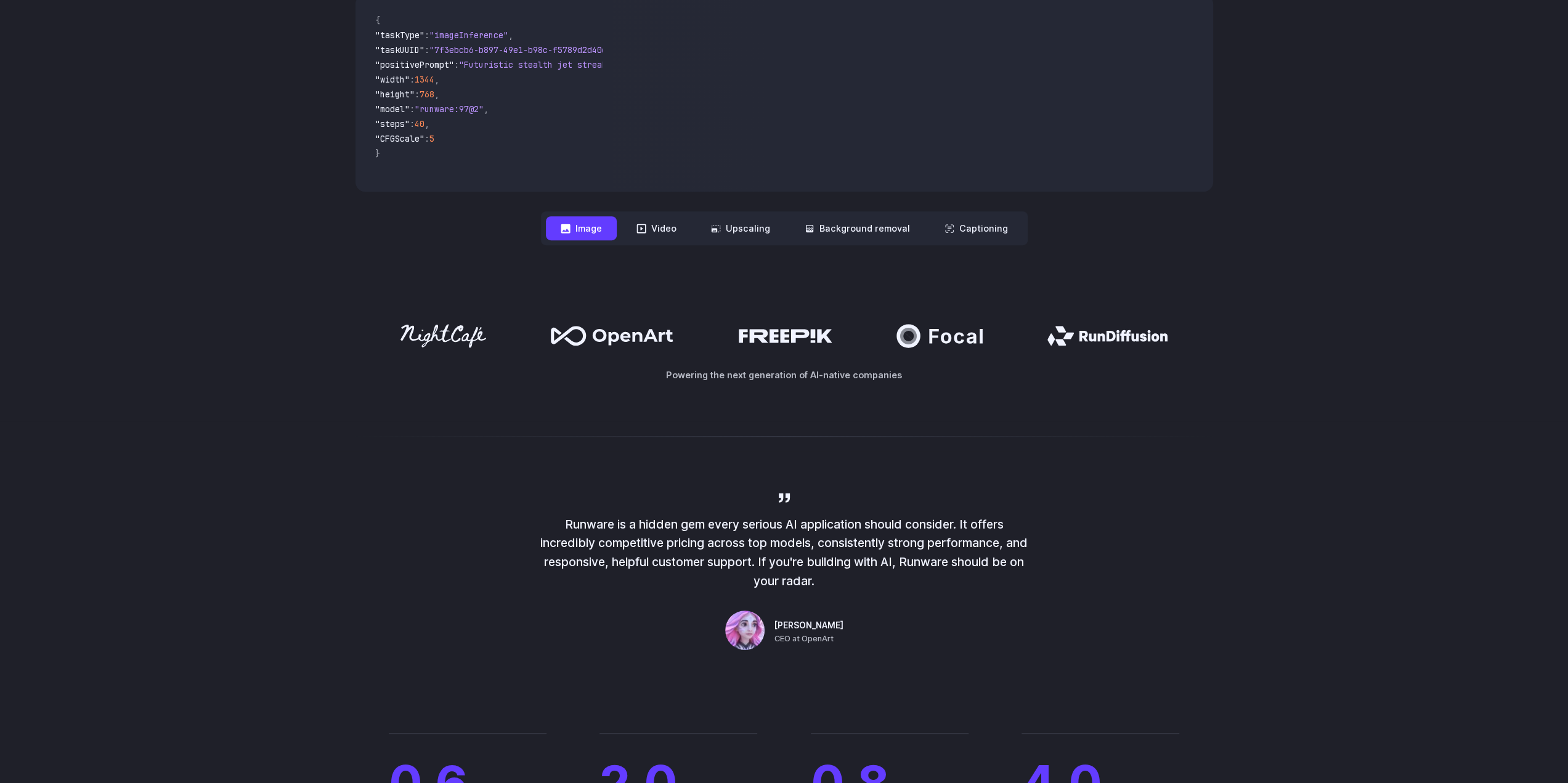
click at [600, 229] on button "Image" at bounding box center [581, 228] width 71 height 24
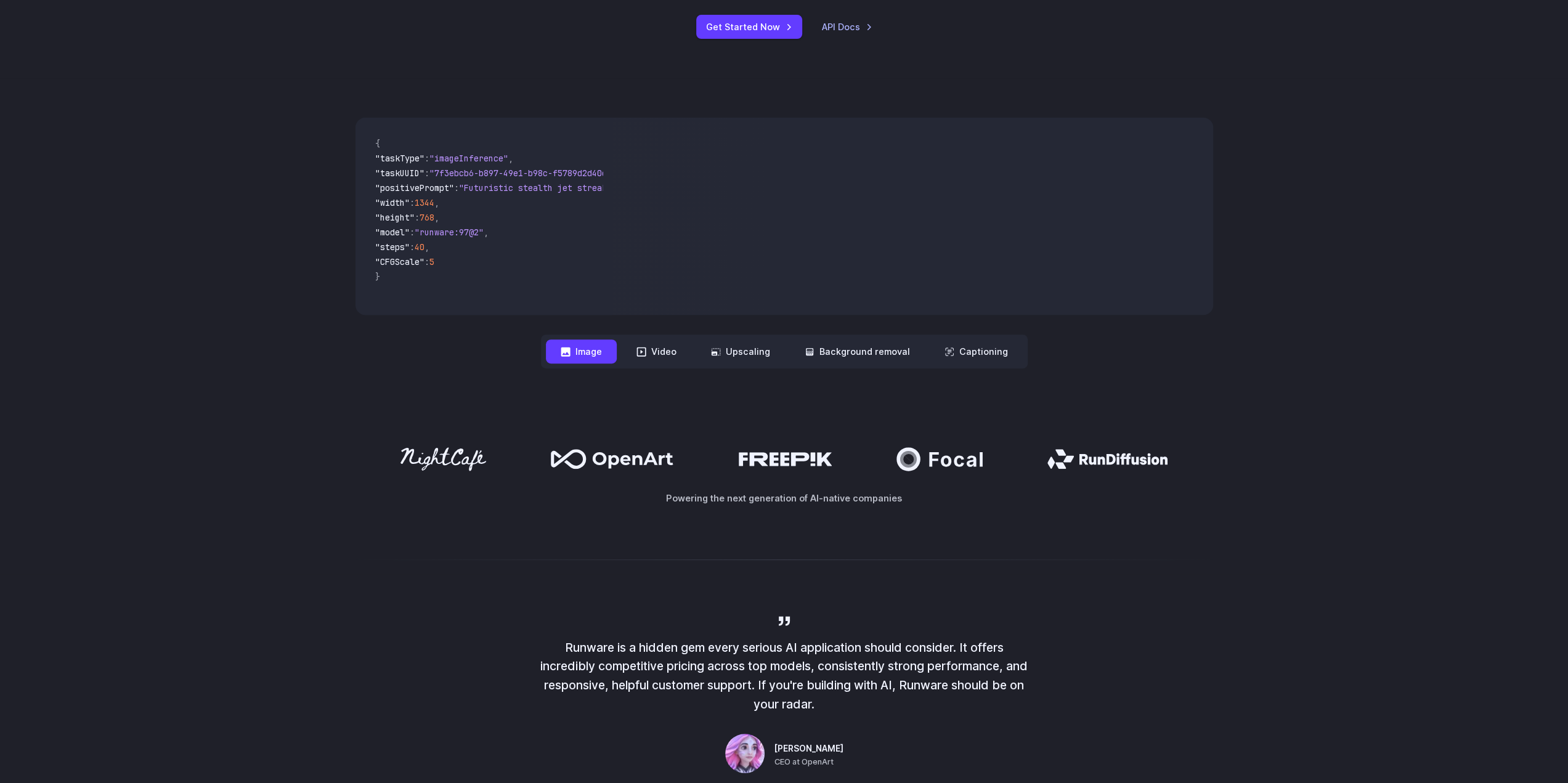
scroll to position [308, 0]
click at [651, 349] on button "Video" at bounding box center [656, 351] width 69 height 24
click at [586, 353] on button "Image" at bounding box center [581, 351] width 71 height 24
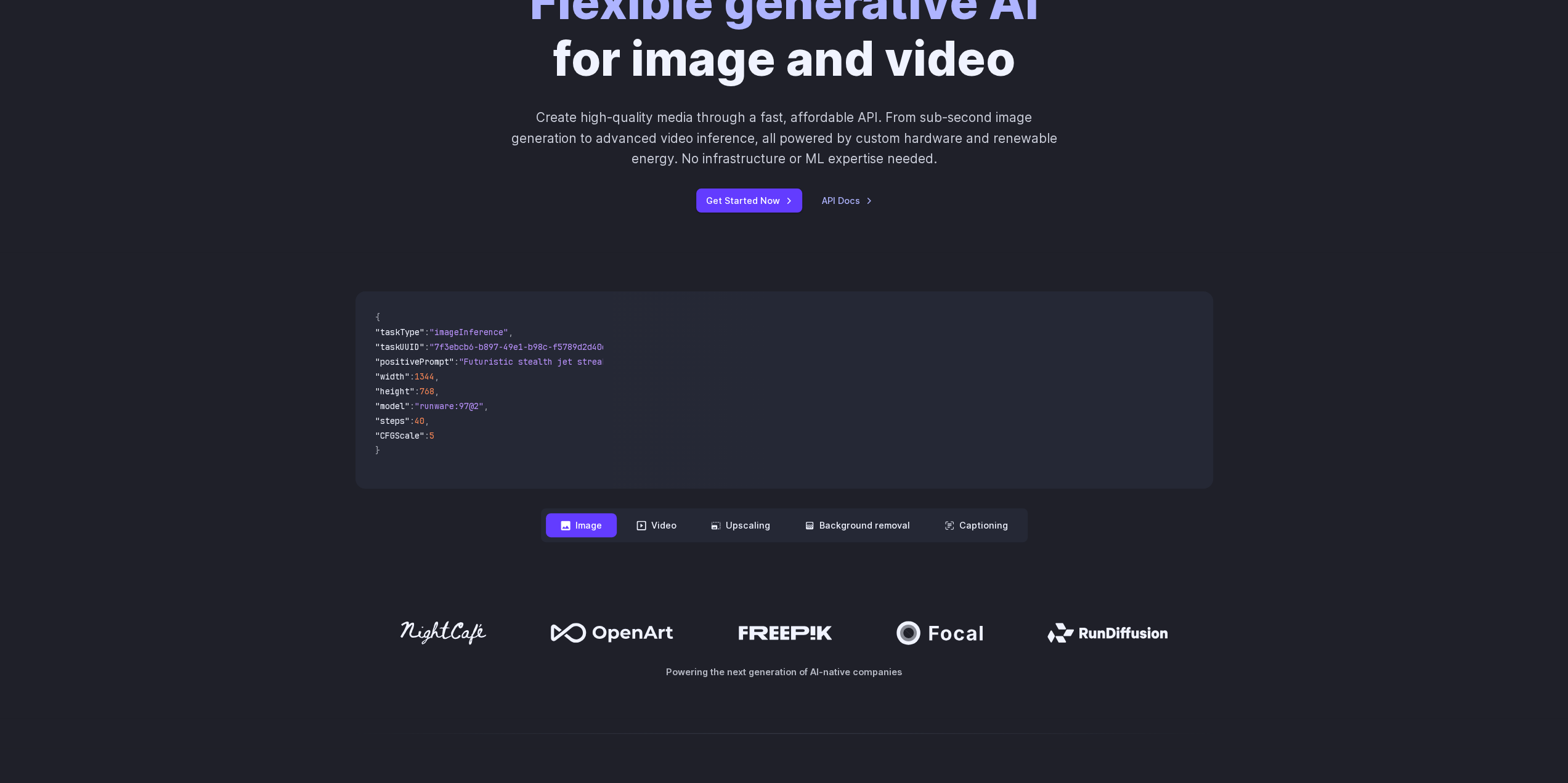
scroll to position [0, 0]
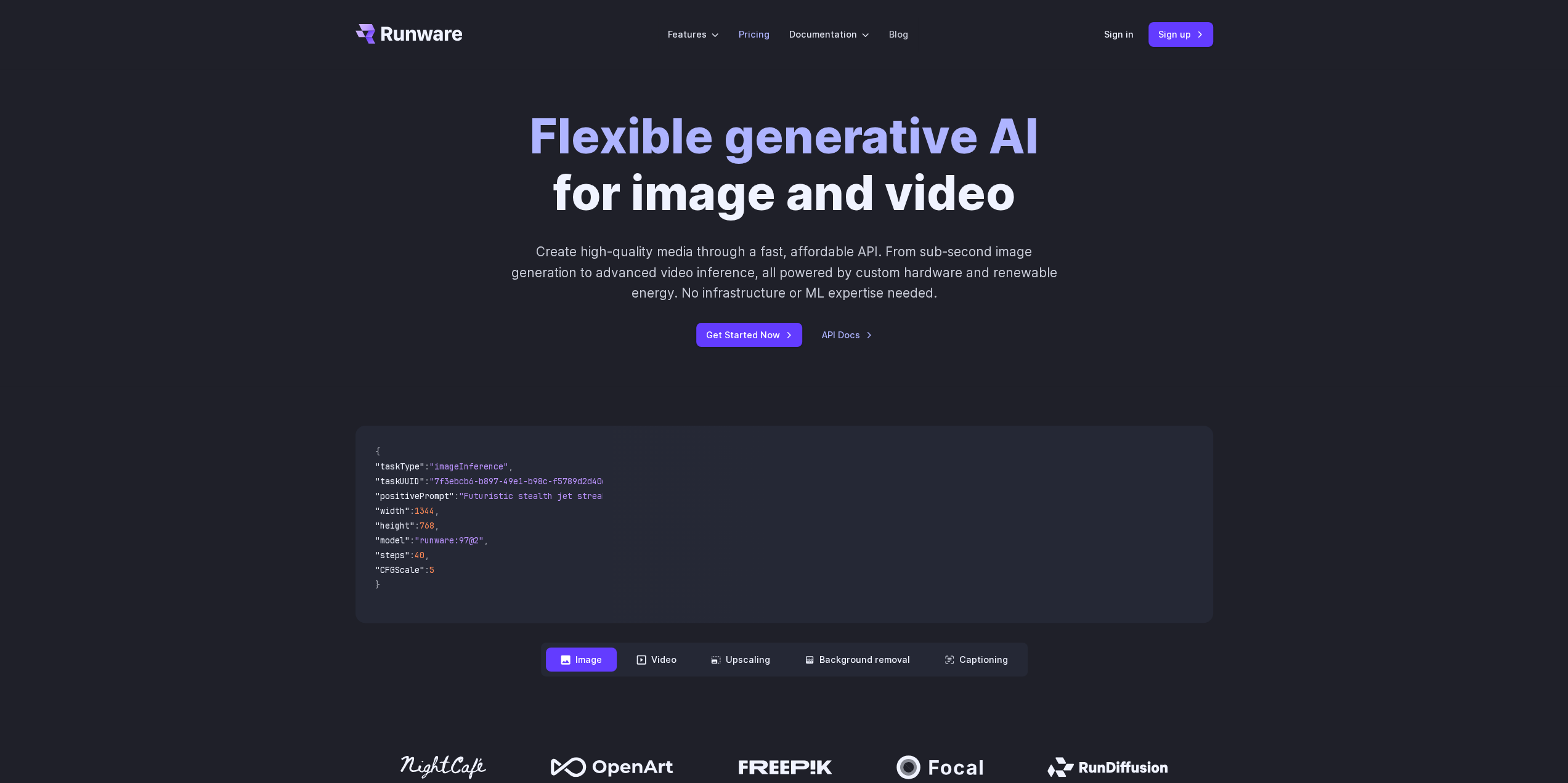
click at [758, 32] on link "Pricing" at bounding box center [754, 34] width 31 height 14
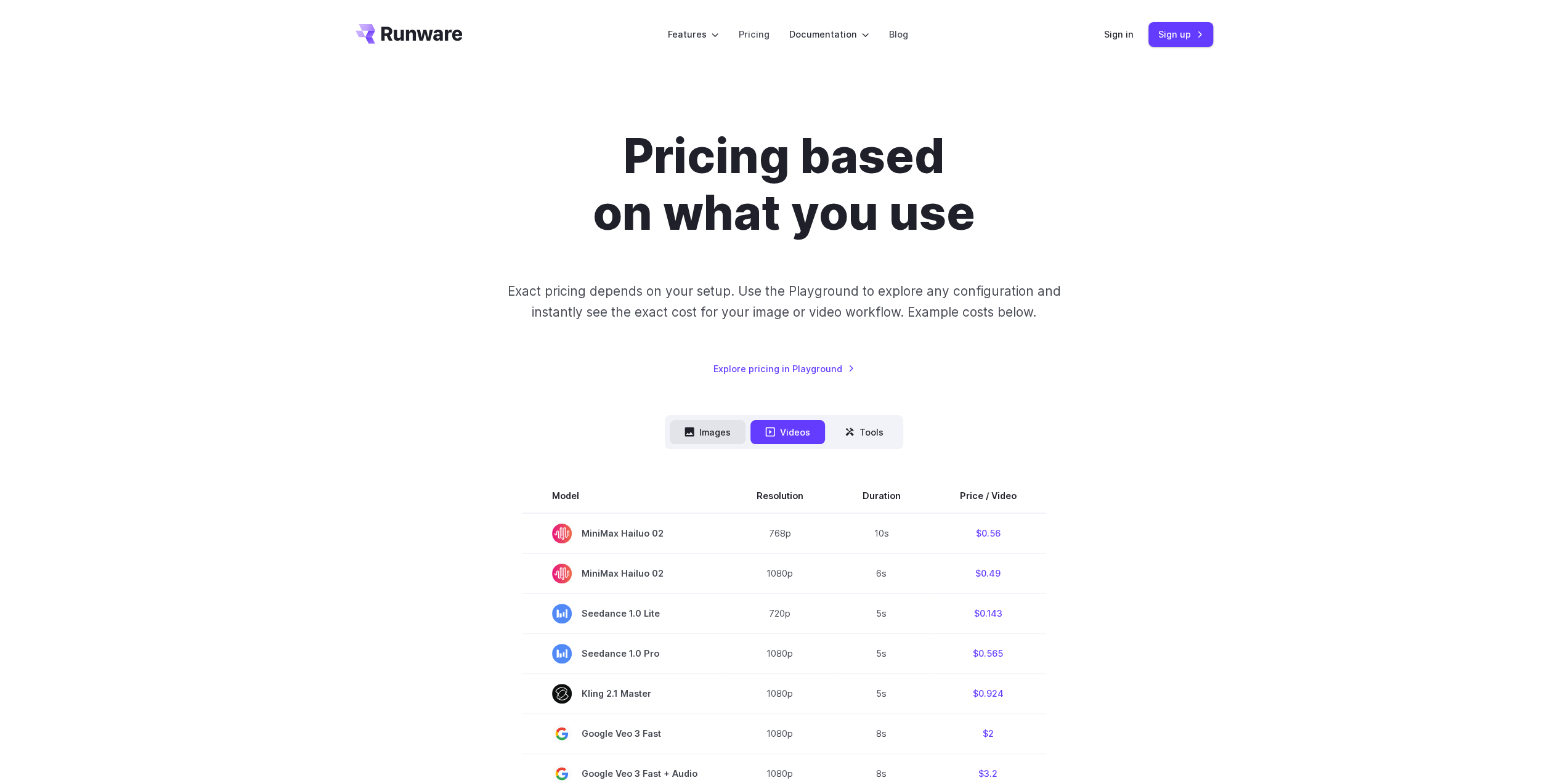
click at [733, 431] on button "Images" at bounding box center [707, 432] width 76 height 24
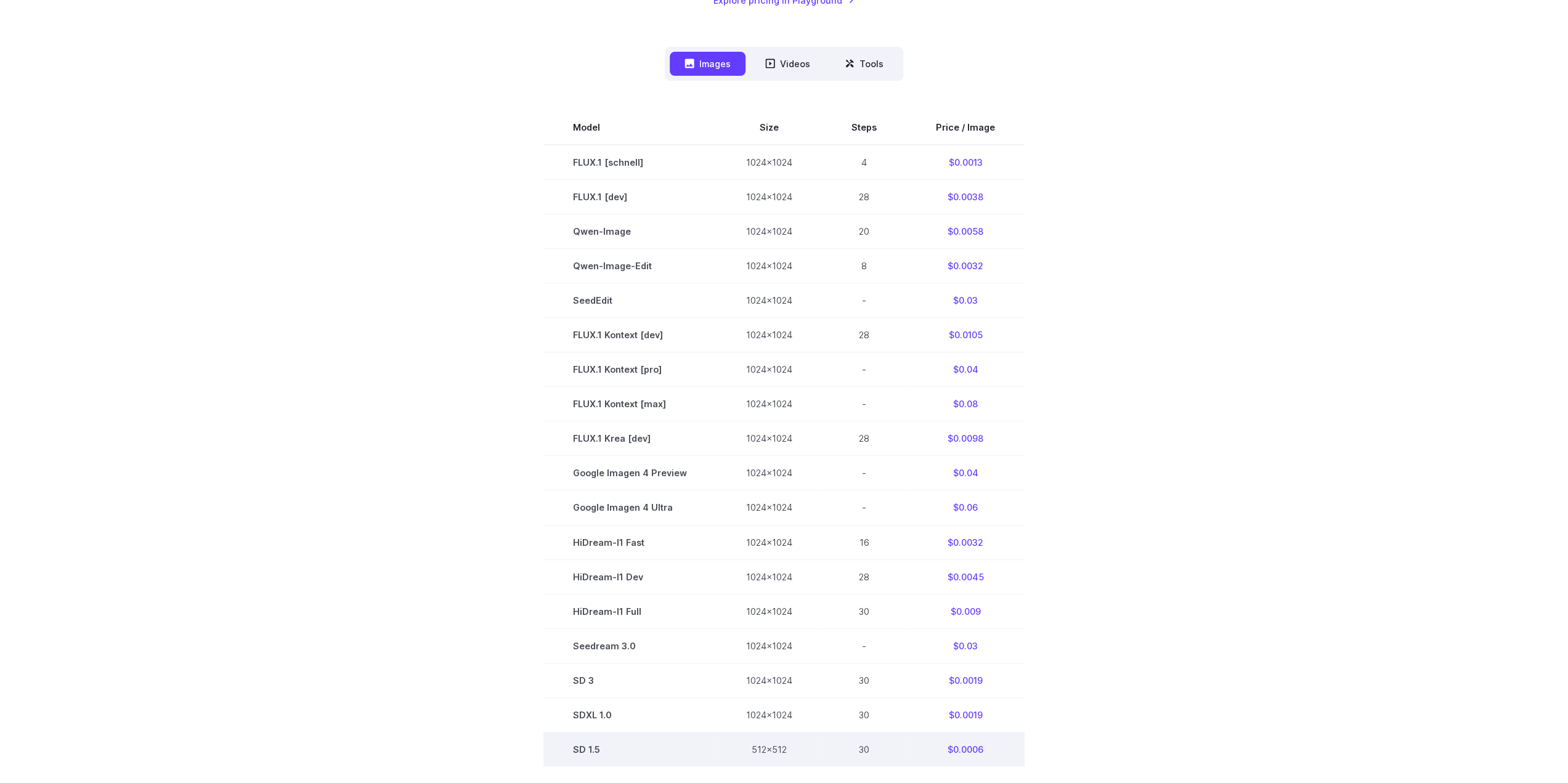
scroll to position [246, 0]
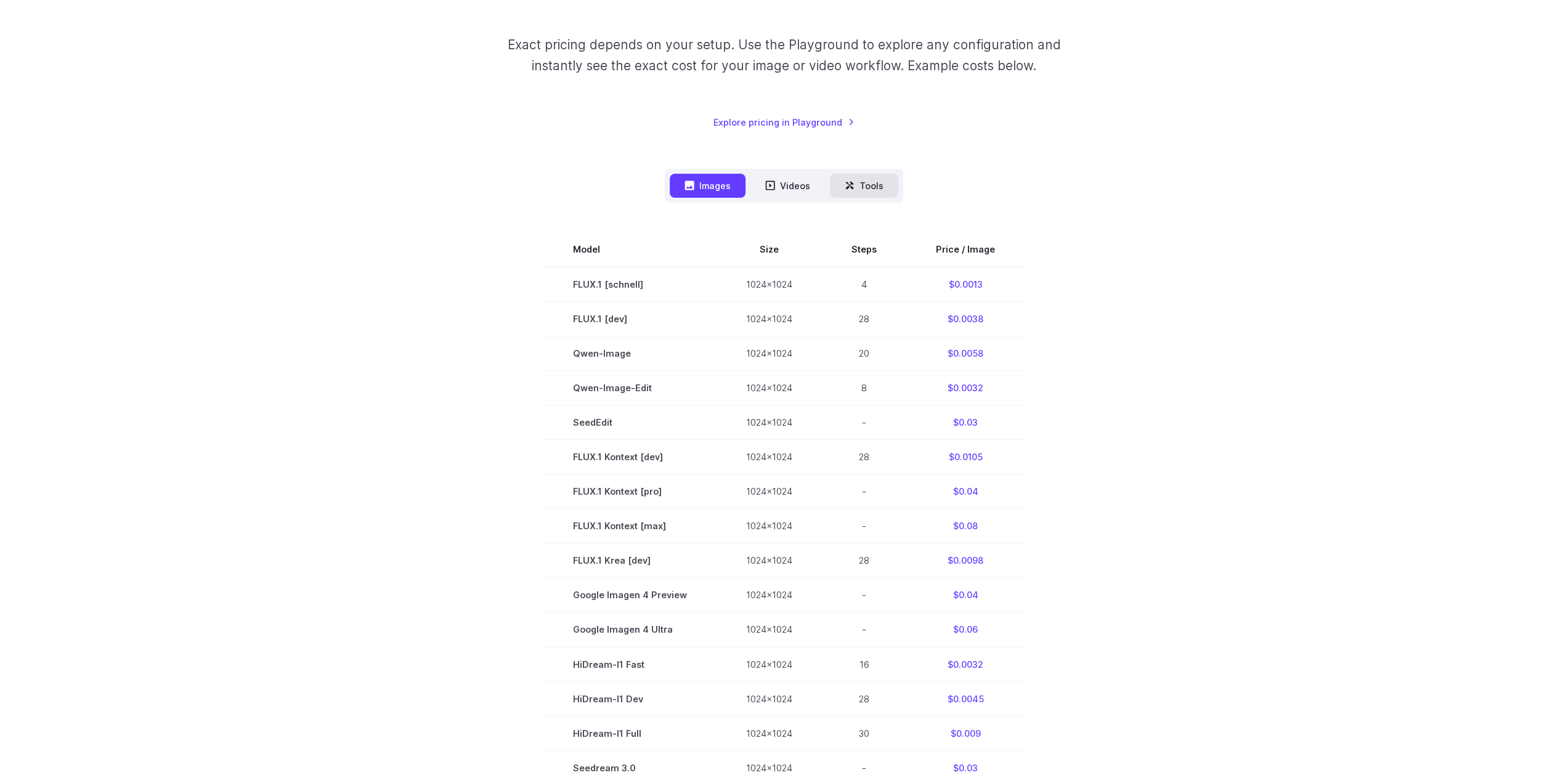
click at [852, 180] on button "Tools" at bounding box center [864, 185] width 68 height 24
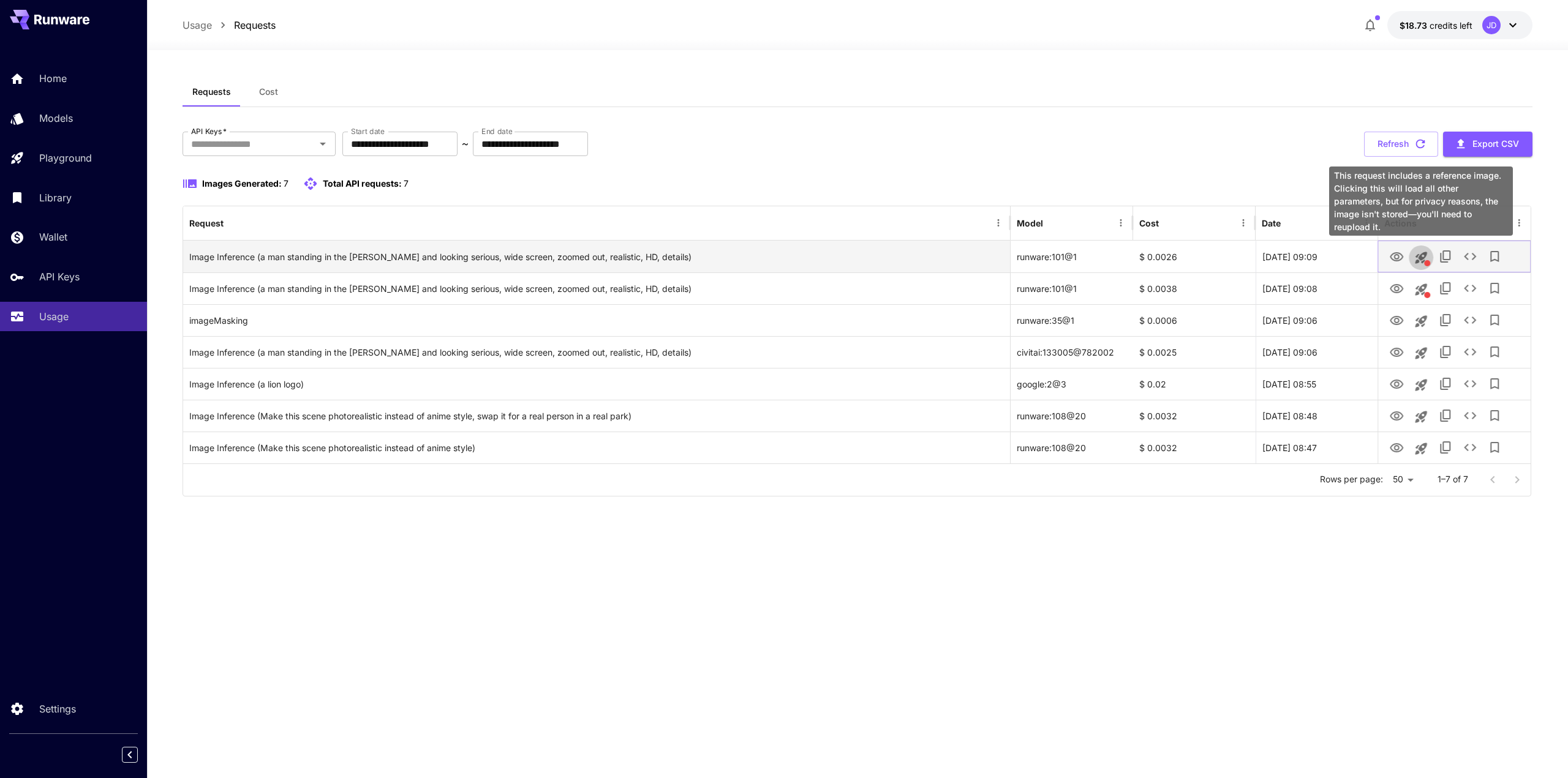
click at [1423, 258] on icon "This request includes a reference image. Clicking this will load all other para…" at bounding box center [1421, 258] width 15 height 15
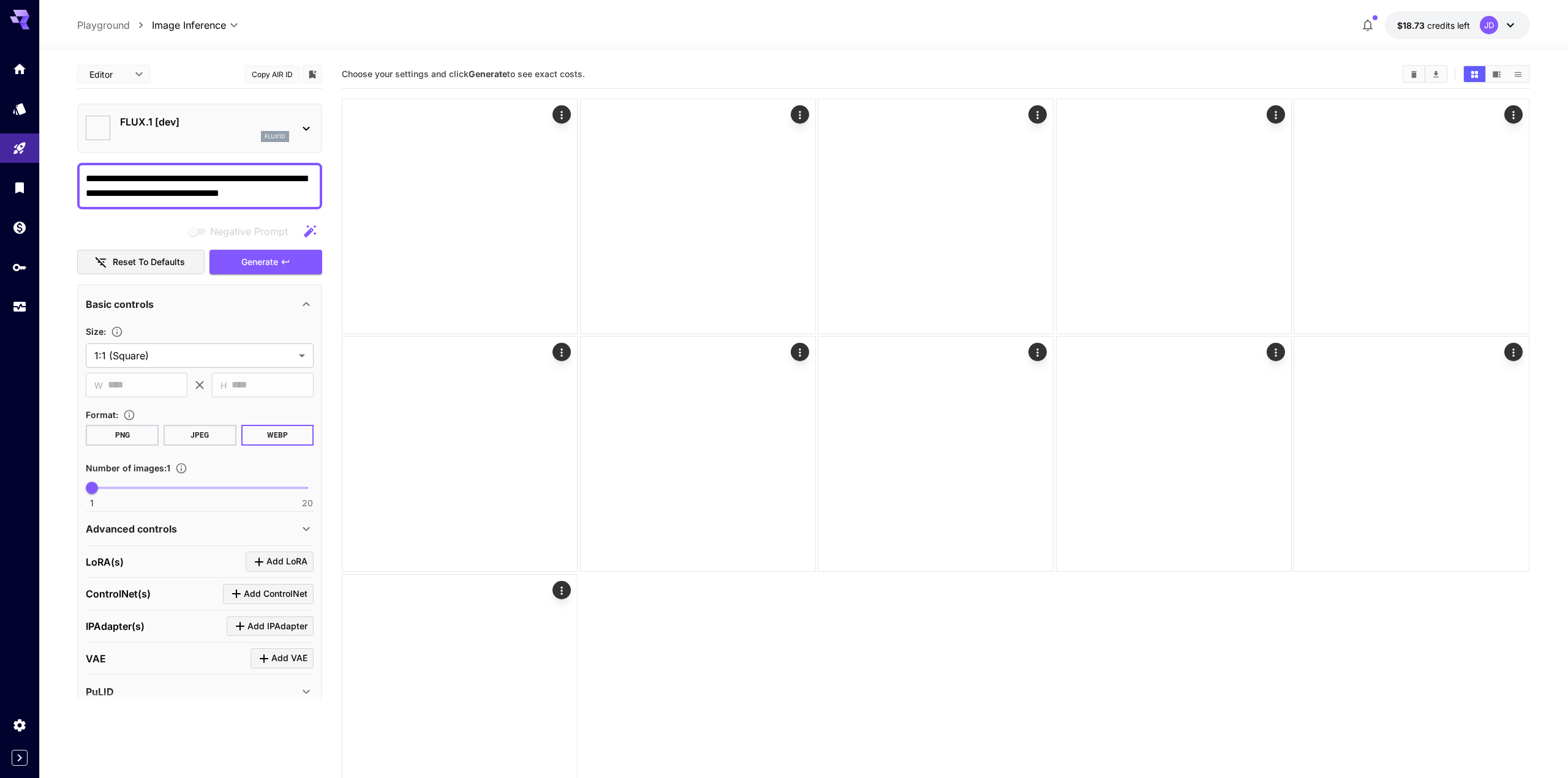
type input "********"
type input "*******"
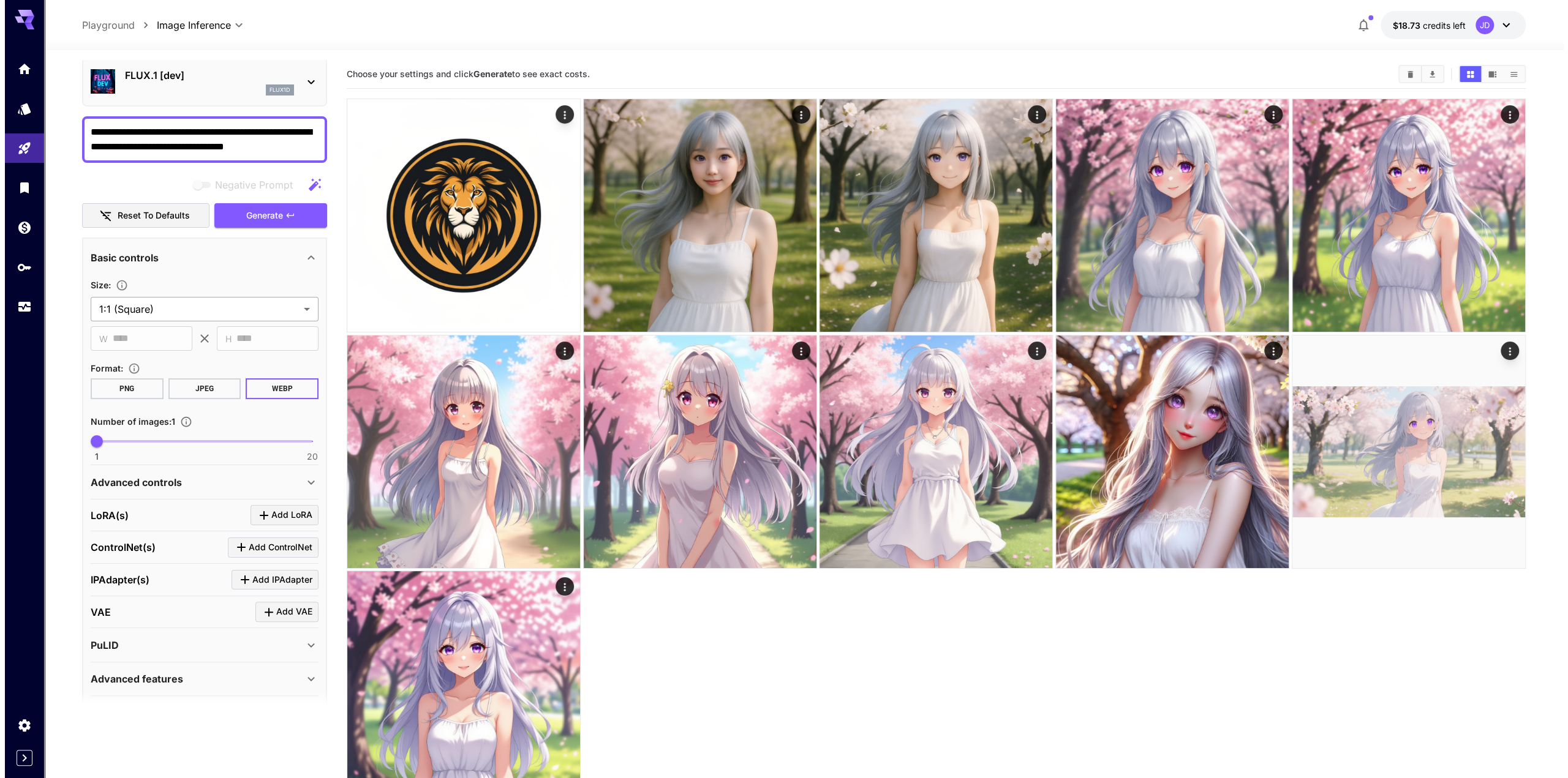
scroll to position [83, 0]
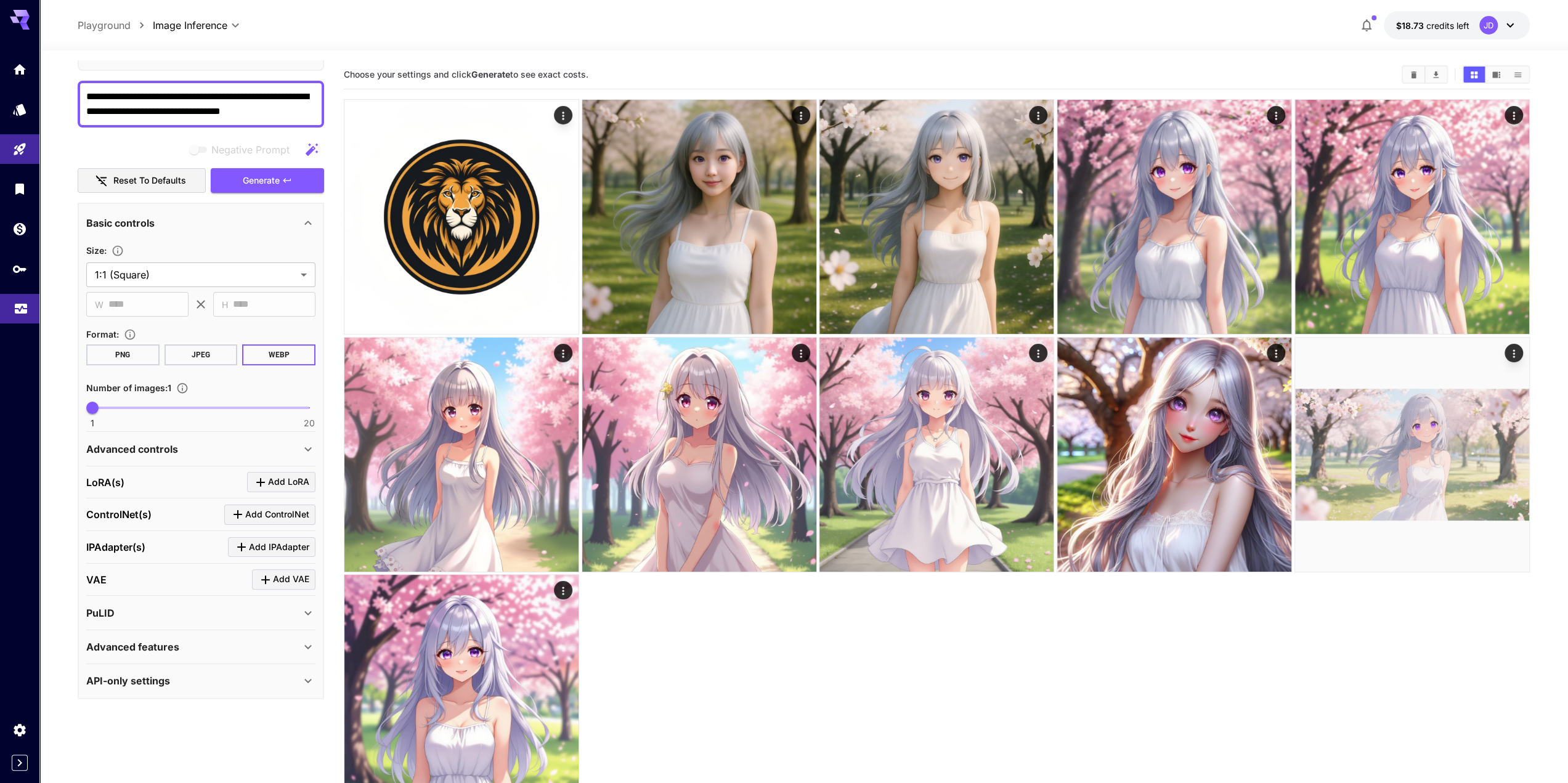
click at [12, 309] on link at bounding box center [20, 309] width 39 height 30
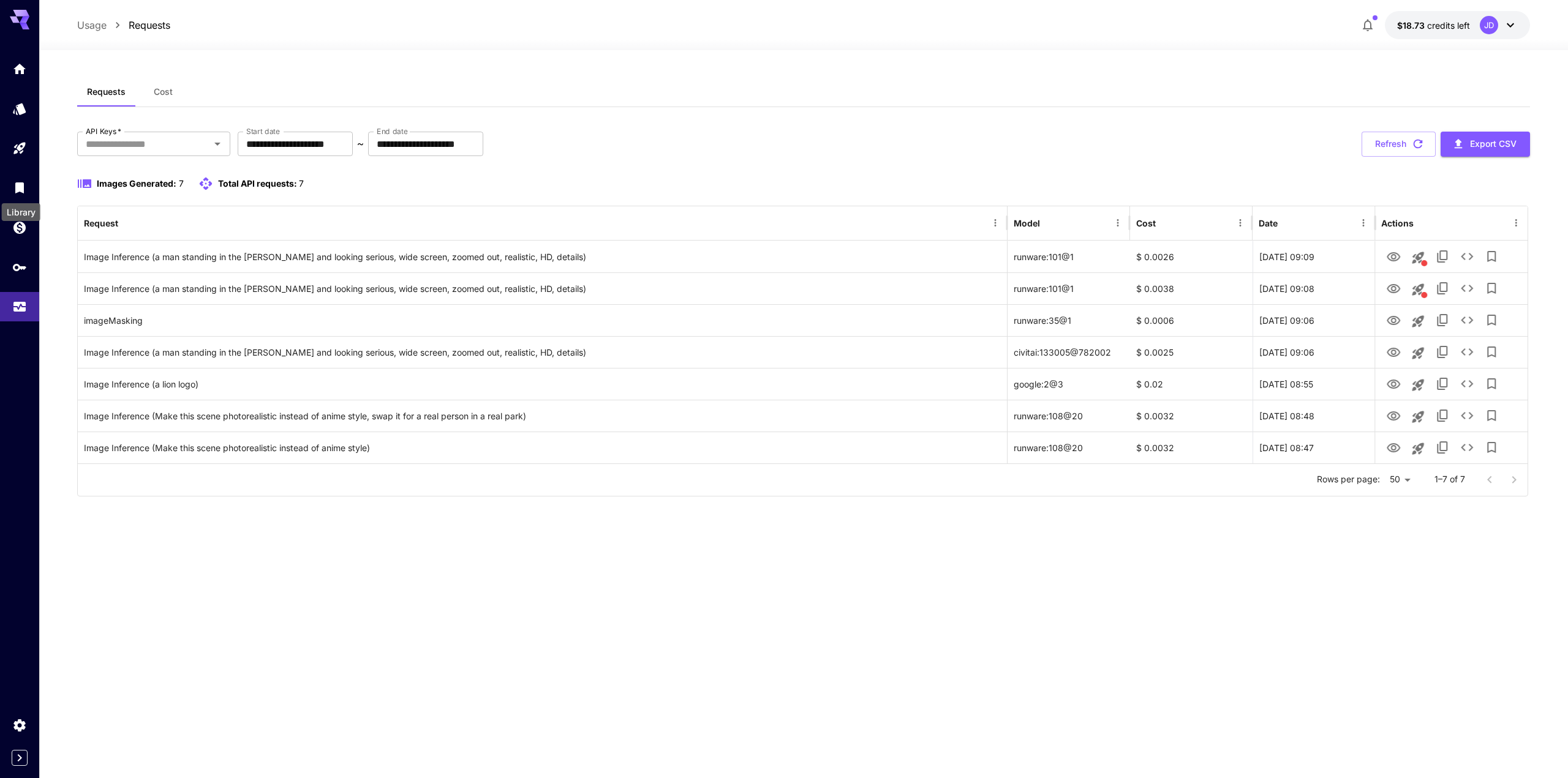
click at [17, 196] on div "Library" at bounding box center [21, 208] width 41 height 28
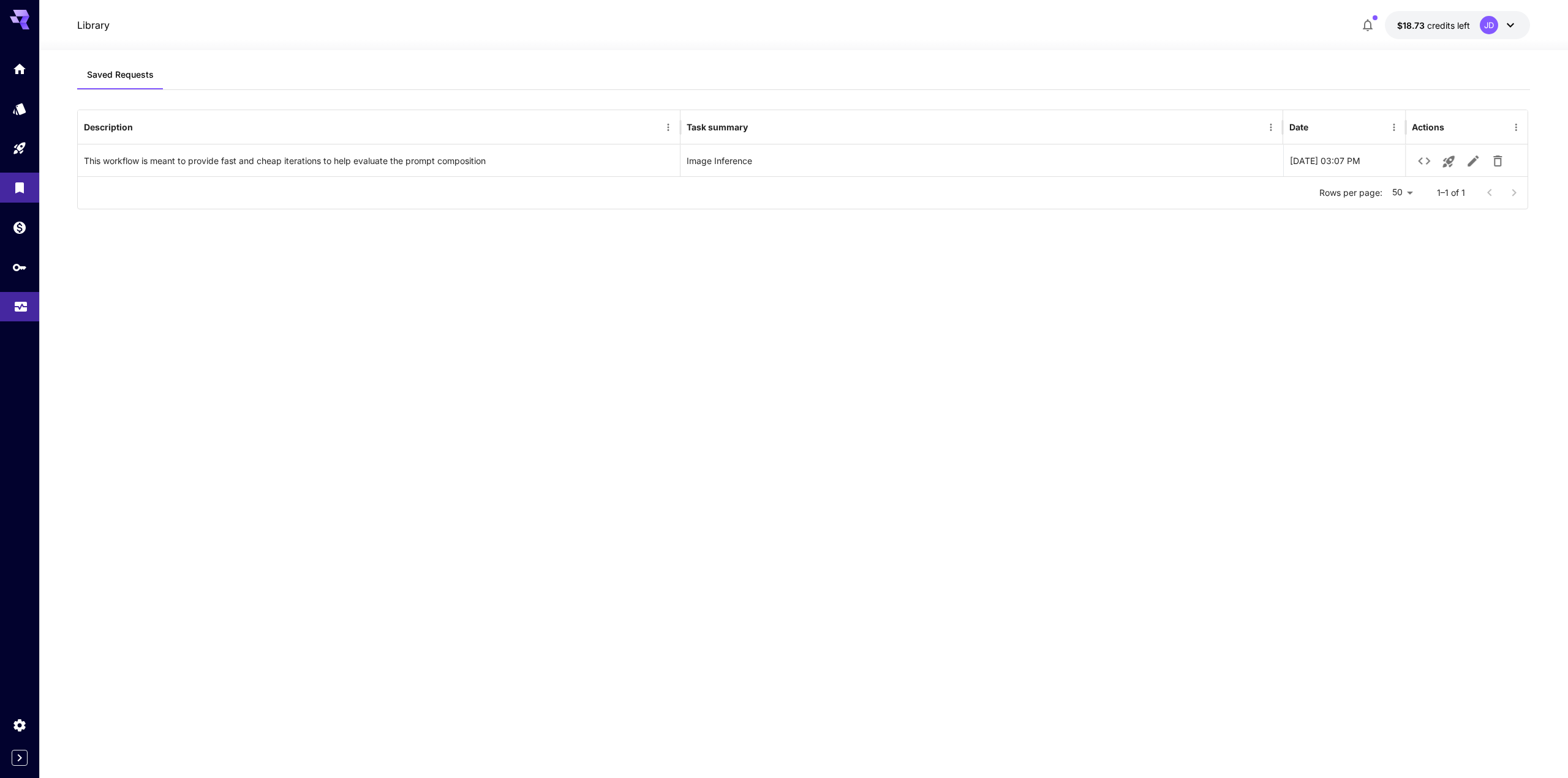
click at [2, 305] on link at bounding box center [20, 307] width 39 height 30
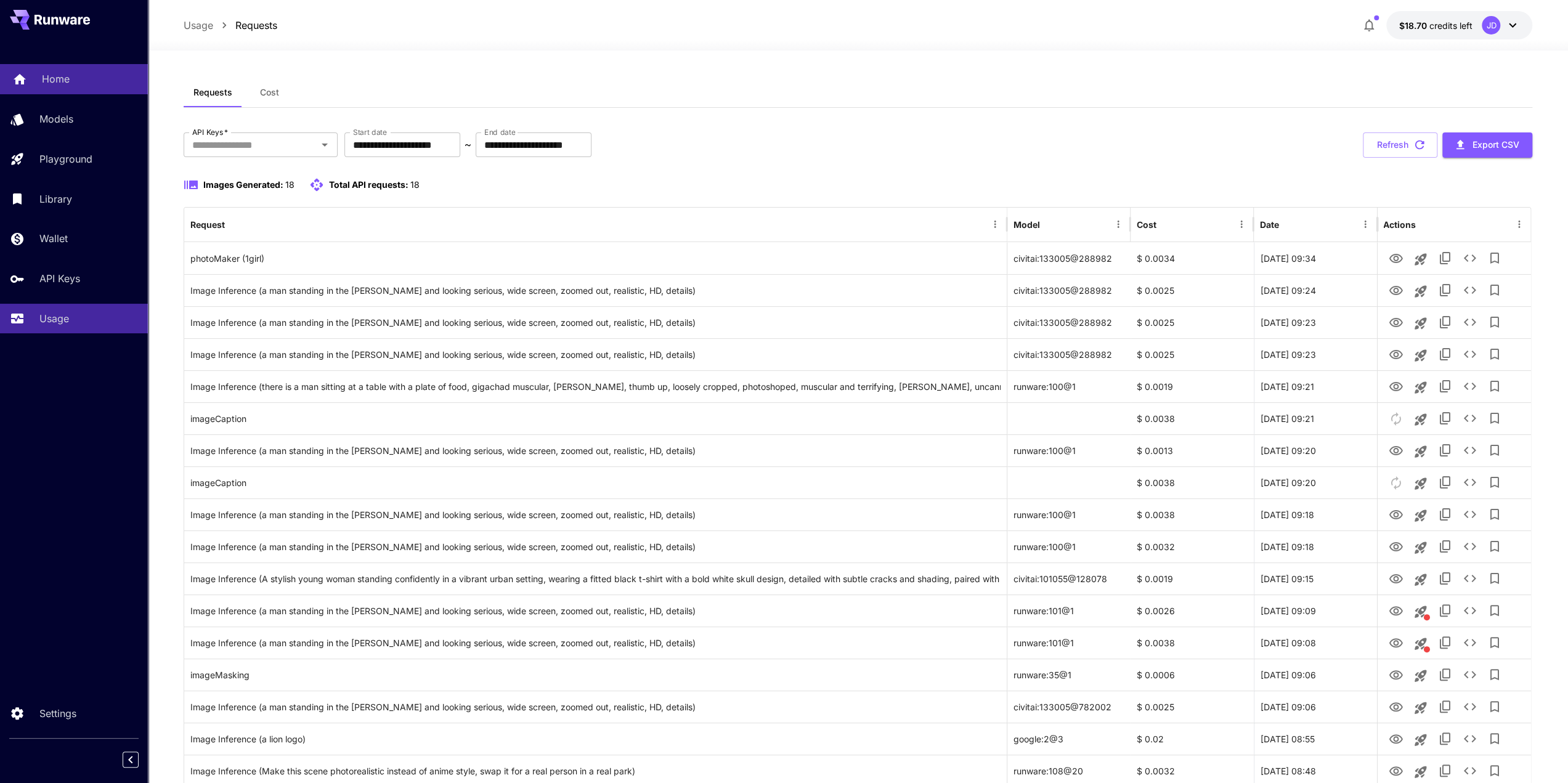
click at [76, 88] on link "Home" at bounding box center [74, 79] width 148 height 30
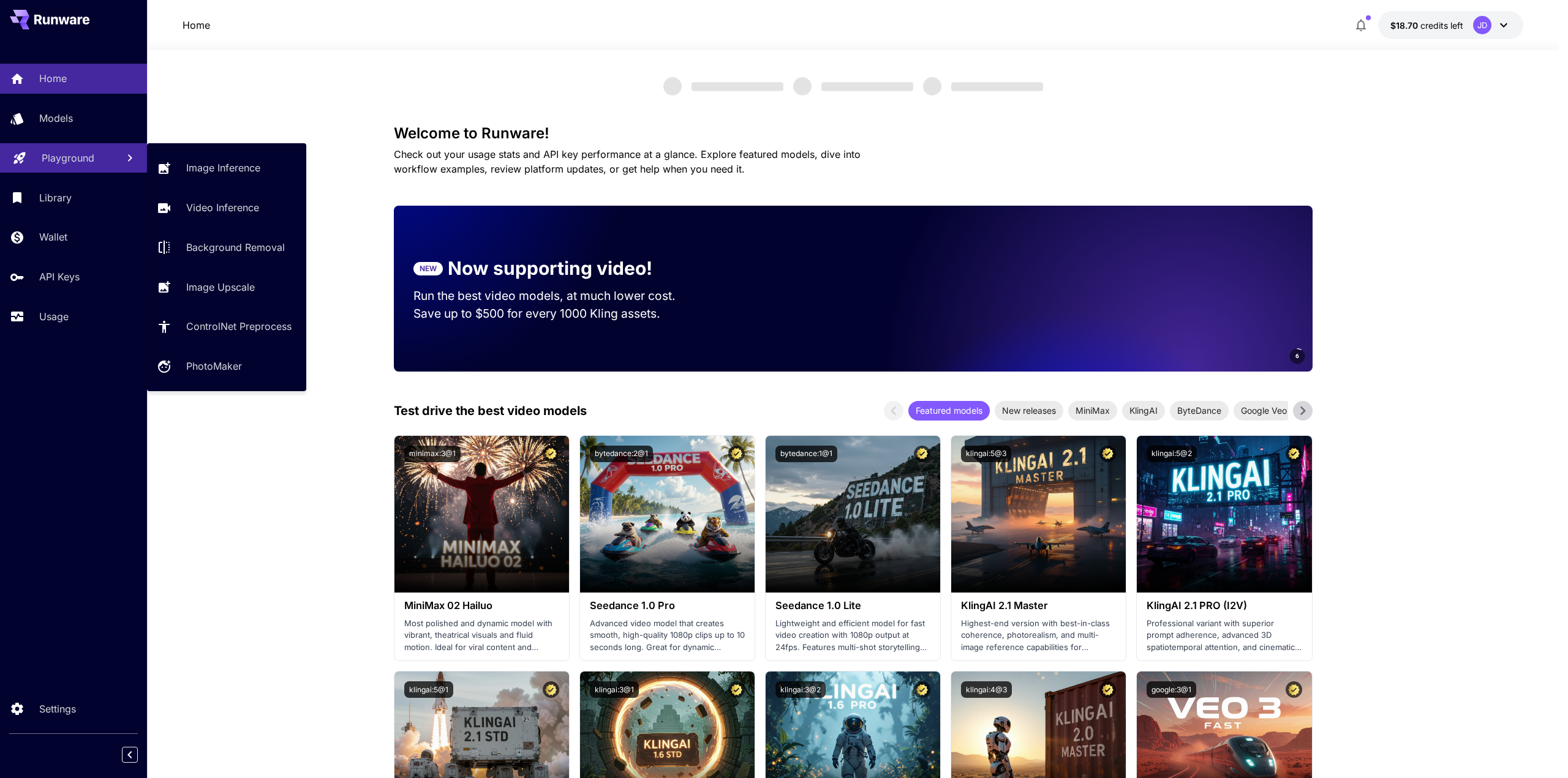
click at [98, 157] on div "Playground" at bounding box center [75, 158] width 66 height 15
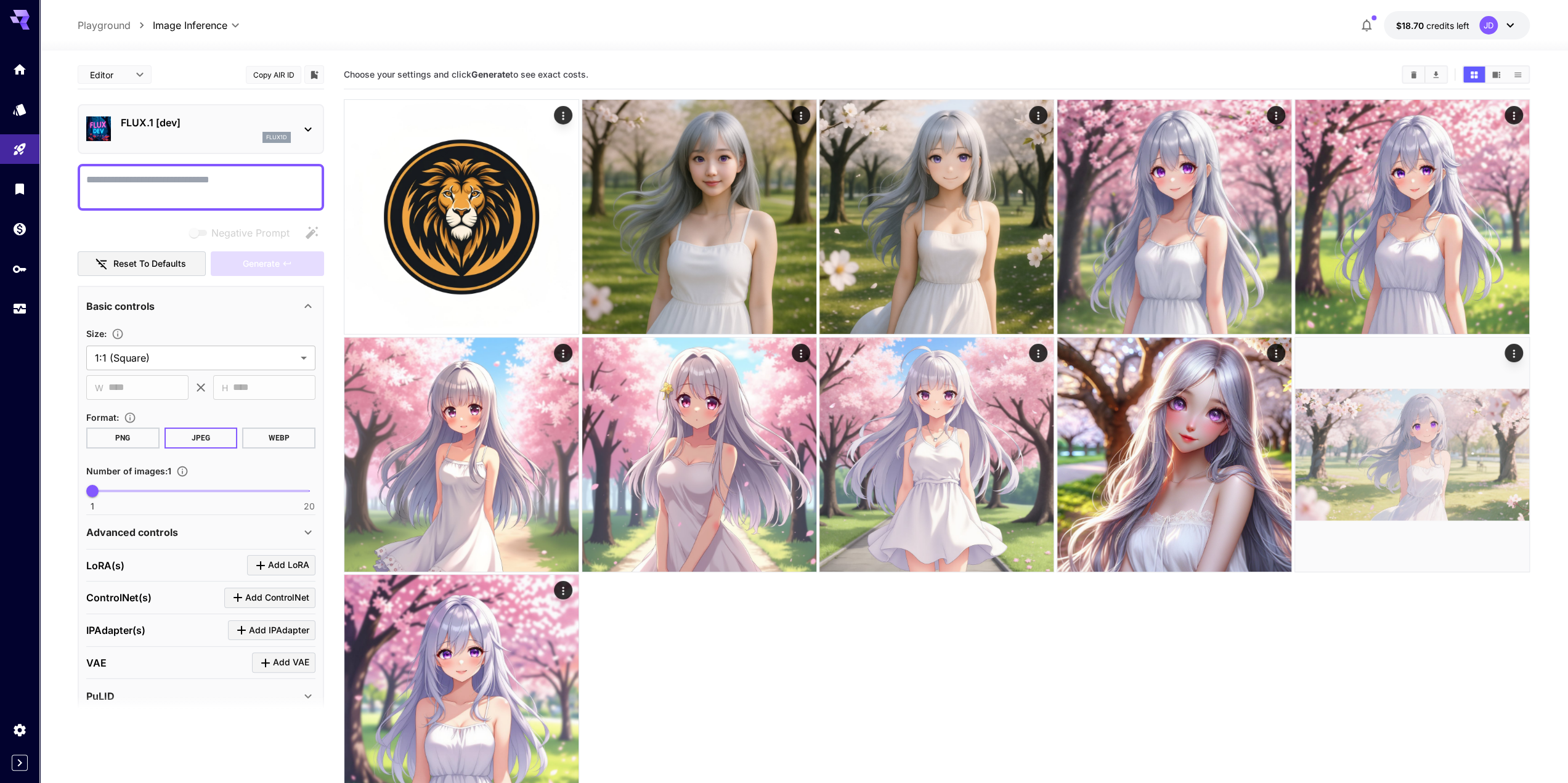
click at [204, 132] on div "flux1d" at bounding box center [206, 138] width 170 height 11
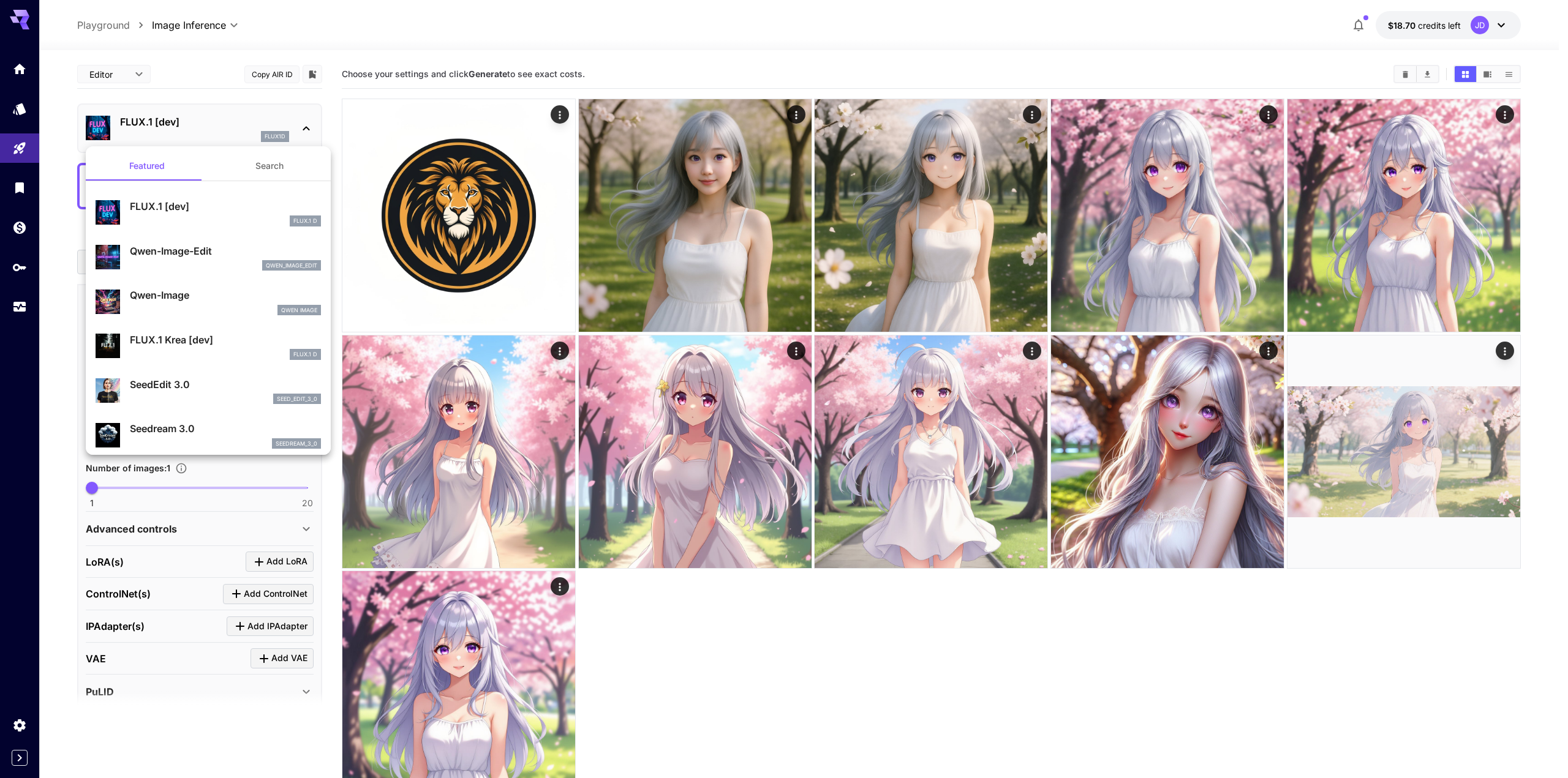
click at [269, 166] on button "Search" at bounding box center [269, 166] width 122 height 29
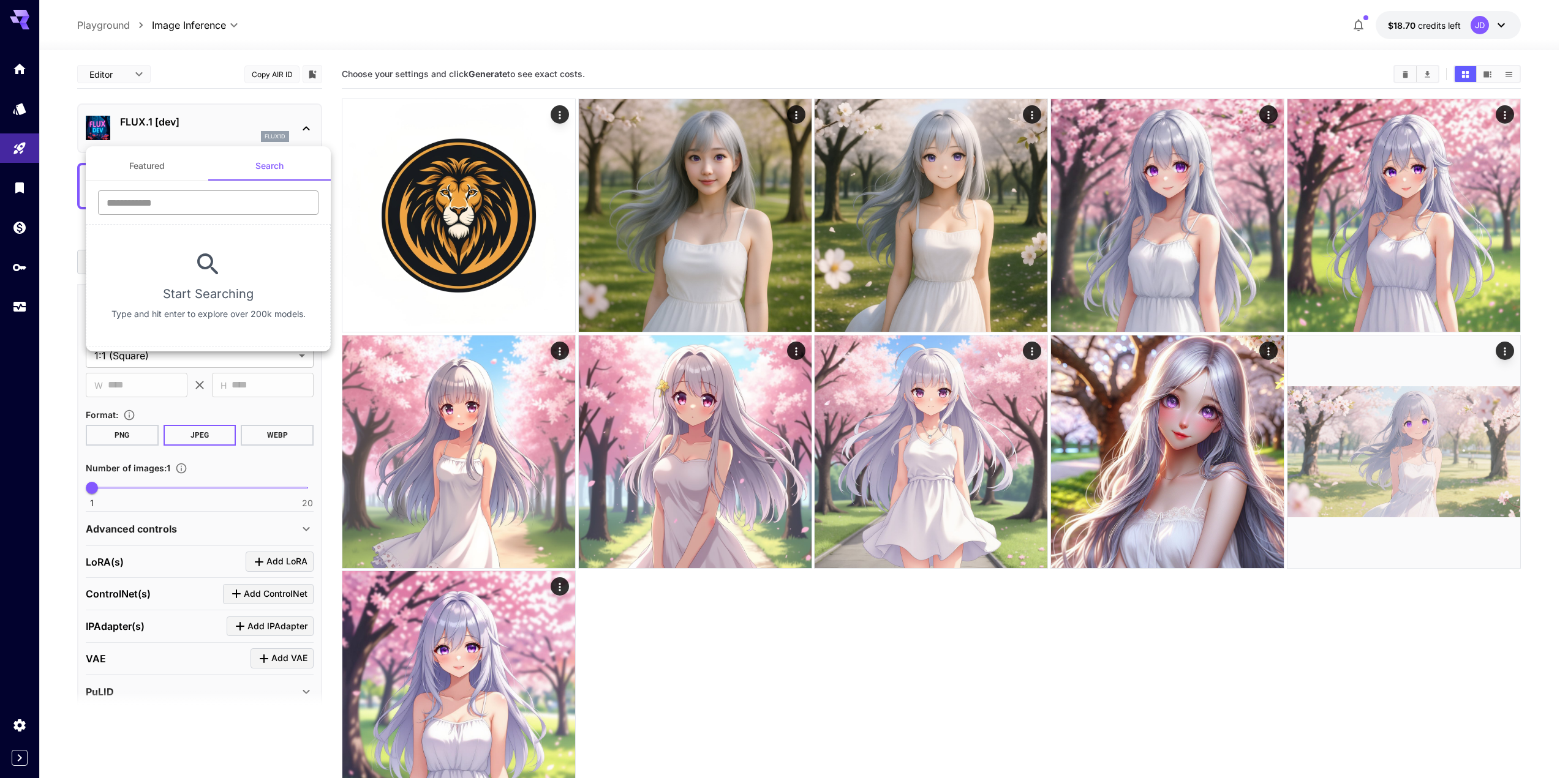
click at [205, 196] on input "text" at bounding box center [208, 202] width 221 height 24
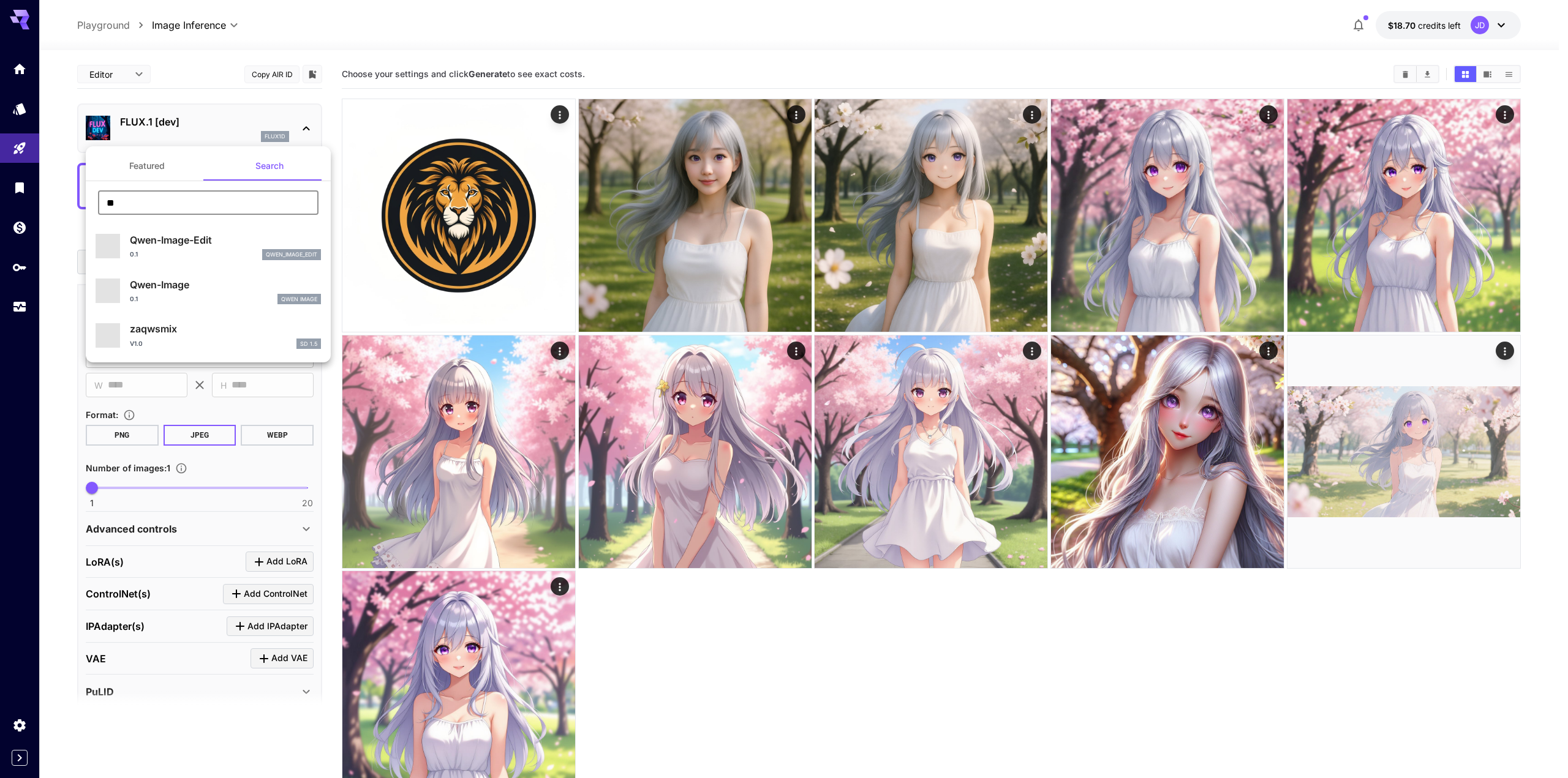
type input "**"
click at [148, 172] on button "Featured" at bounding box center [147, 166] width 122 height 29
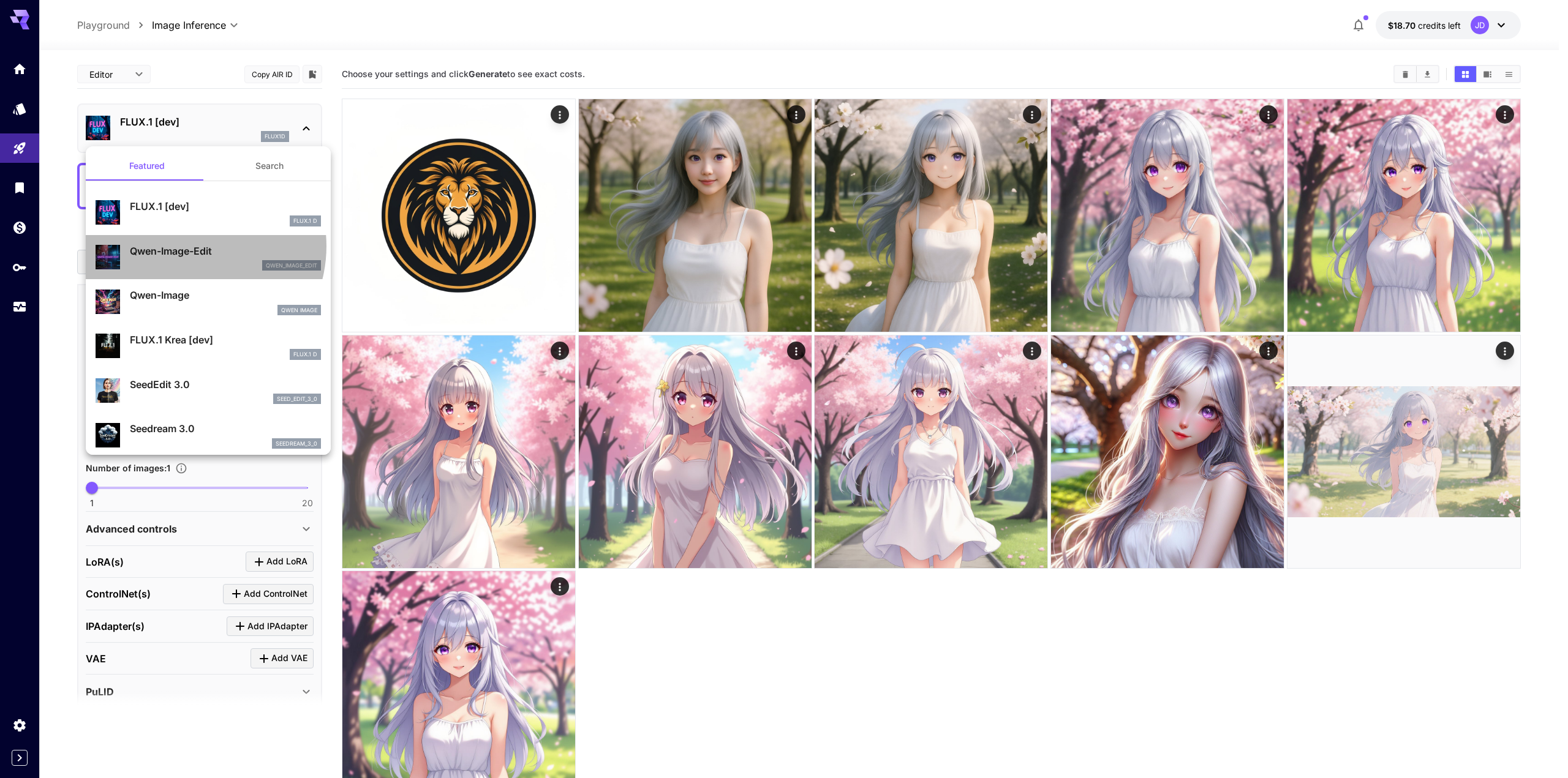
click at [189, 246] on p "Qwen-Image-Edit" at bounding box center [225, 251] width 191 height 15
type input "*"
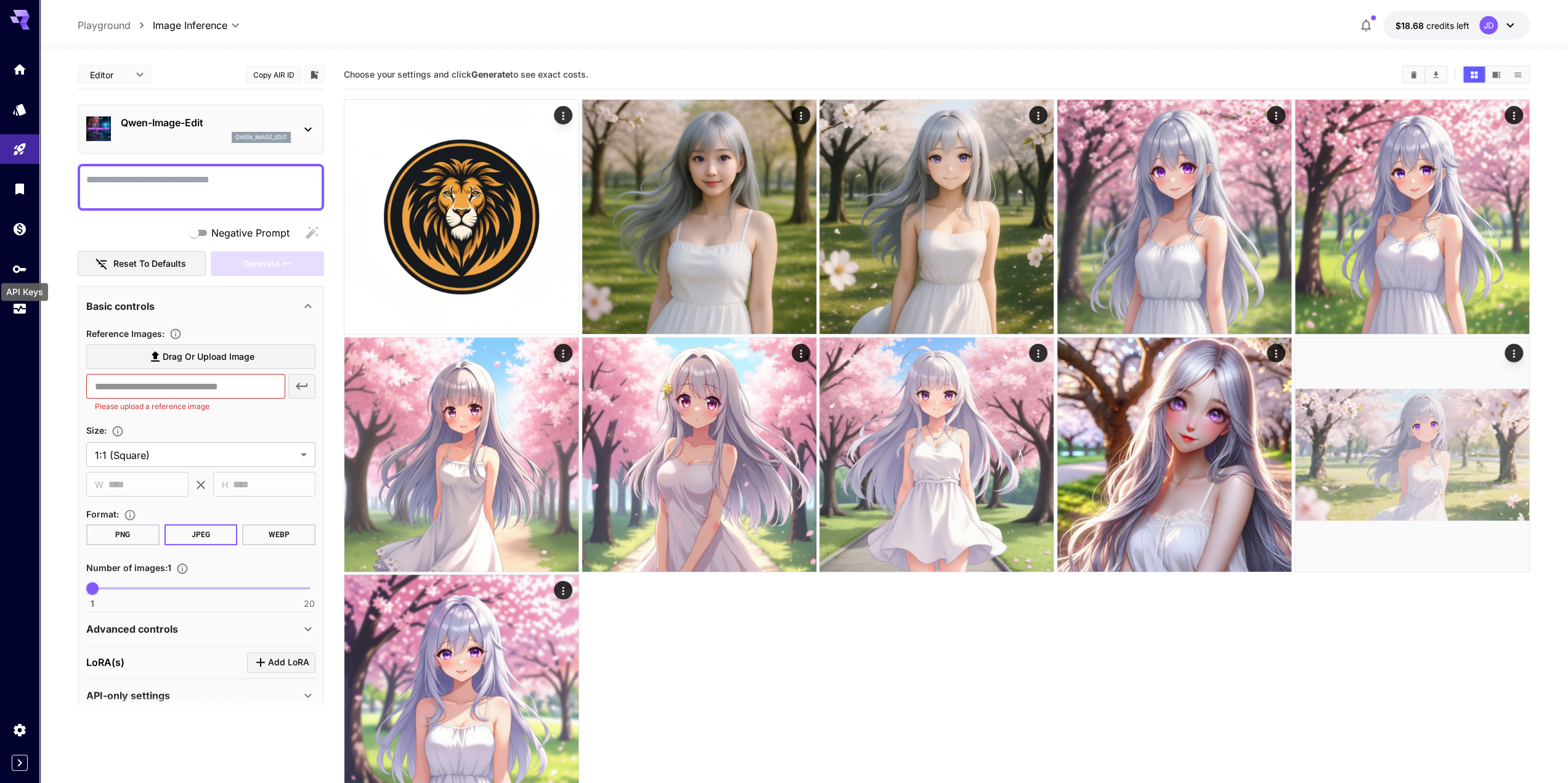
click at [21, 298] on div "API Keys" at bounding box center [25, 291] width 47 height 18
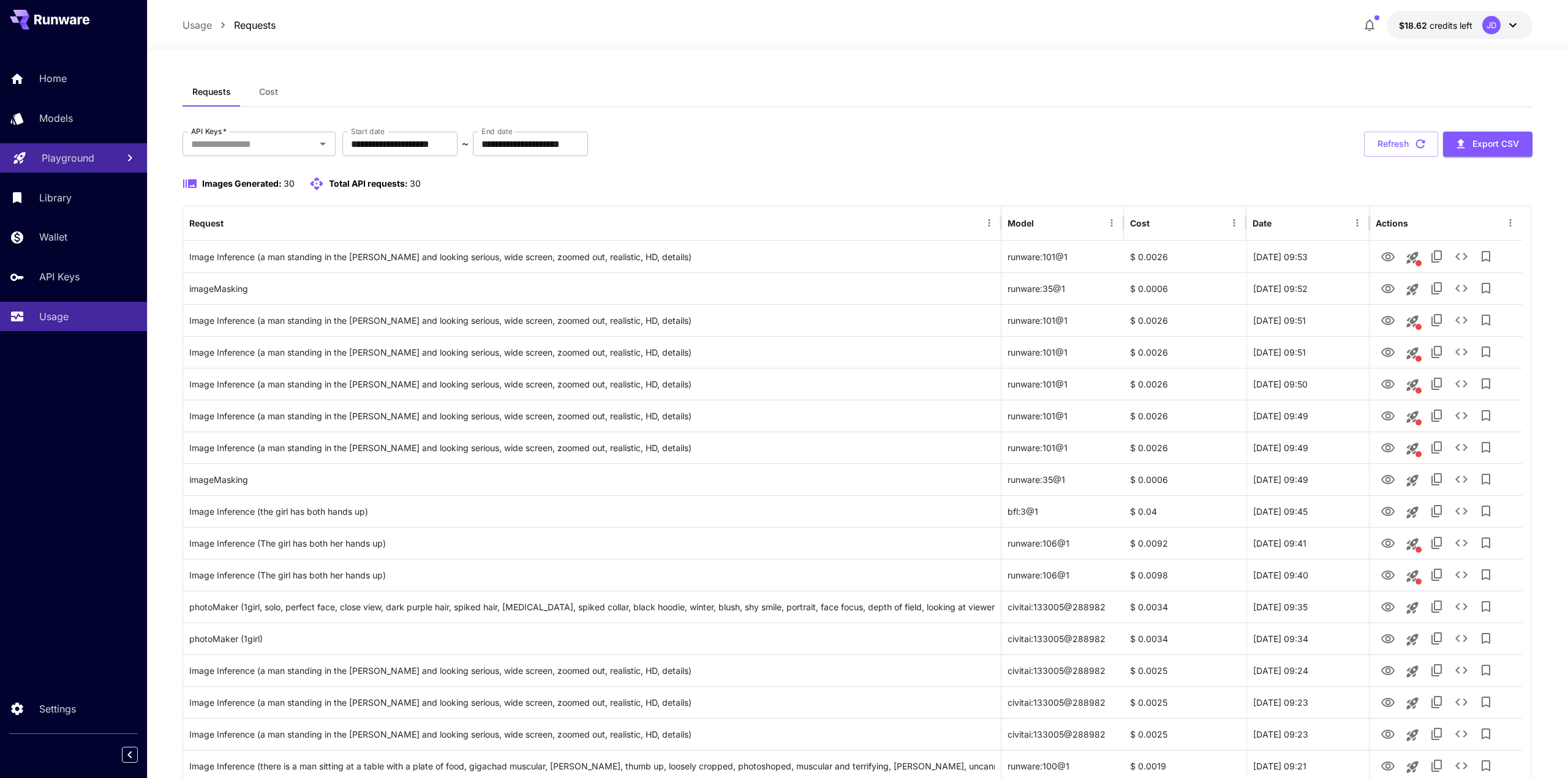
click at [85, 159] on p "Playground" at bounding box center [68, 158] width 53 height 15
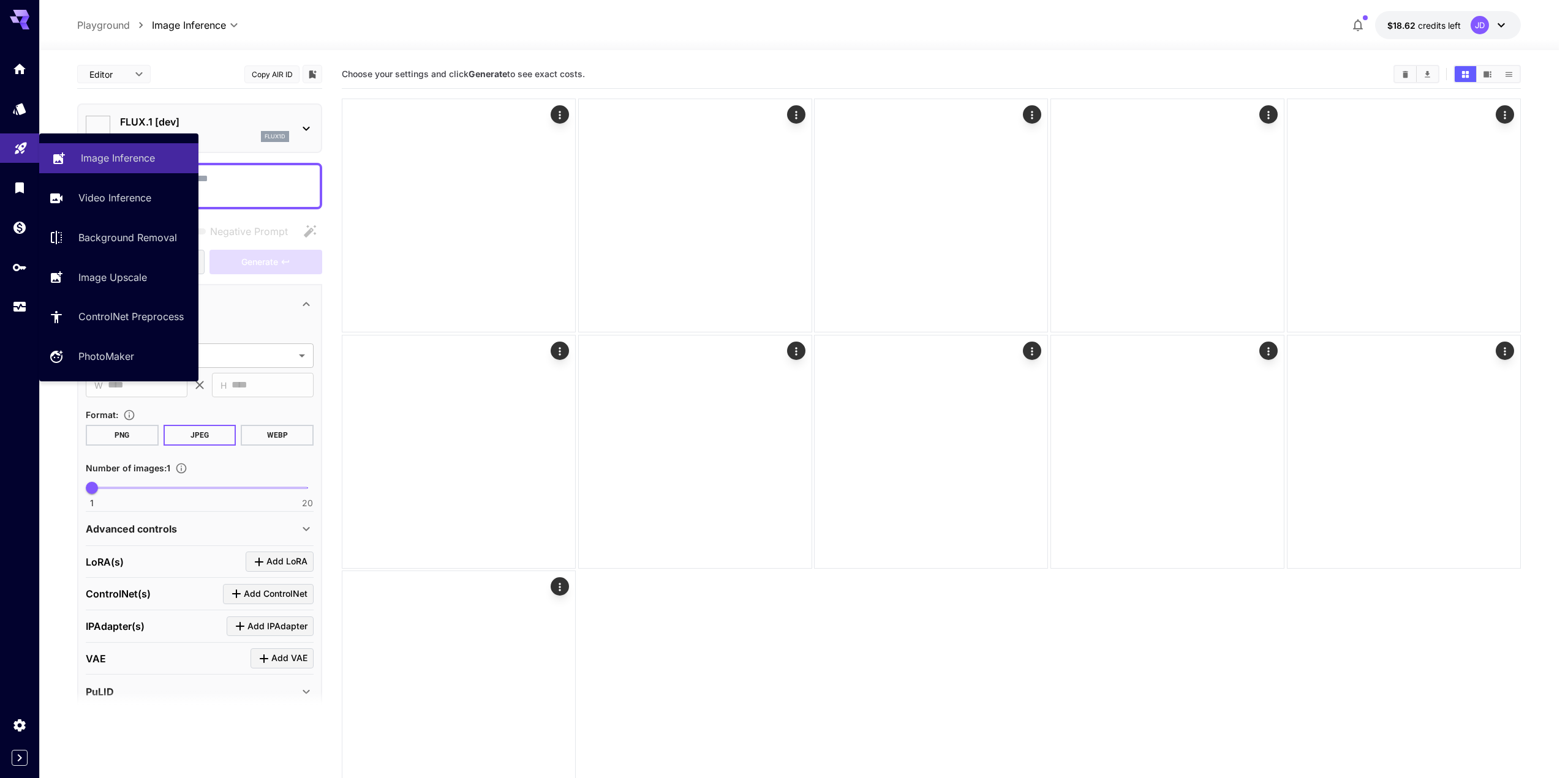
type input "**********"
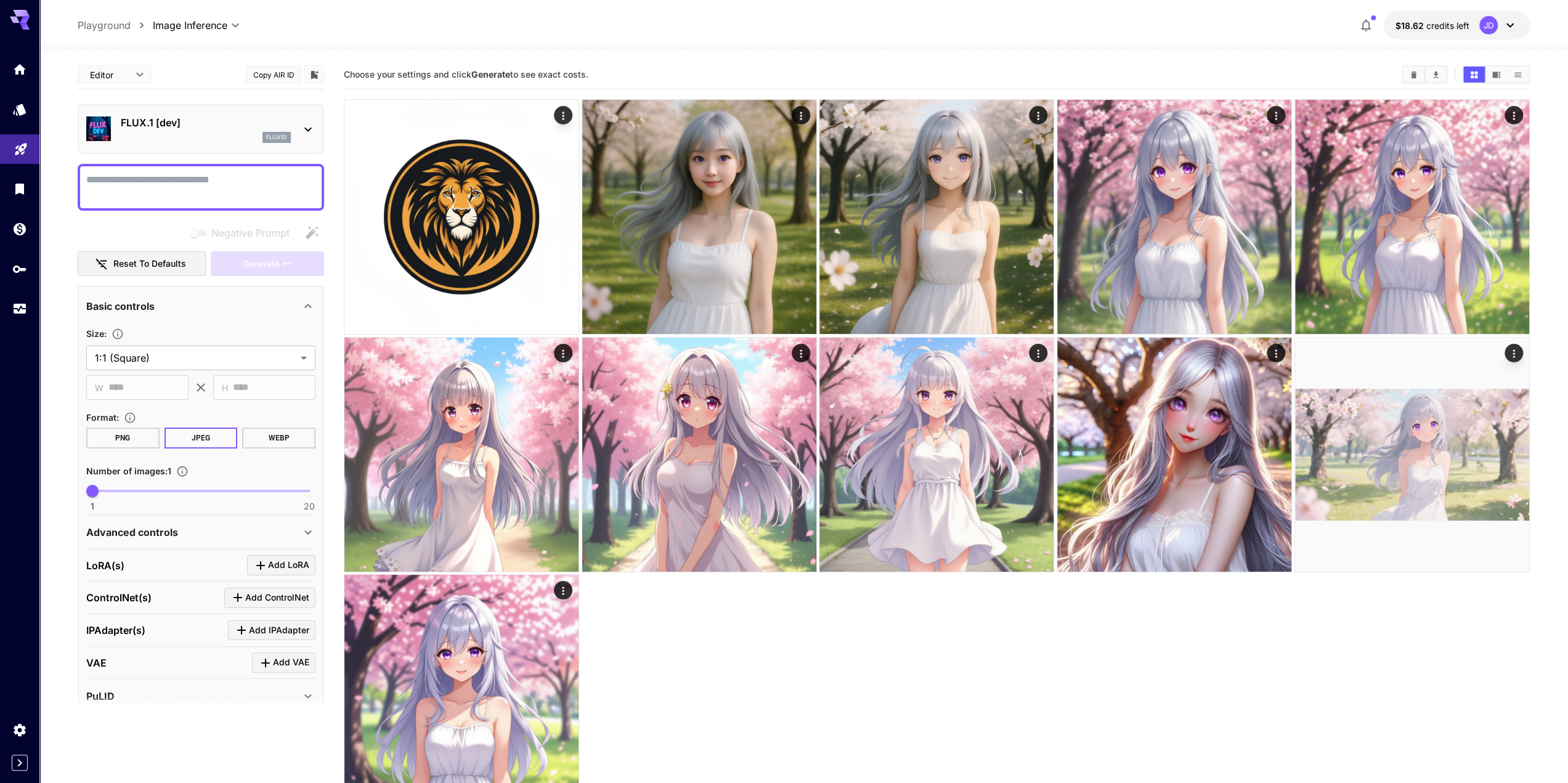
click at [236, 140] on div "flux1d" at bounding box center [206, 138] width 170 height 11
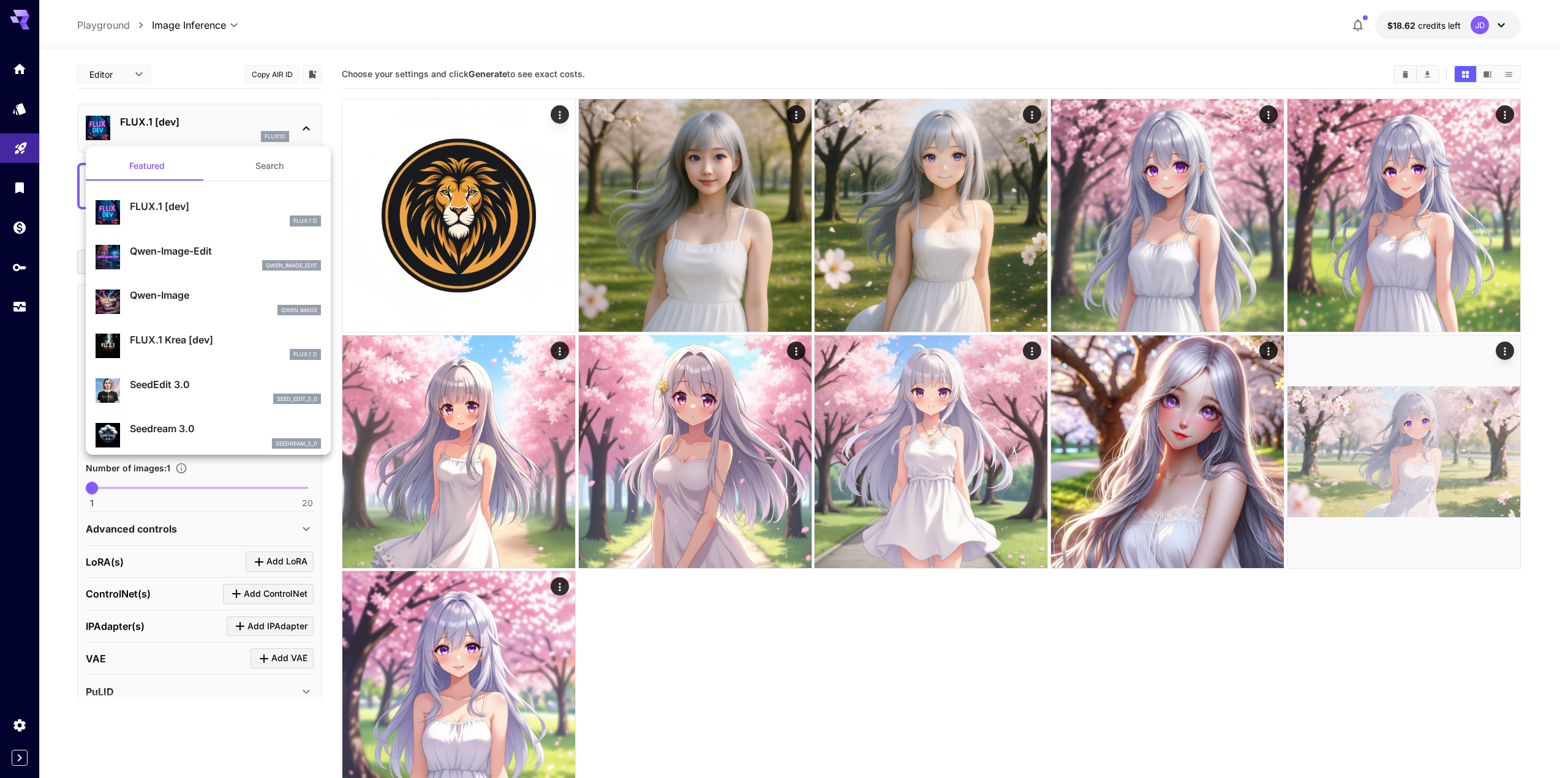
click at [200, 248] on p "Qwen-Image-Edit" at bounding box center [225, 251] width 191 height 15
type input "*"
